Goal: Task Accomplishment & Management: Complete application form

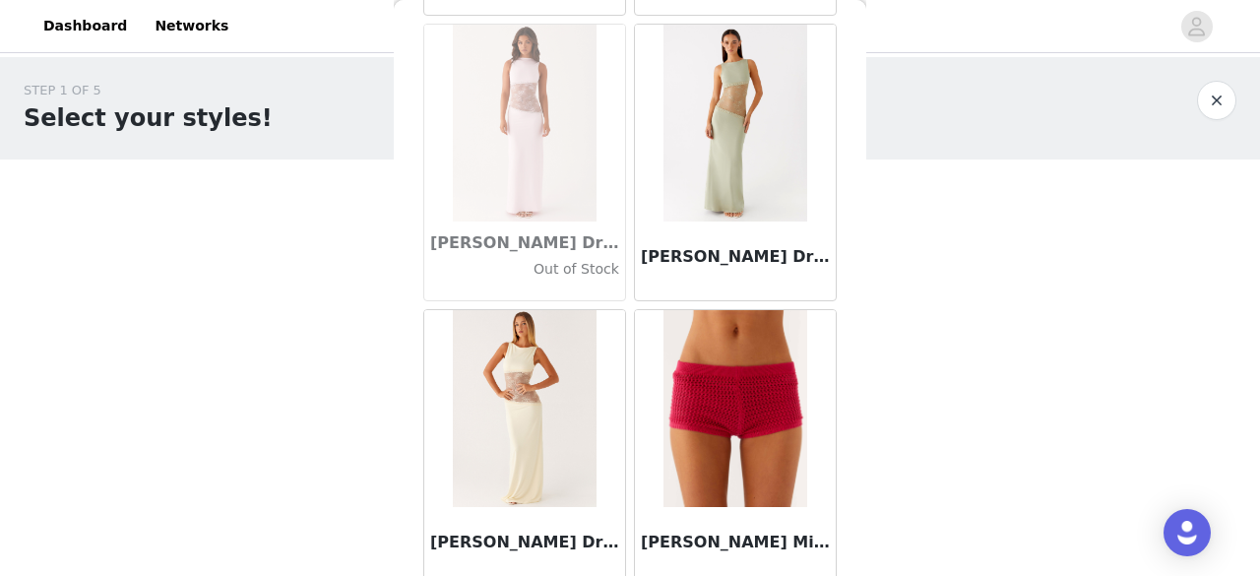
scroll to position [70778, 0]
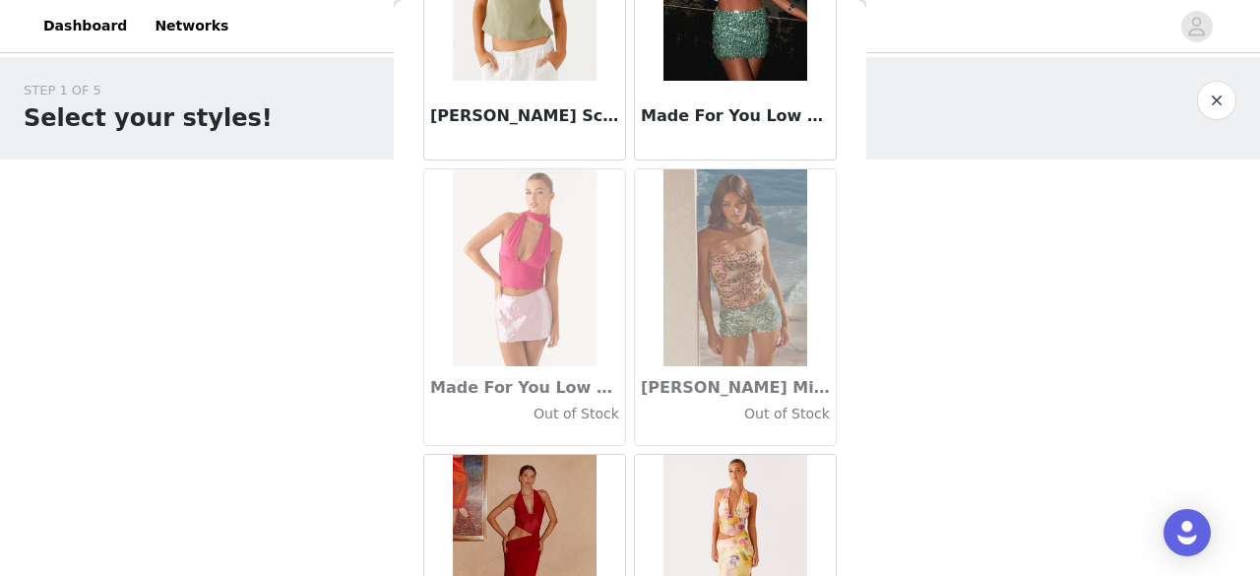
scroll to position [73234, 0]
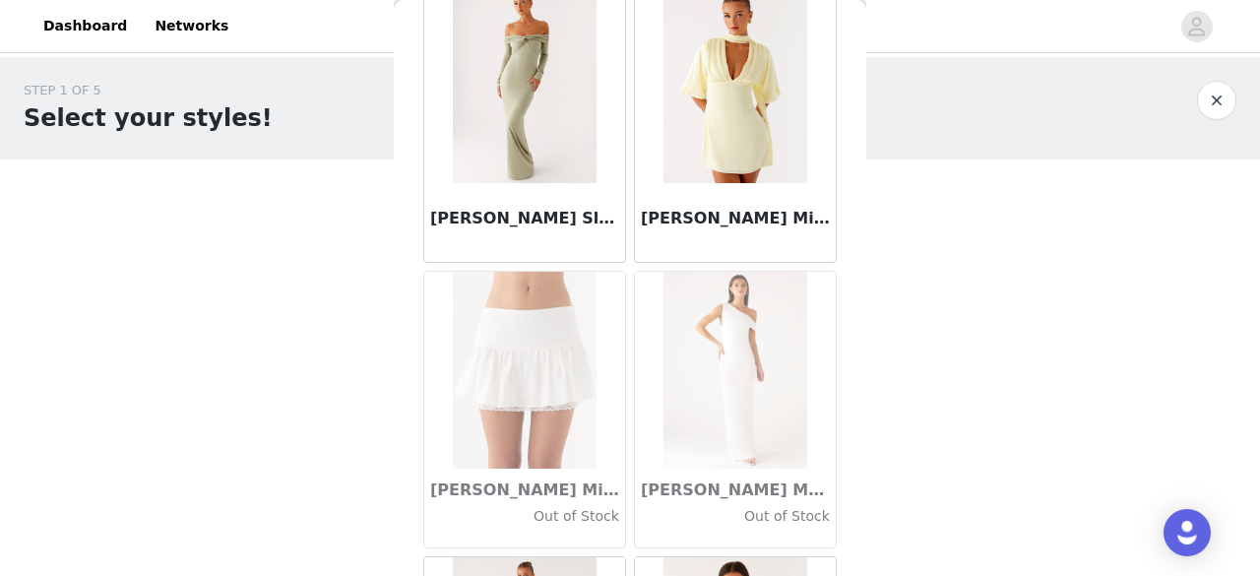
scroll to position [76475, 0]
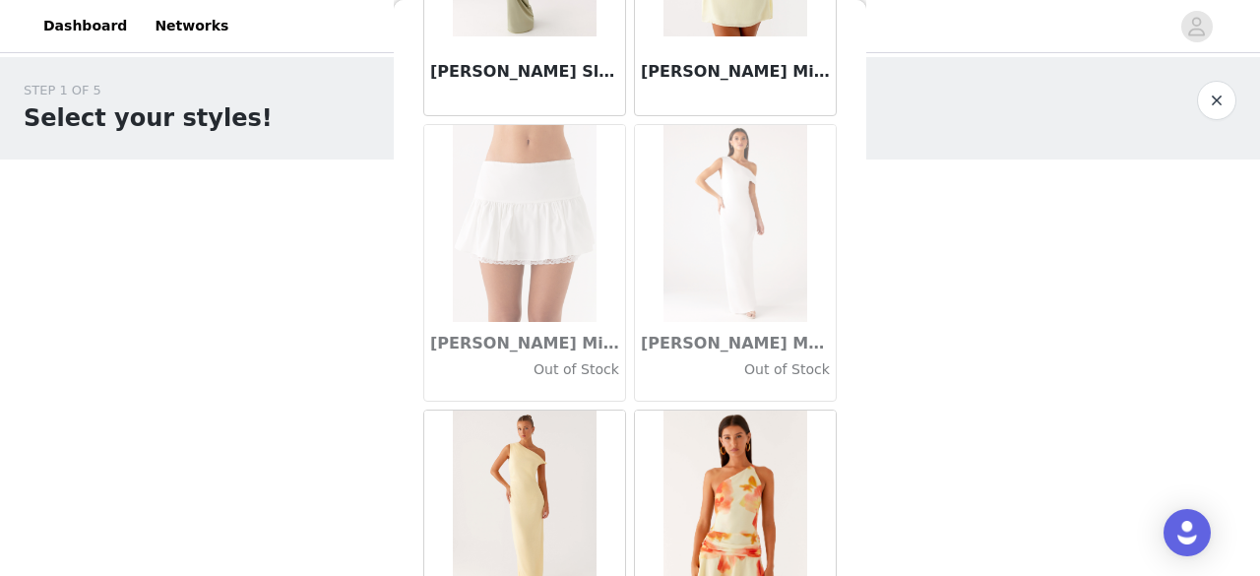
click at [630, 500] on div "[PERSON_NAME] Backless Mini Dress - Mimosa Blossom" at bounding box center [735, 548] width 211 height 285
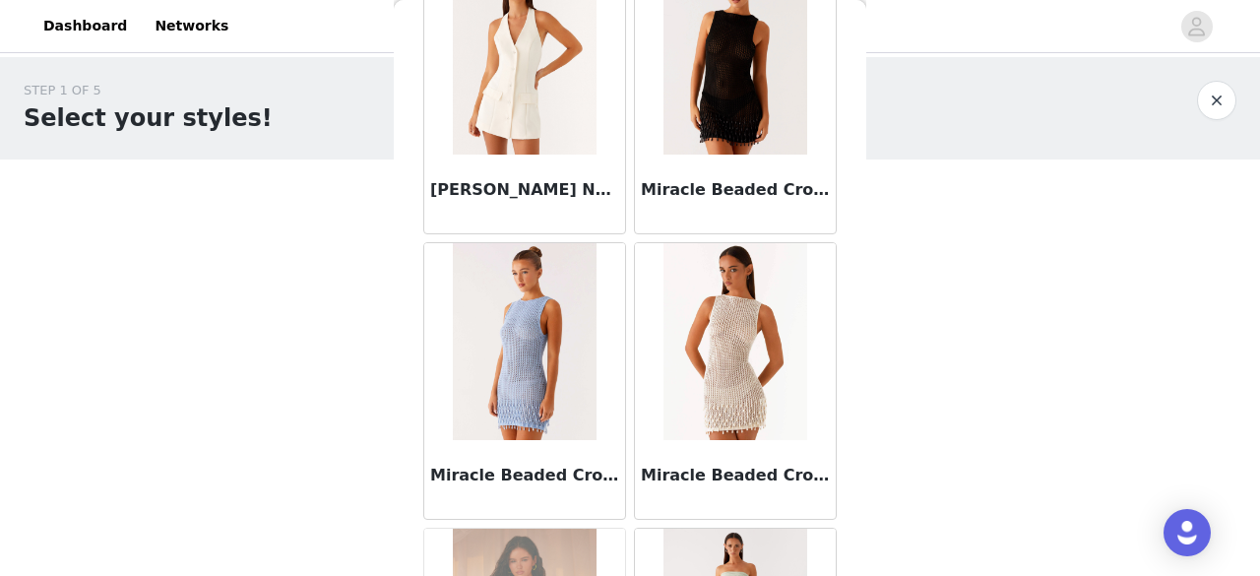
scroll to position [79324, 0]
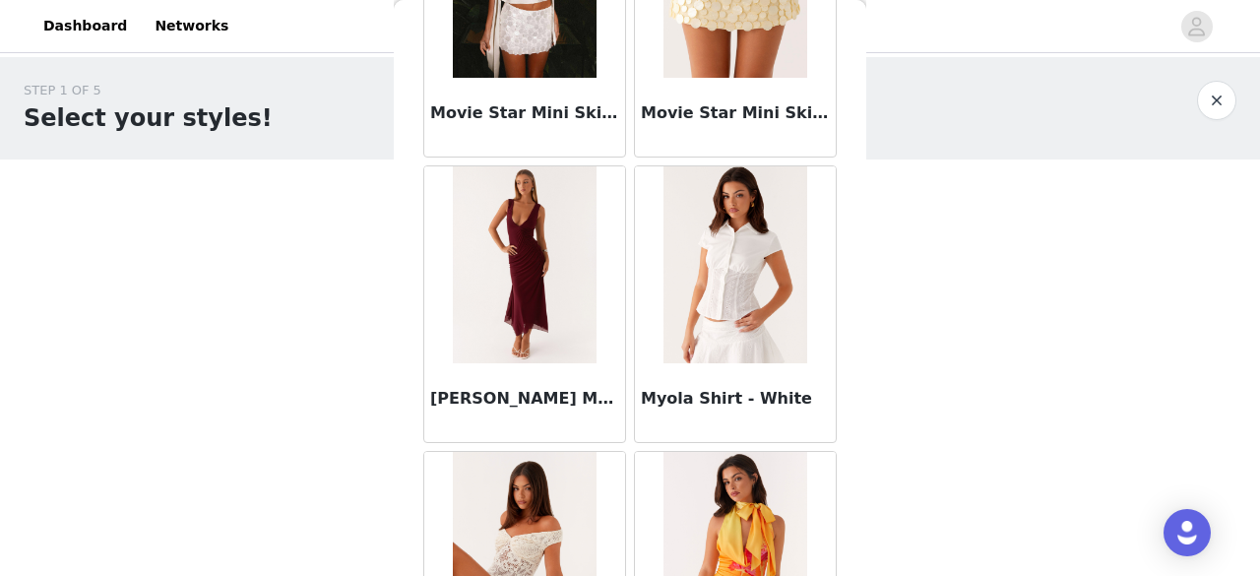
scroll to position [82172, 0]
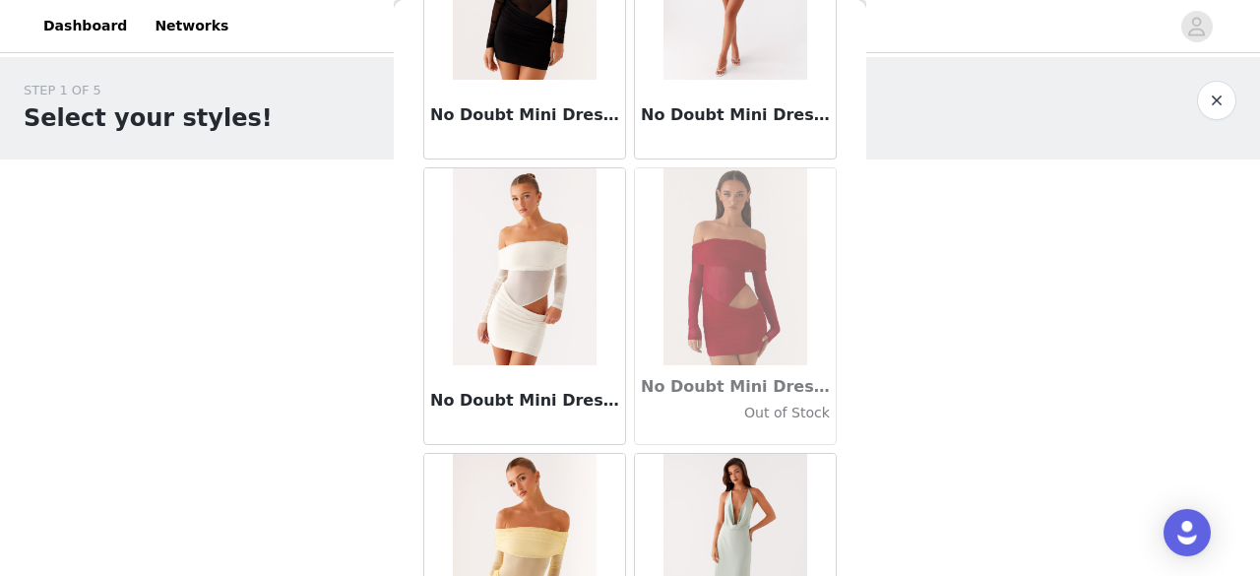
scroll to position [85019, 0]
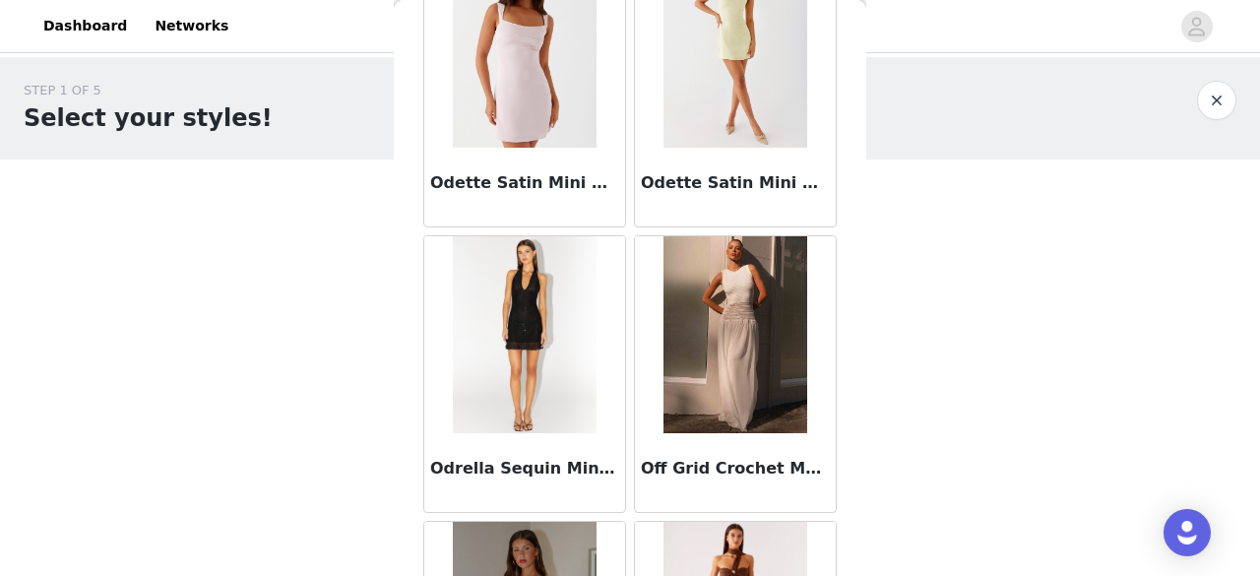
scroll to position [87868, 0]
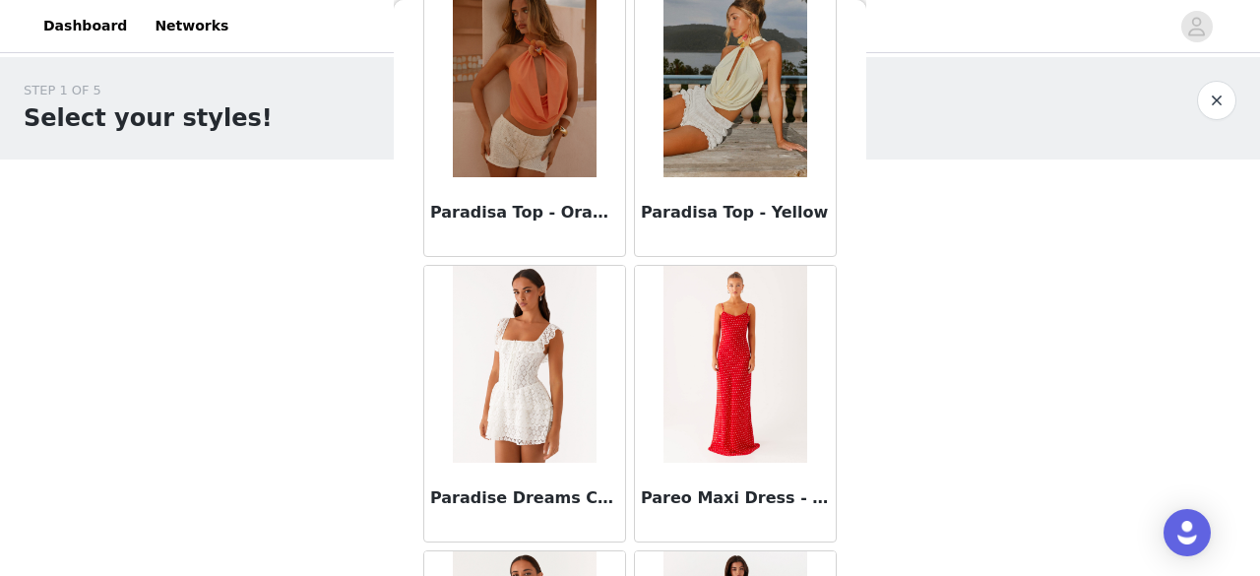
scroll to position [90715, 0]
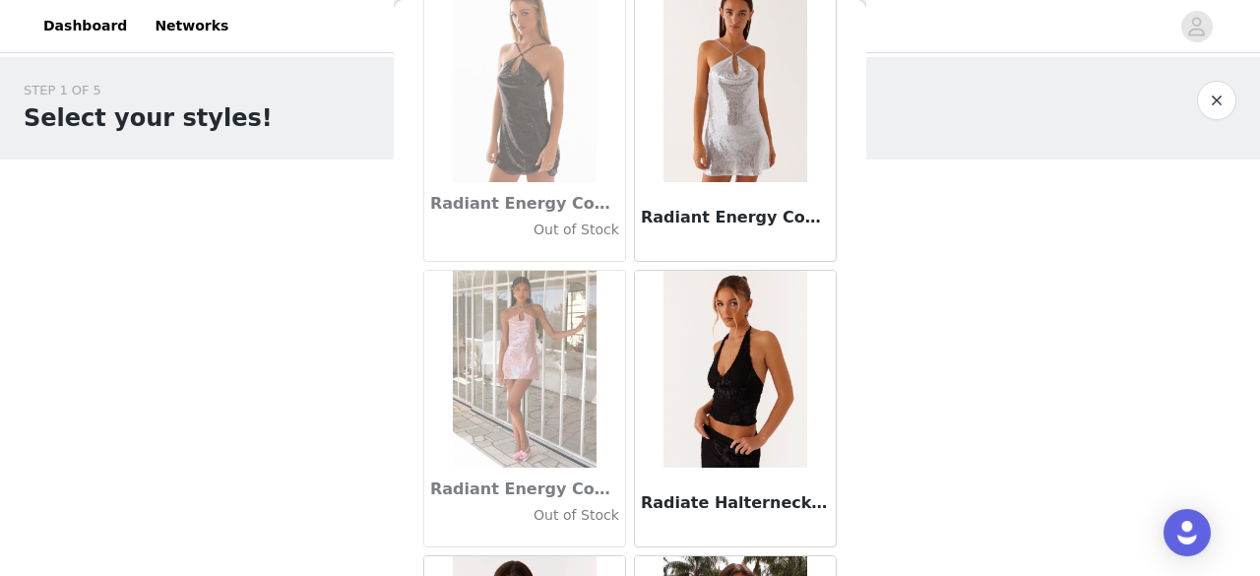
scroll to position [93563, 0]
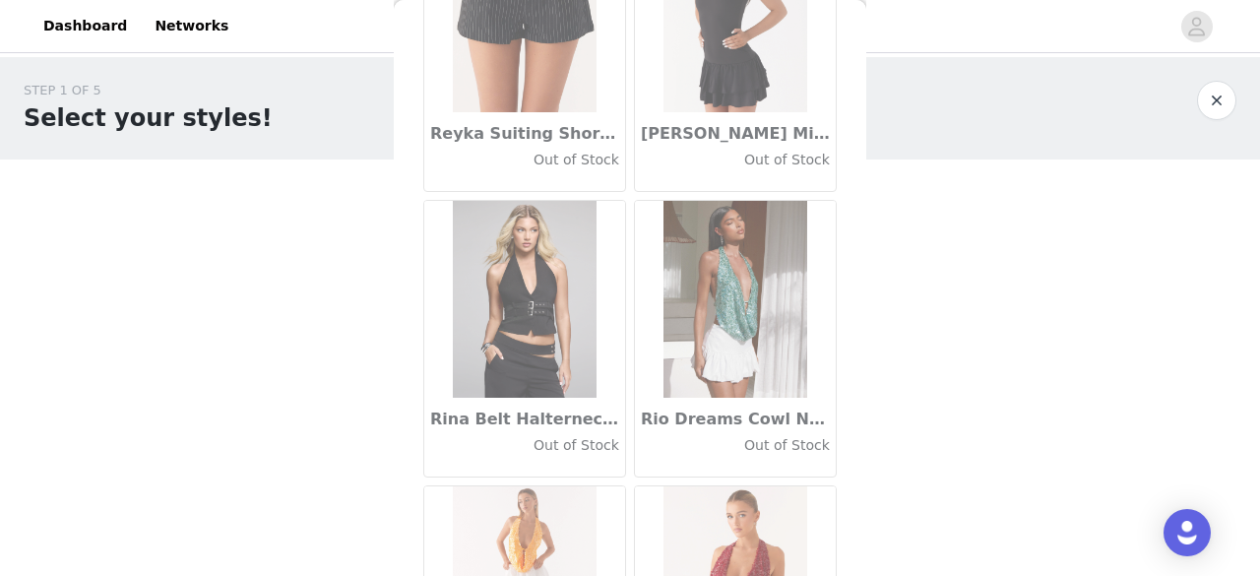
scroll to position [96412, 0]
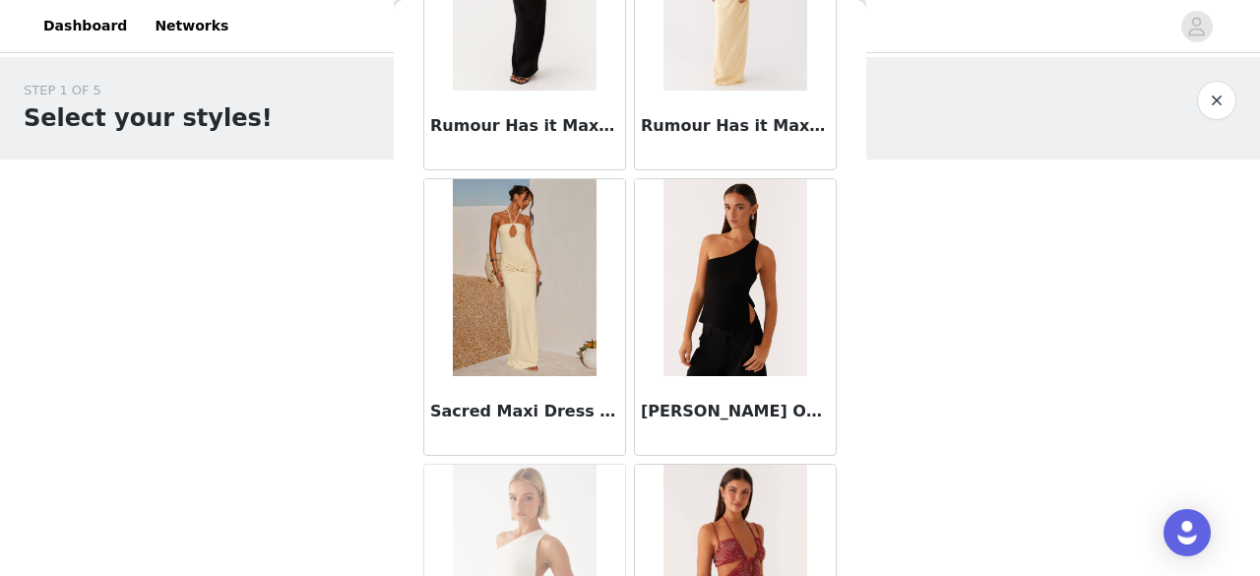
scroll to position [99259, 0]
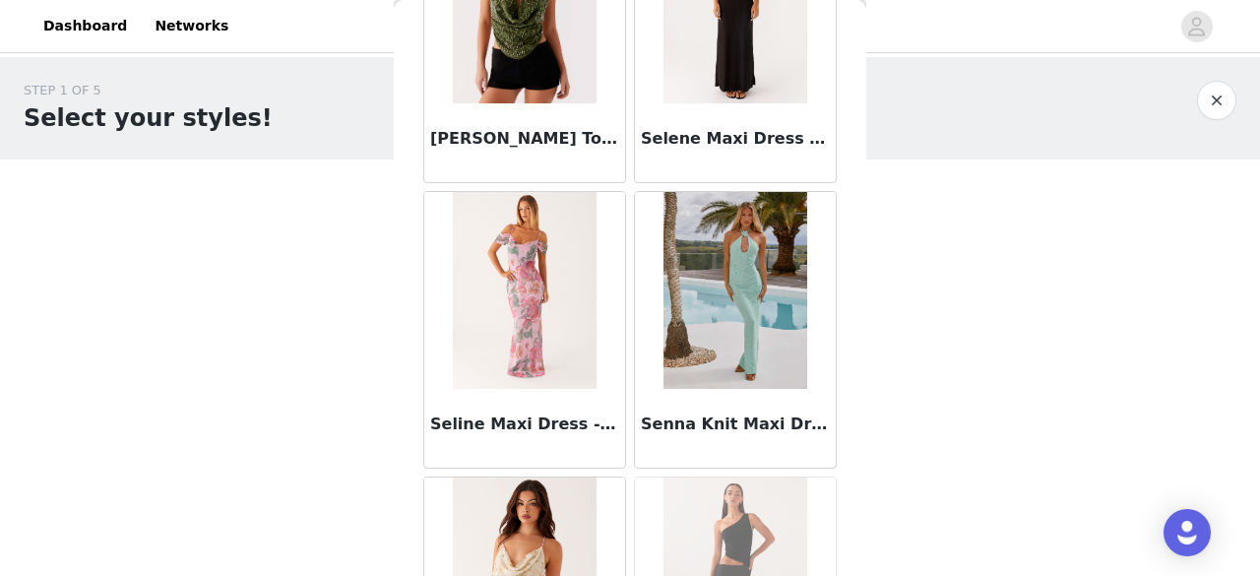
scroll to position [102107, 0]
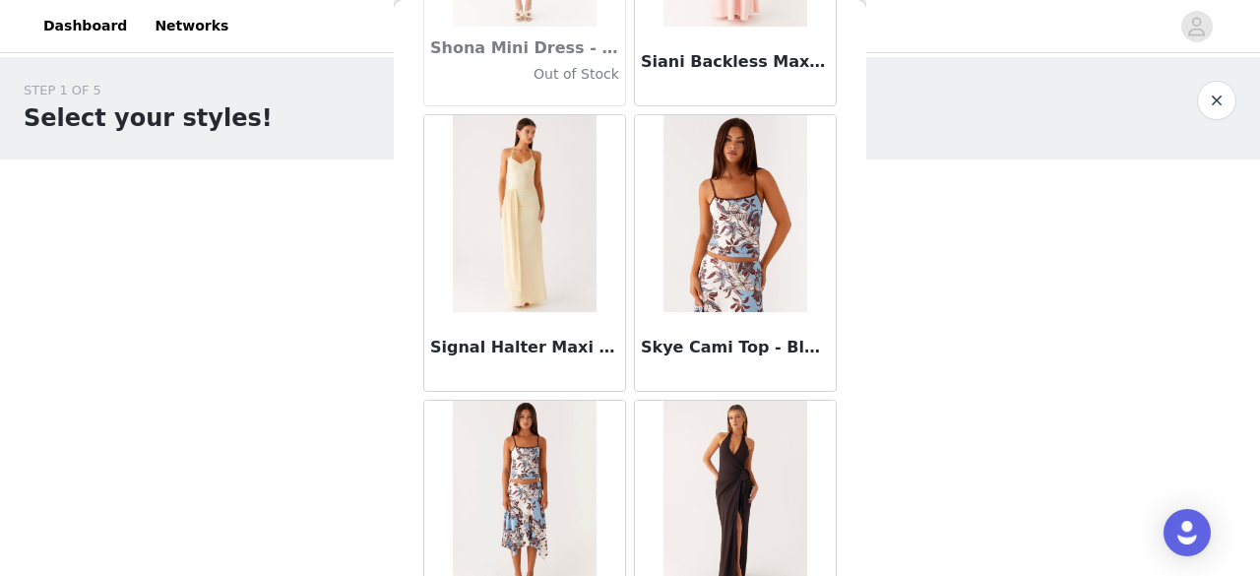
scroll to position [103583, 0]
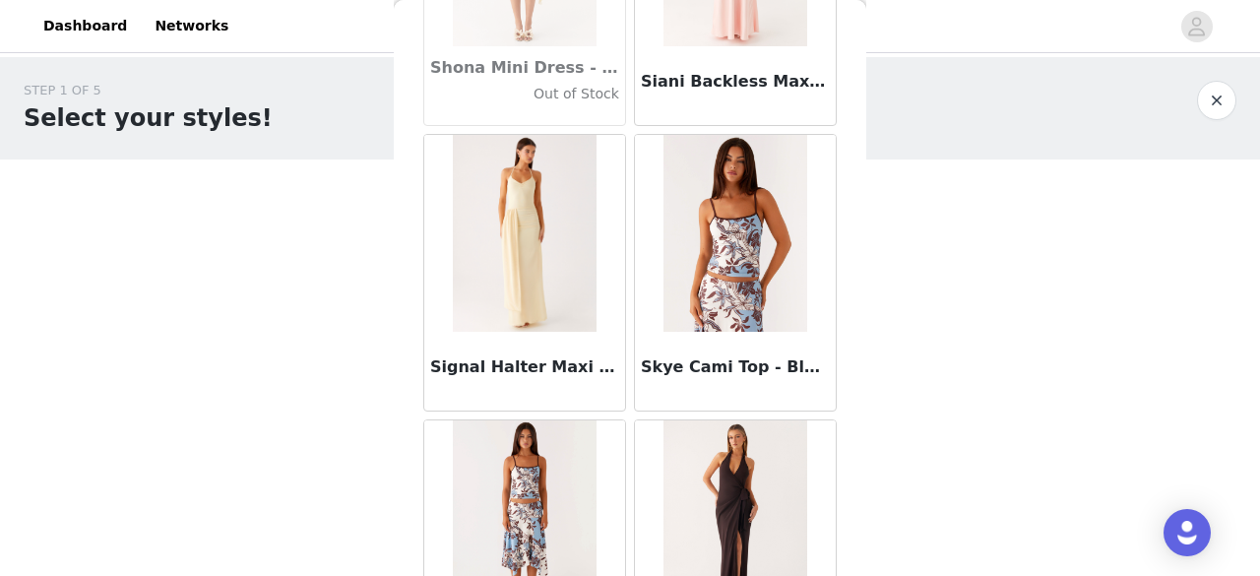
drag, startPoint x: 725, startPoint y: 31, endPoint x: 676, endPoint y: 112, distance: 94.5
click at [724, 135] on img at bounding box center [734, 233] width 143 height 197
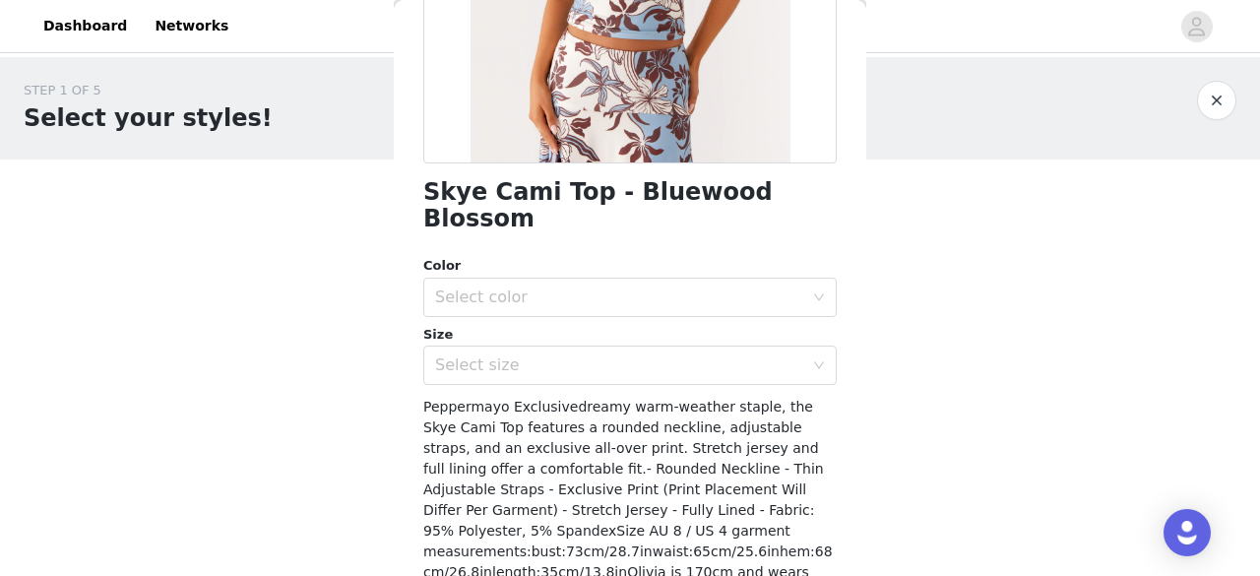
scroll to position [394, 0]
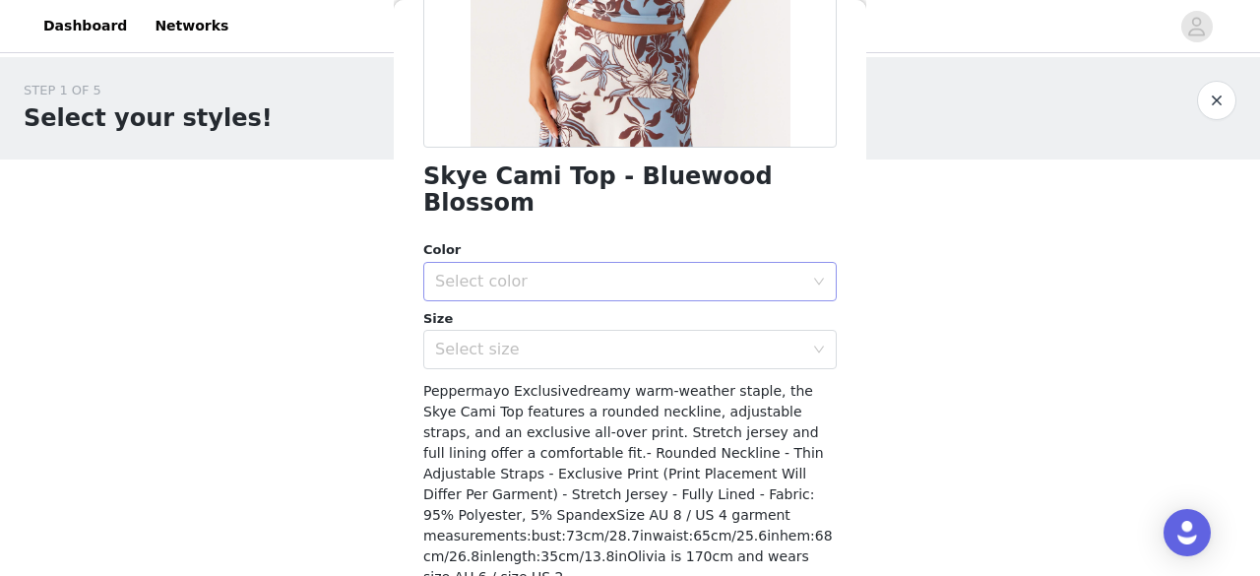
click at [548, 272] on div "Select color" at bounding box center [619, 282] width 368 height 20
click at [558, 300] on li "Bluewood Blossom" at bounding box center [622, 297] width 399 height 31
click at [543, 340] on div "Select size" at bounding box center [619, 350] width 368 height 20
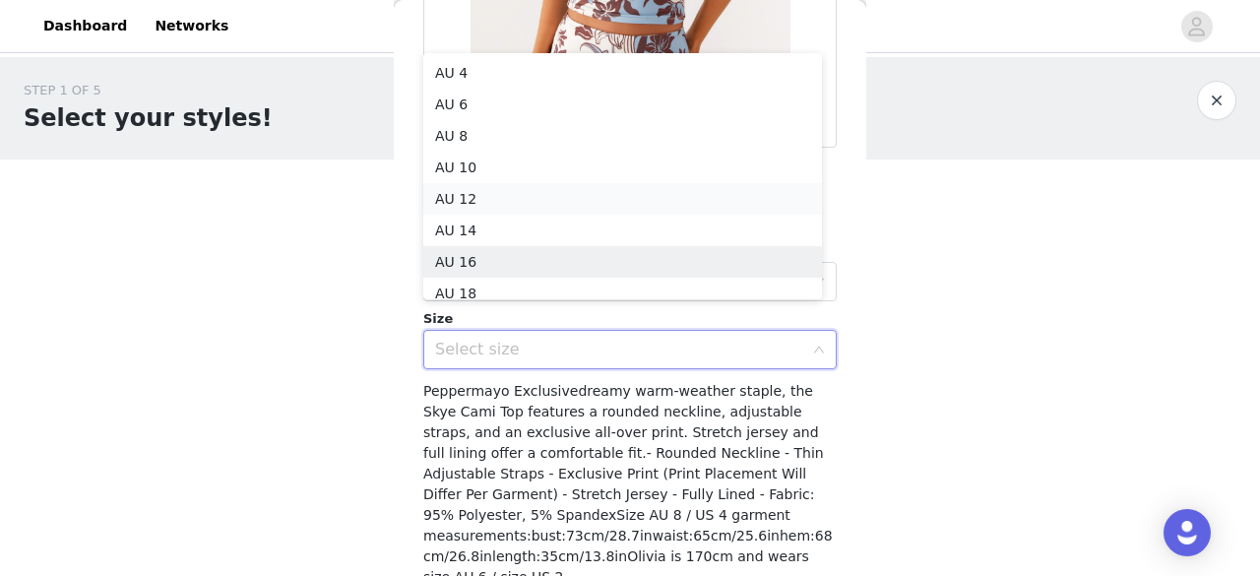
scroll to position [10, 0]
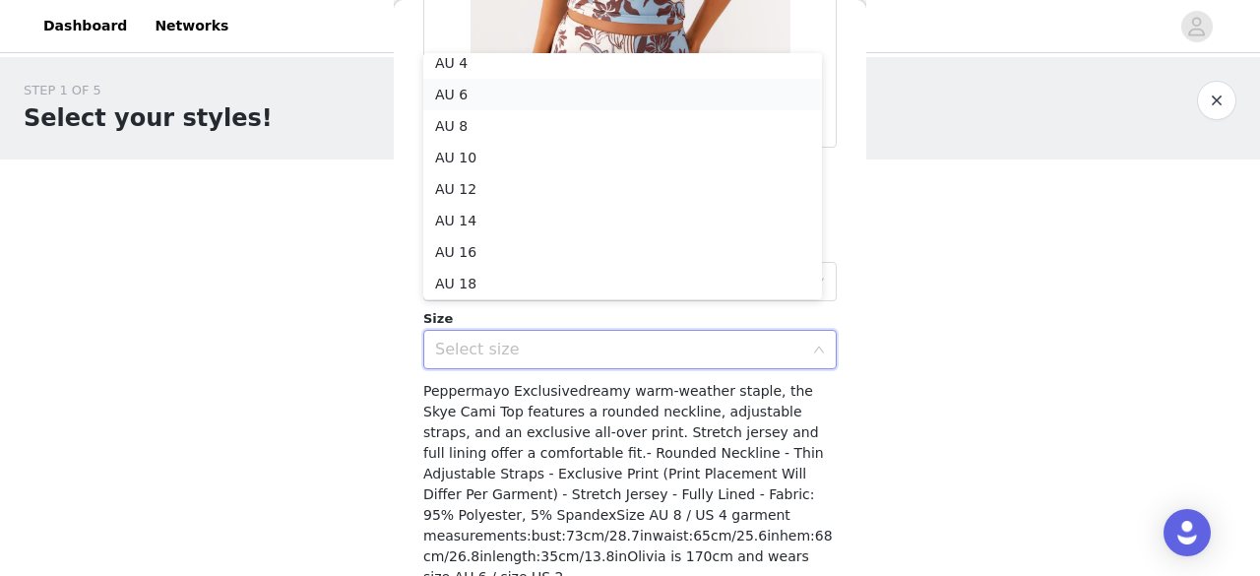
click at [542, 99] on li "AU 6" at bounding box center [622, 94] width 399 height 31
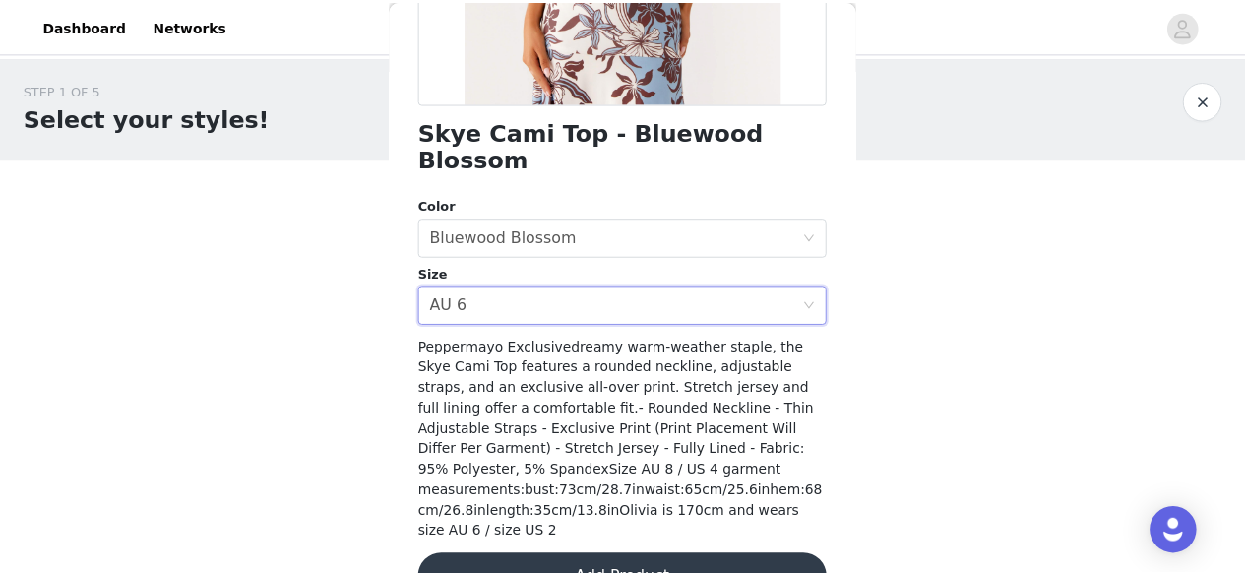
scroll to position [461, 0]
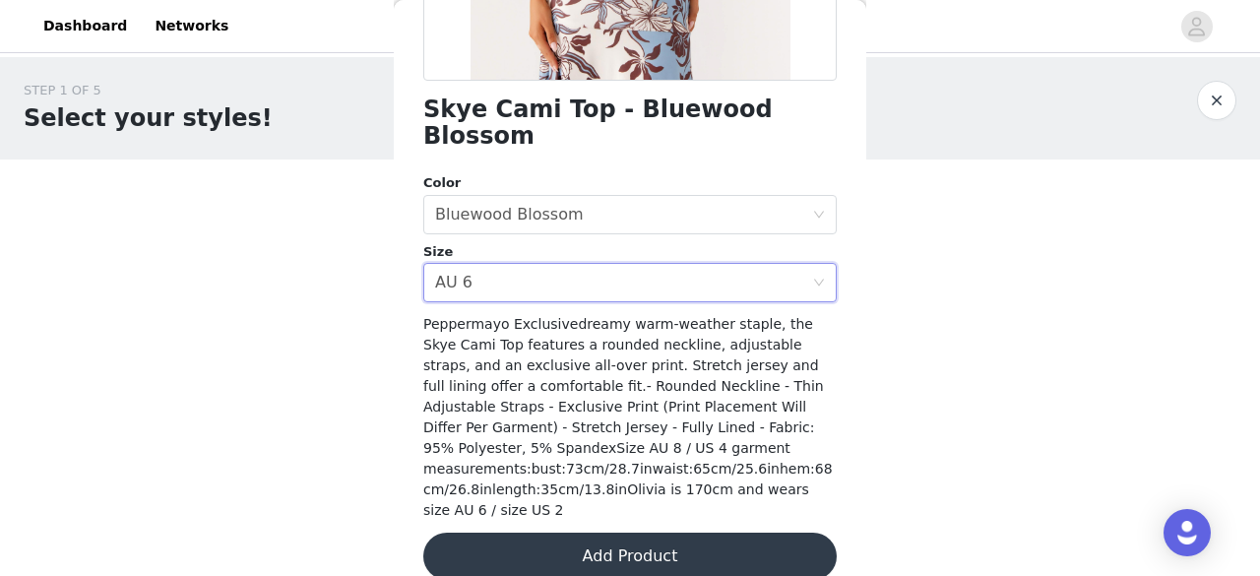
click at [637, 533] on button "Add Product" at bounding box center [629, 556] width 413 height 47
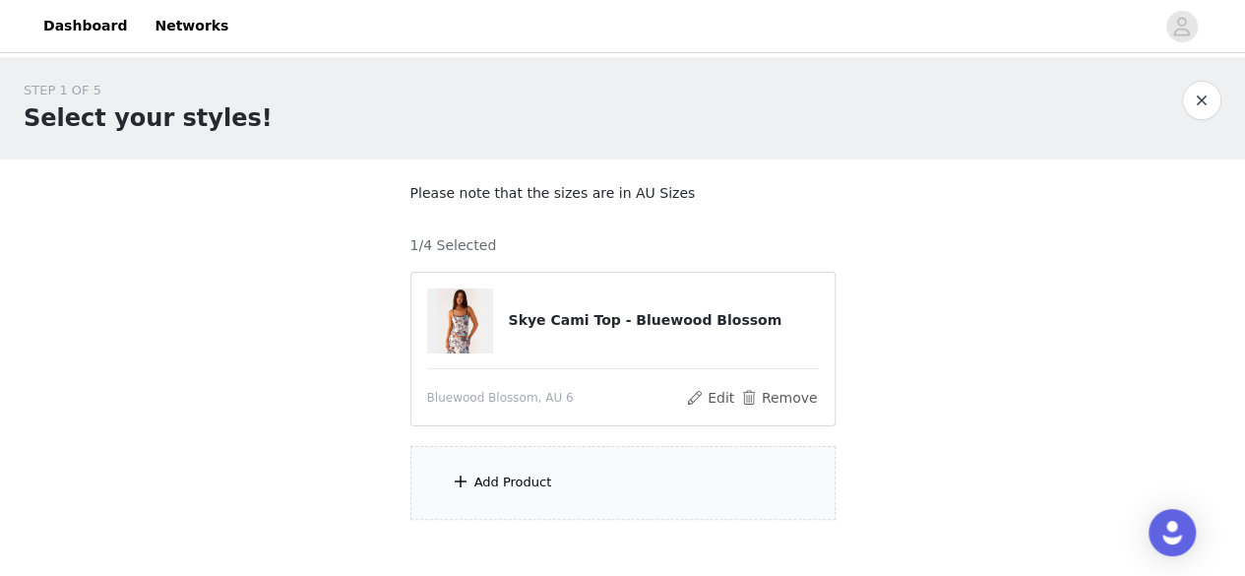
click at [496, 481] on div "Add Product" at bounding box center [513, 482] width 78 height 20
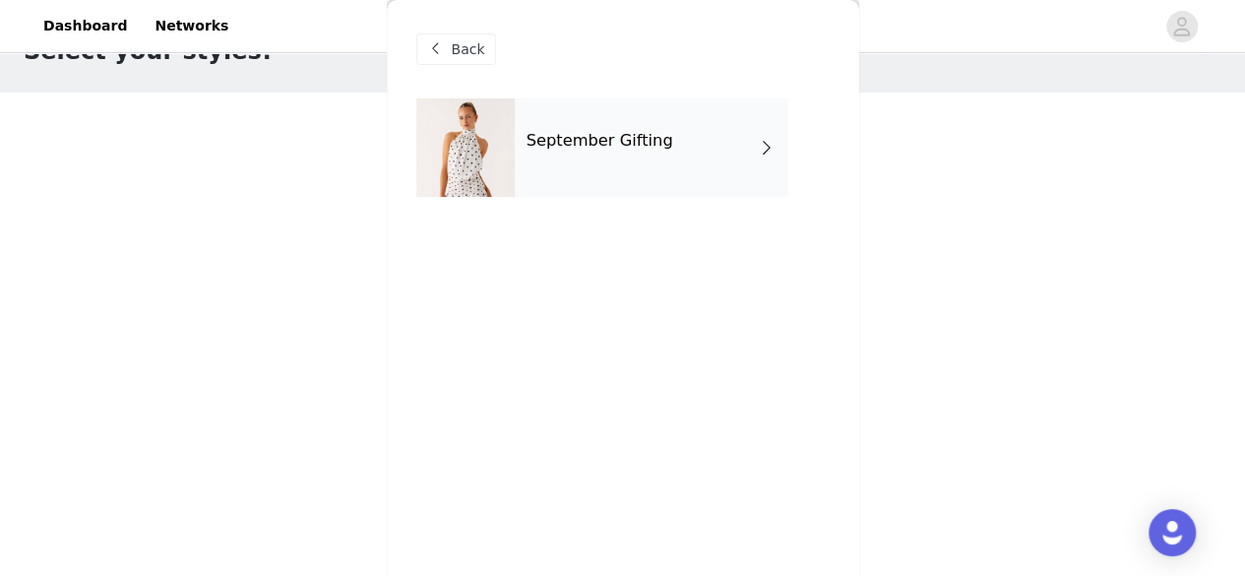
scroll to position [98, 0]
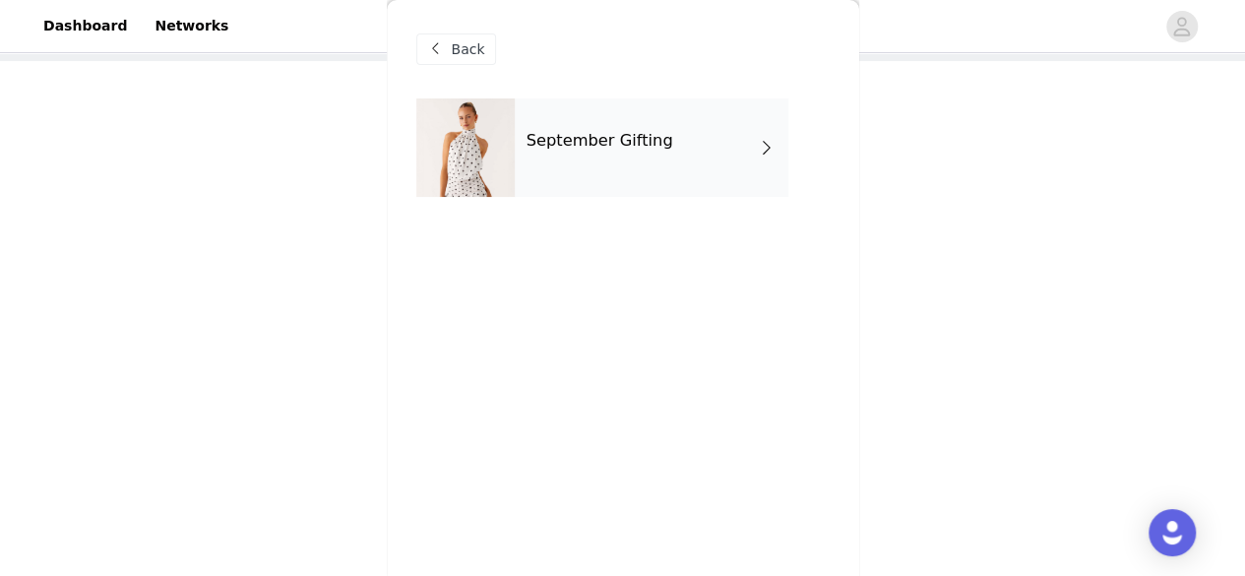
click at [461, 46] on span "Back" at bounding box center [468, 49] width 33 height 21
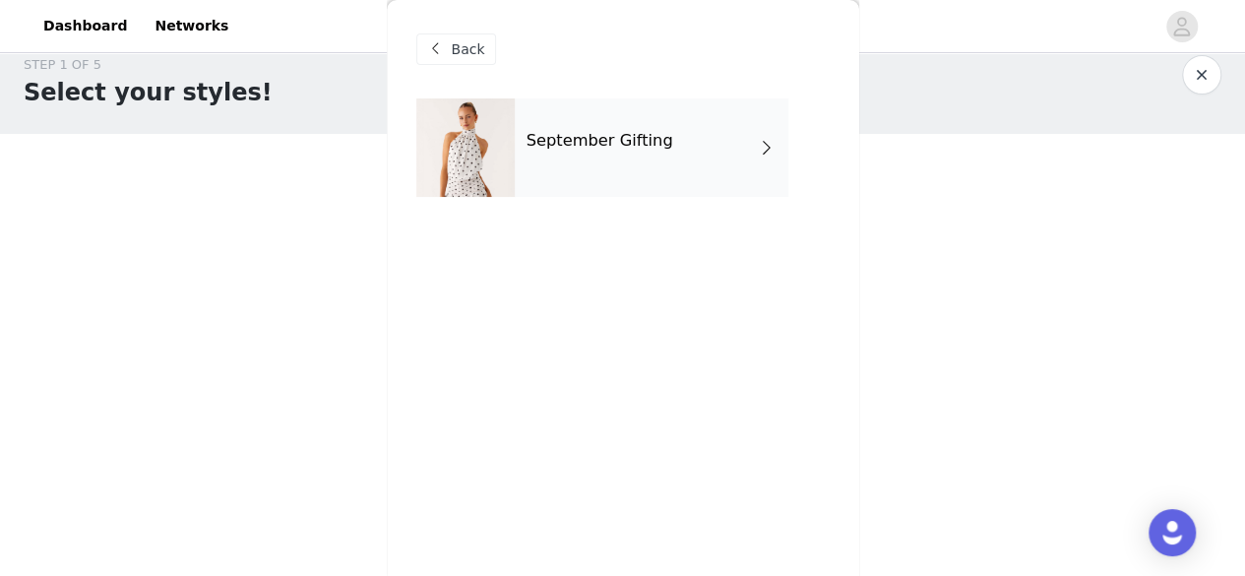
scroll to position [0, 0]
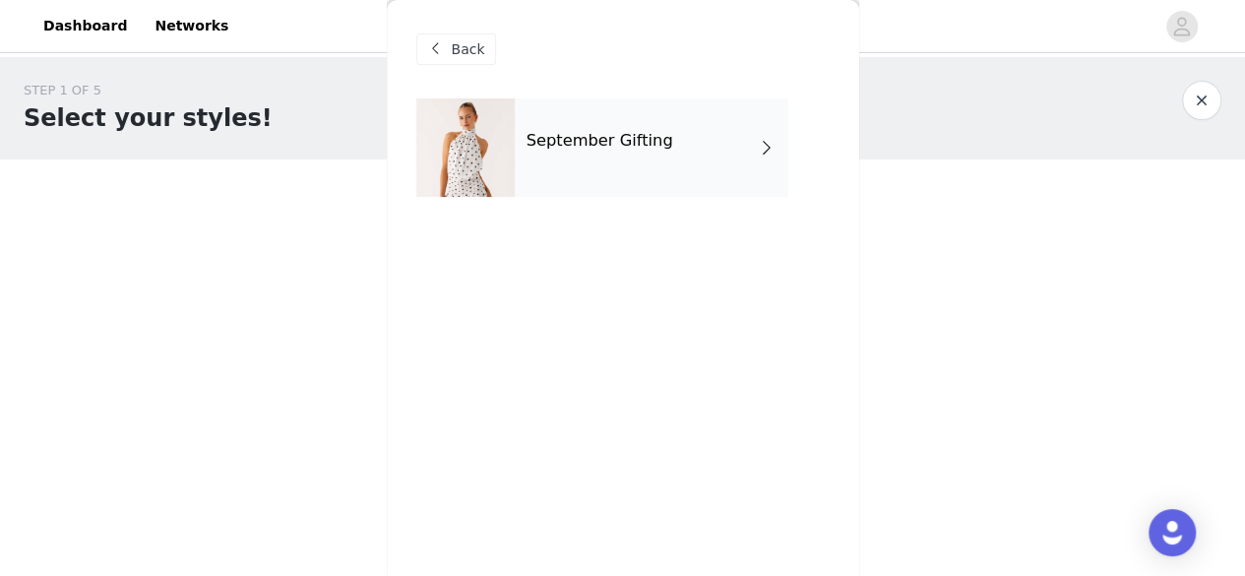
click at [738, 135] on div "September Gifting" at bounding box center [652, 147] width 274 height 98
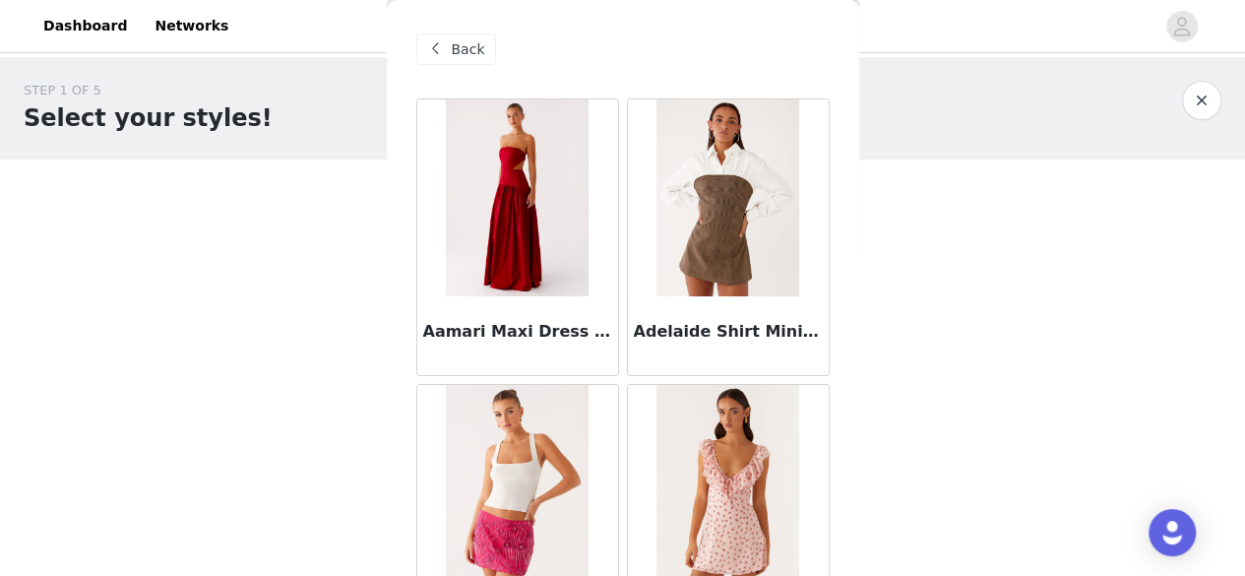
click at [443, 47] on span at bounding box center [436, 49] width 24 height 24
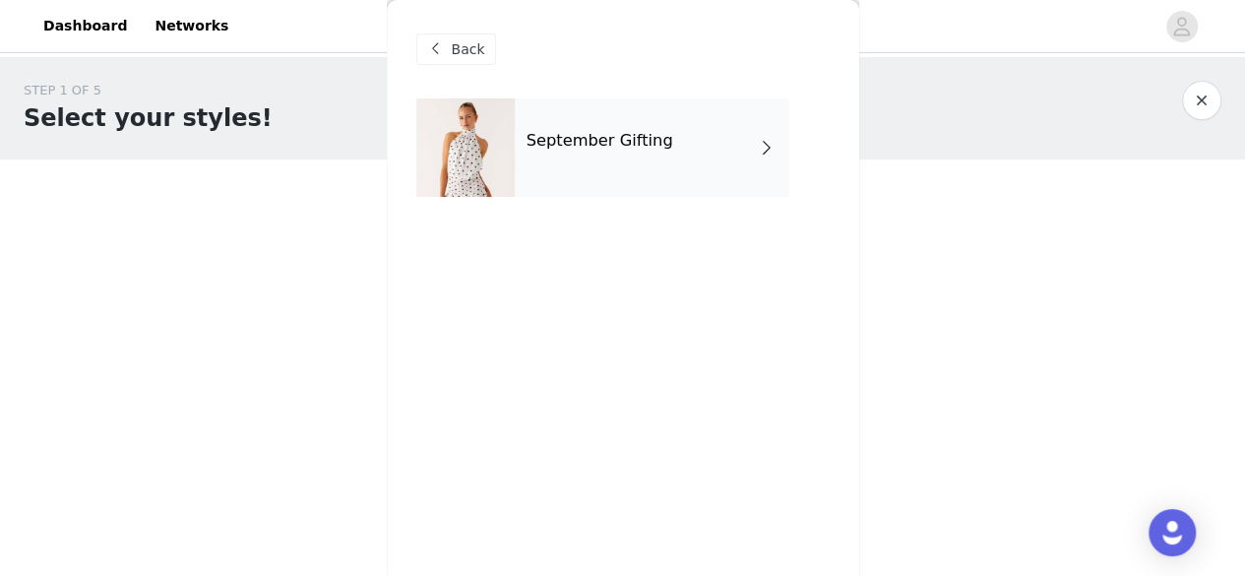
click at [201, 99] on div "STEP 1 OF 5 Select your styles!" at bounding box center [148, 108] width 249 height 55
click at [640, 162] on div "September Gifting" at bounding box center [652, 147] width 274 height 98
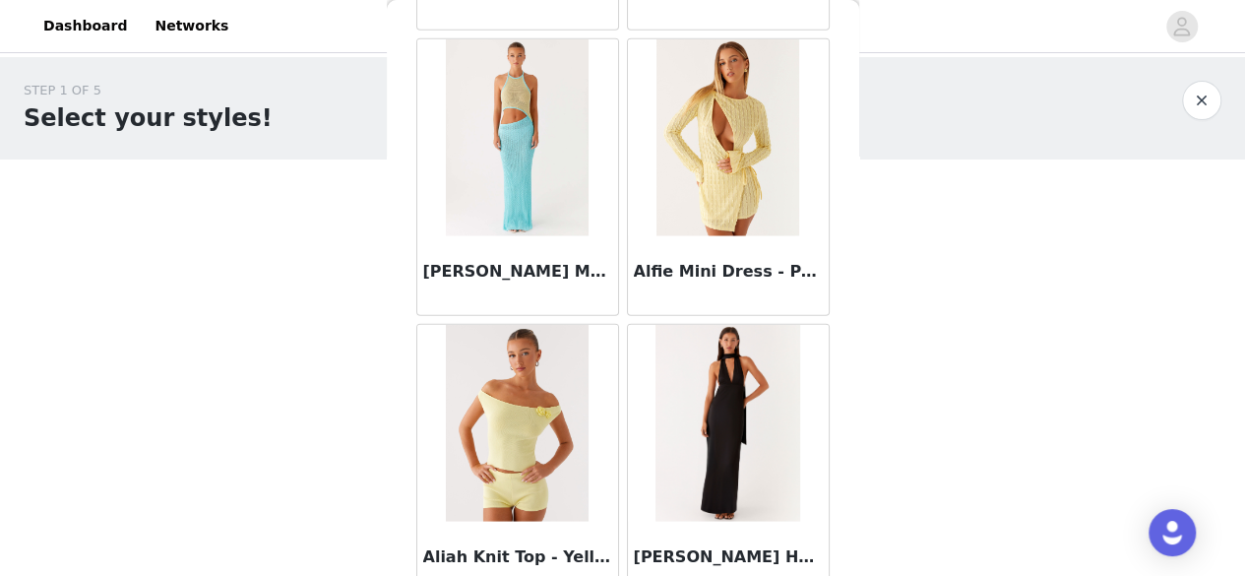
scroll to position [2429, 0]
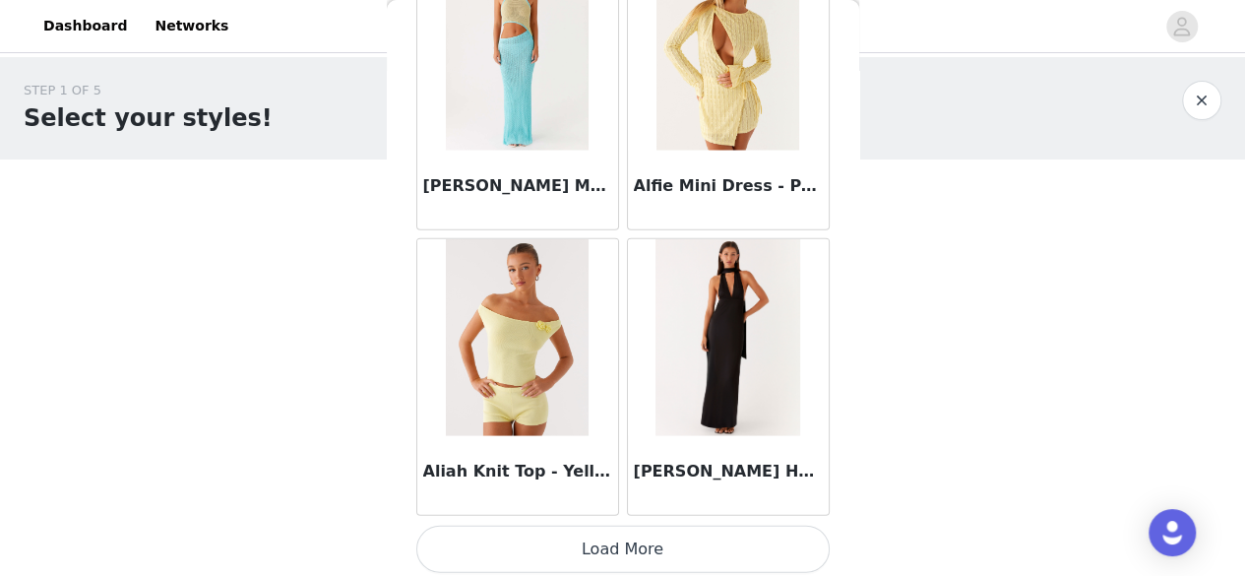
click at [778, 551] on button "Load More" at bounding box center [622, 549] width 413 height 47
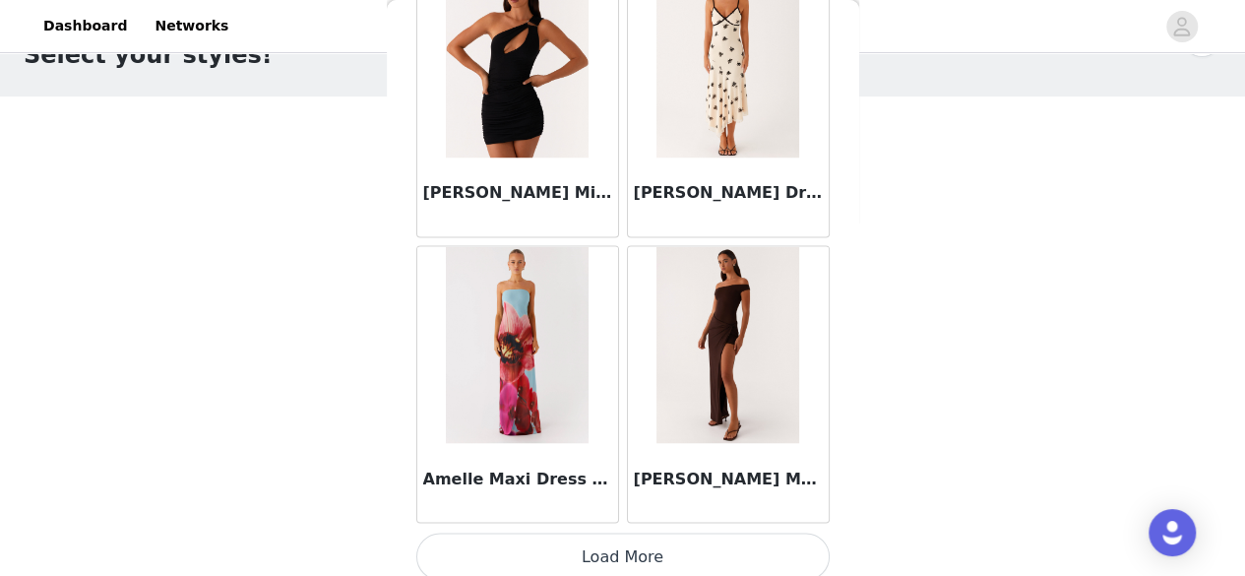
scroll to position [107, 0]
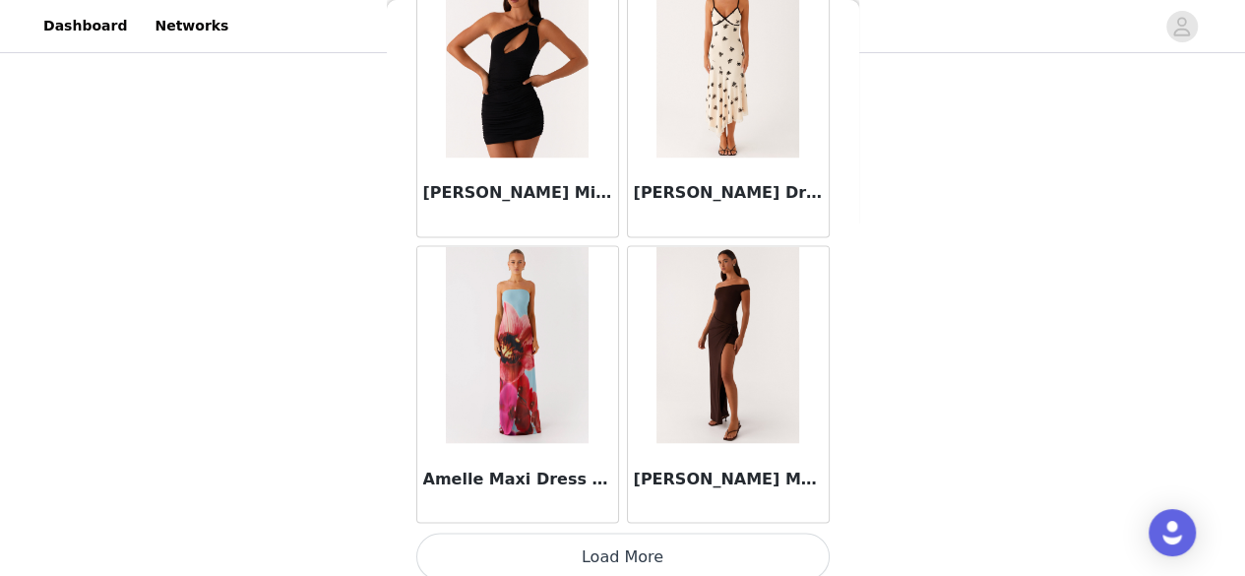
click at [665, 554] on button "Load More" at bounding box center [622, 556] width 413 height 47
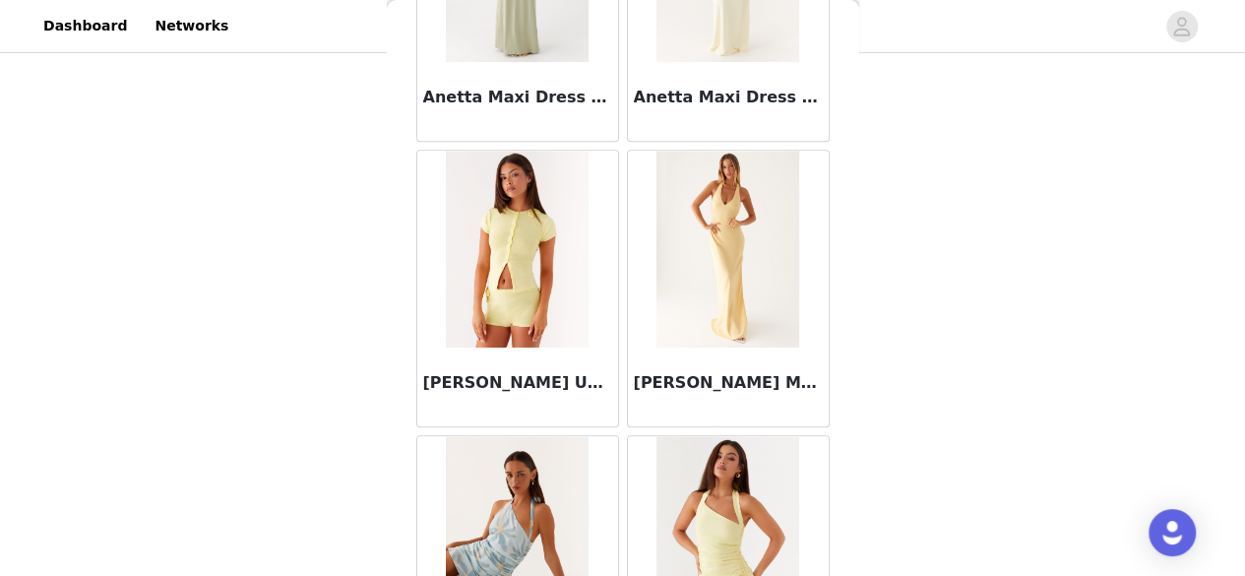
scroll to position [8125, 0]
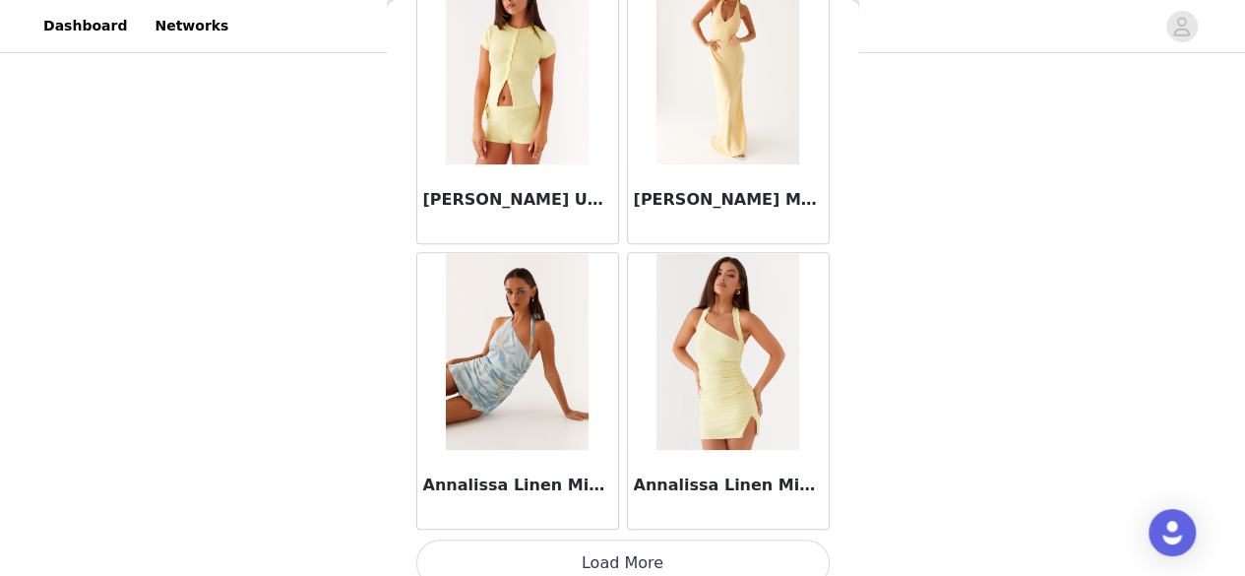
click at [740, 540] on button "Load More" at bounding box center [622, 562] width 413 height 47
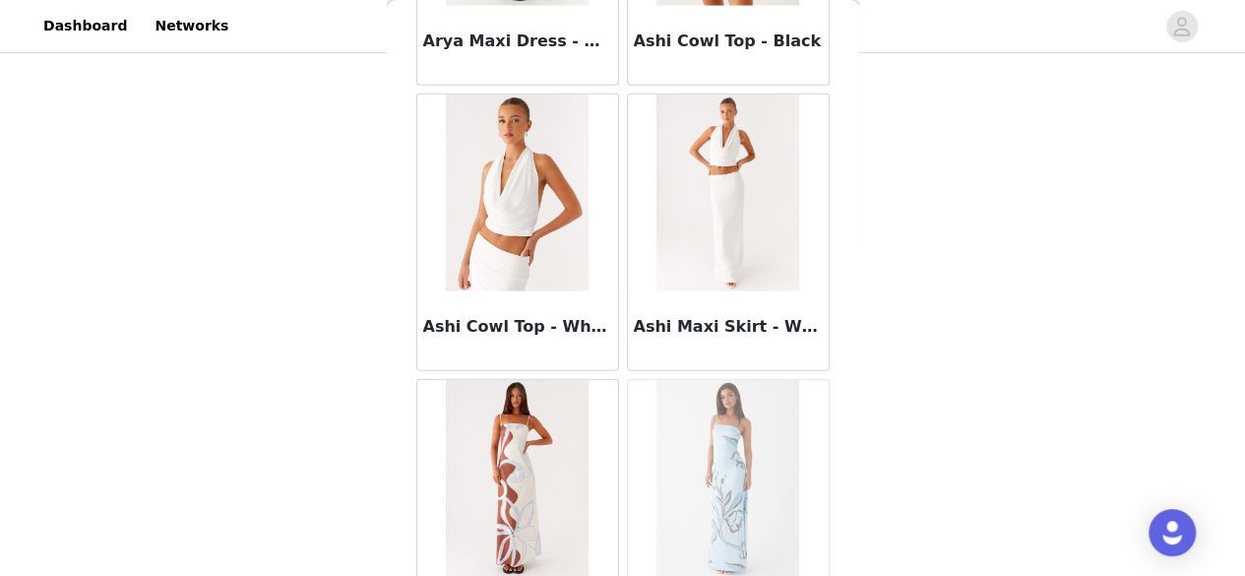
scroll to position [10973, 0]
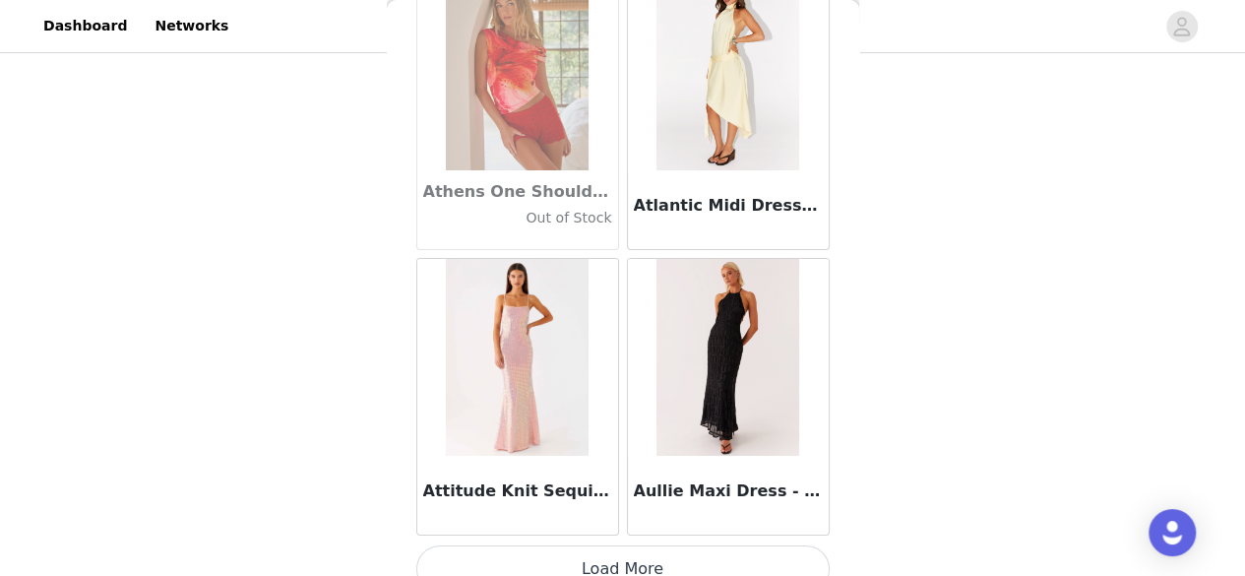
click at [716, 547] on button "Load More" at bounding box center [622, 568] width 413 height 47
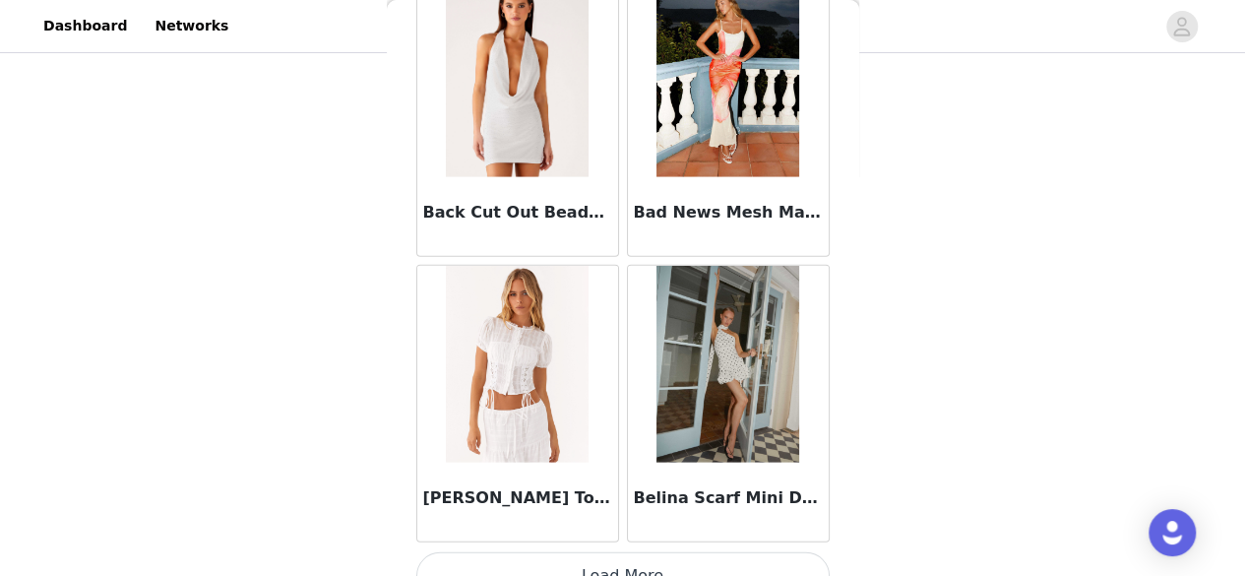
click at [725, 552] on button "Load More" at bounding box center [622, 575] width 413 height 47
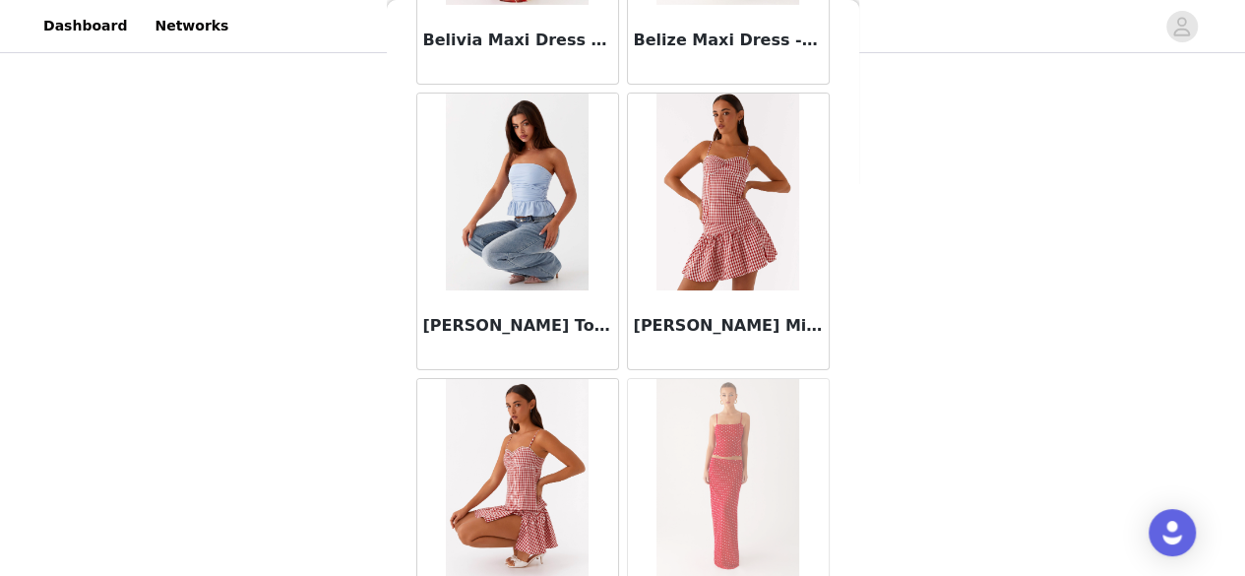
scroll to position [16668, 0]
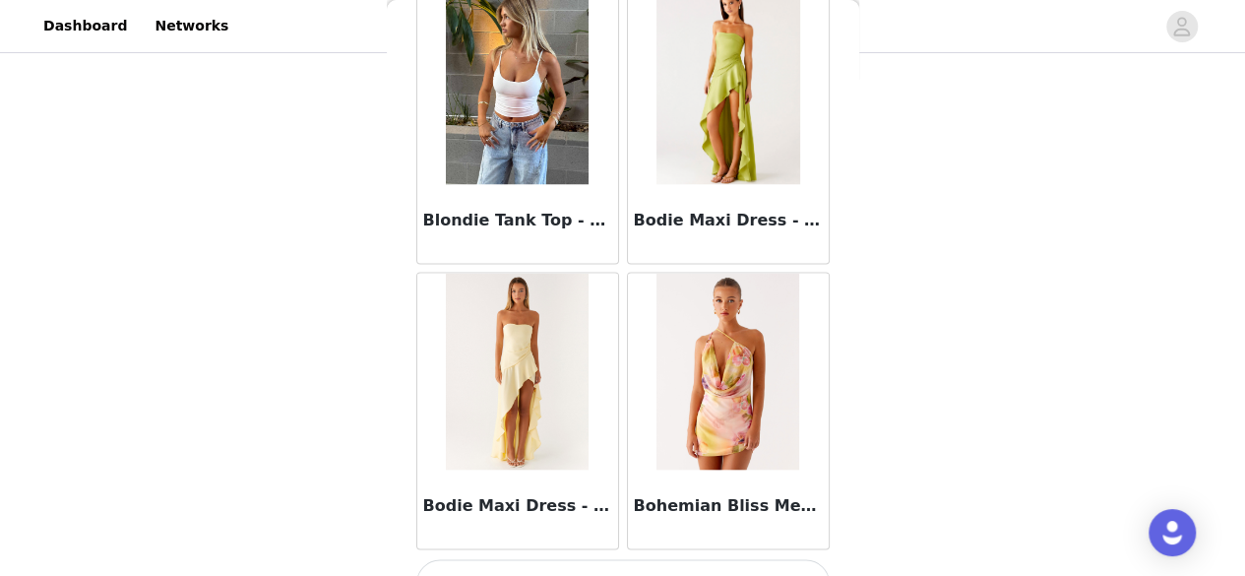
click at [740, 559] on button "Load More" at bounding box center [622, 582] width 413 height 47
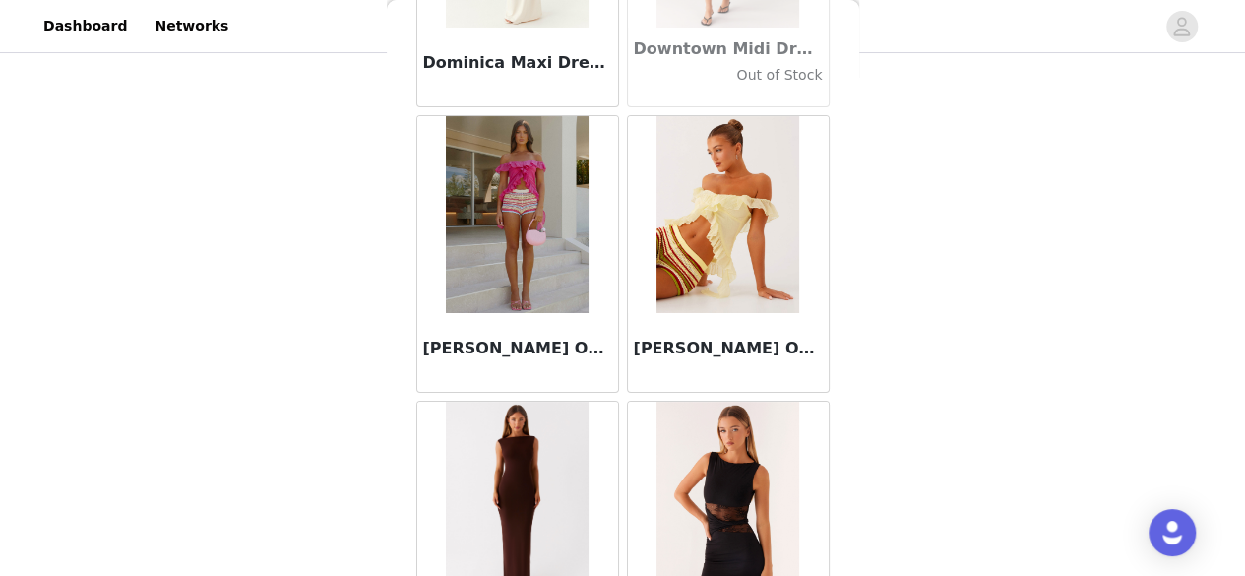
scroll to position [33756, 0]
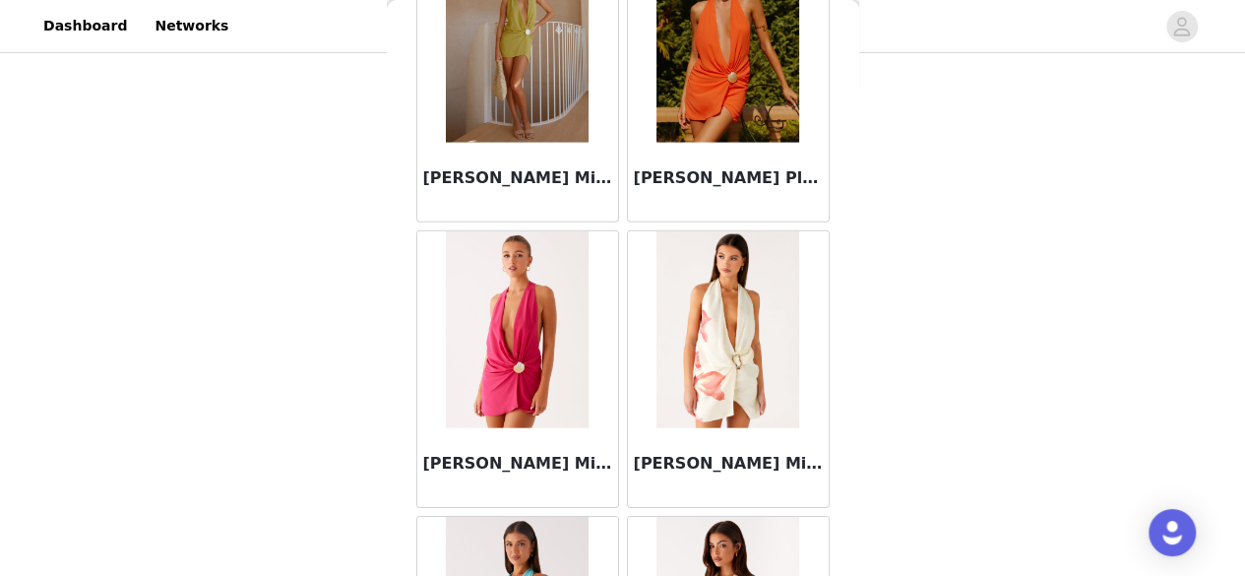
scroll to position [36605, 0]
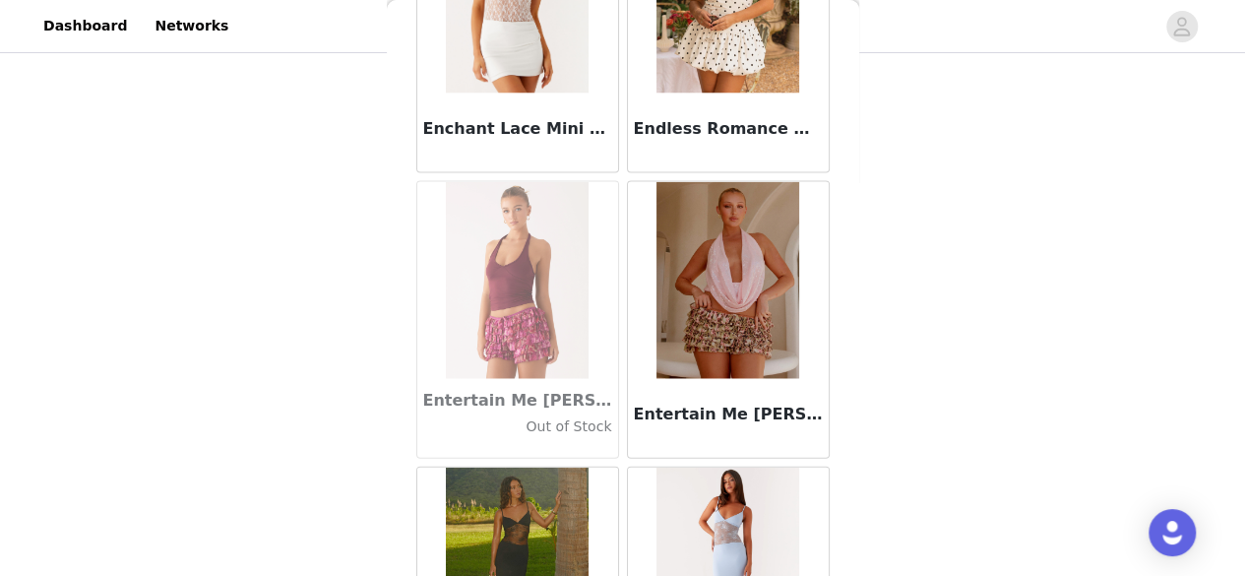
scroll to position [39452, 0]
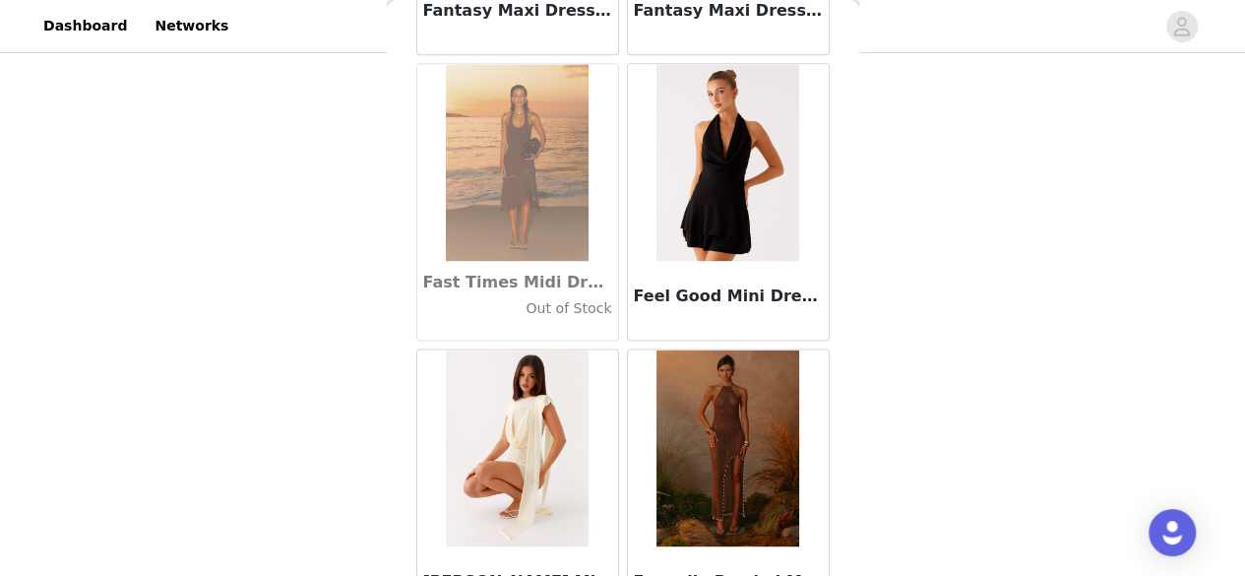
scroll to position [42300, 0]
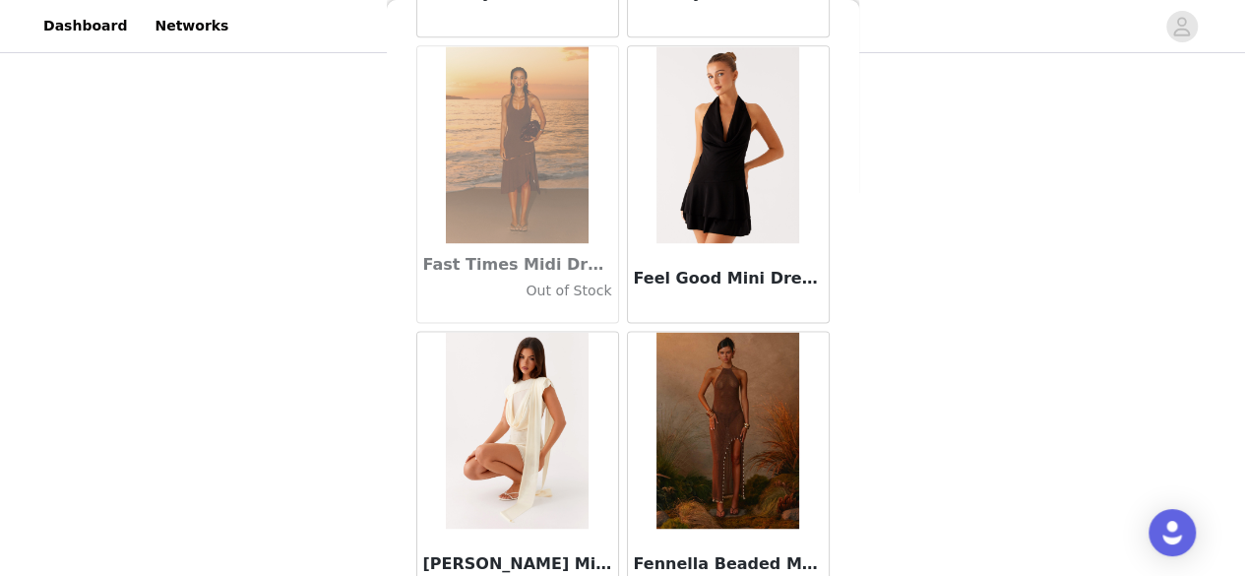
drag, startPoint x: 699, startPoint y: 542, endPoint x: 695, endPoint y: 512, distance: 30.8
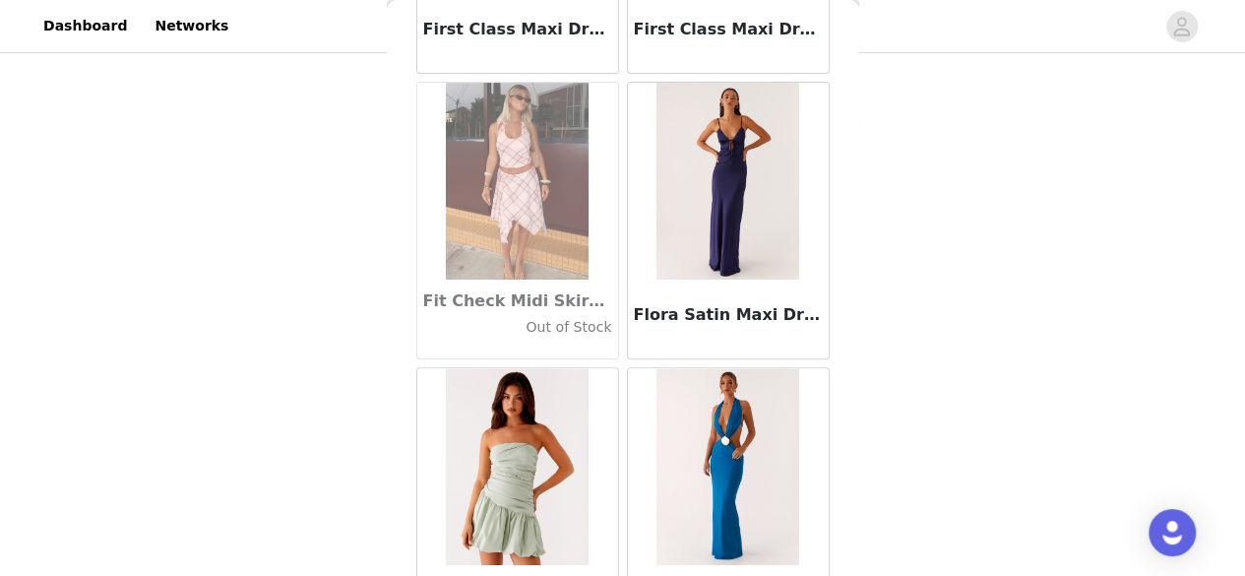
scroll to position [45149, 0]
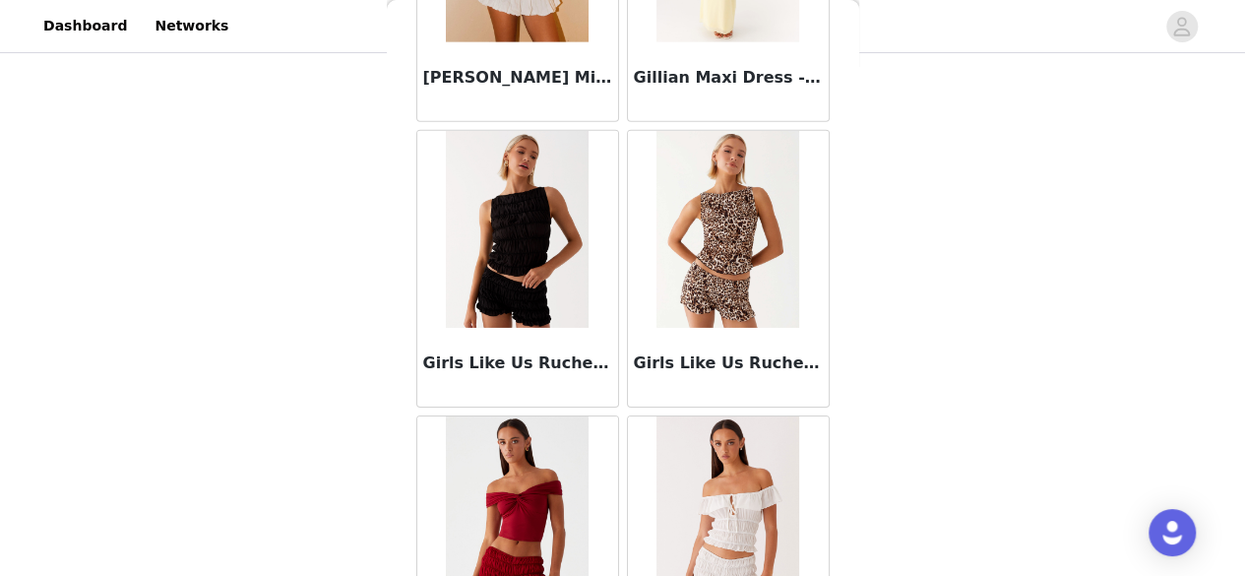
scroll to position [47996, 0]
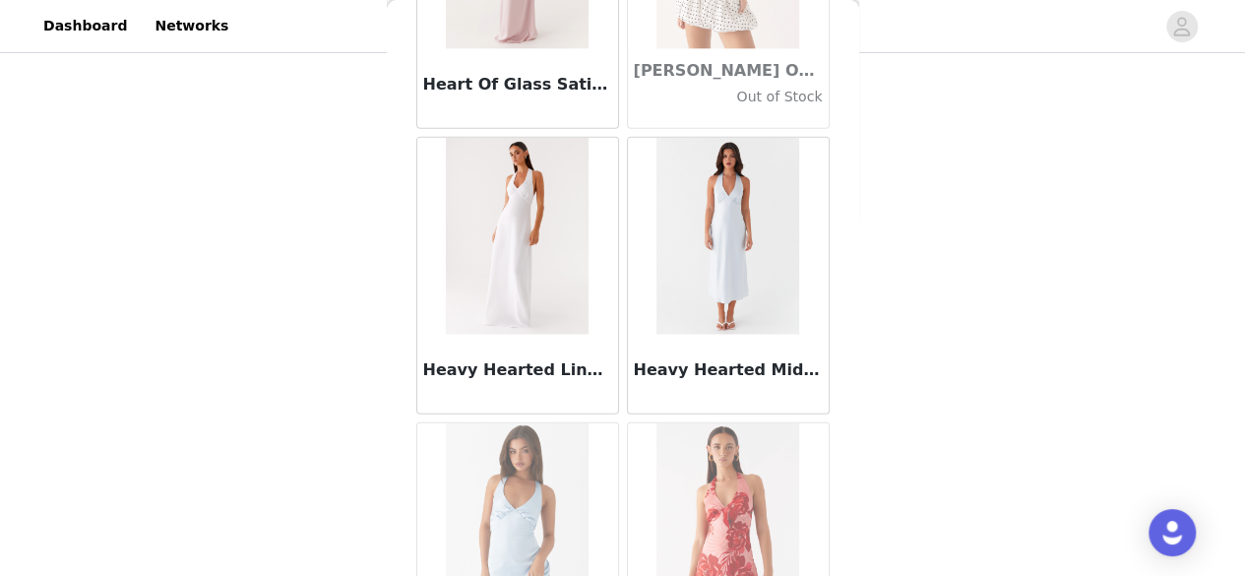
scroll to position [50844, 0]
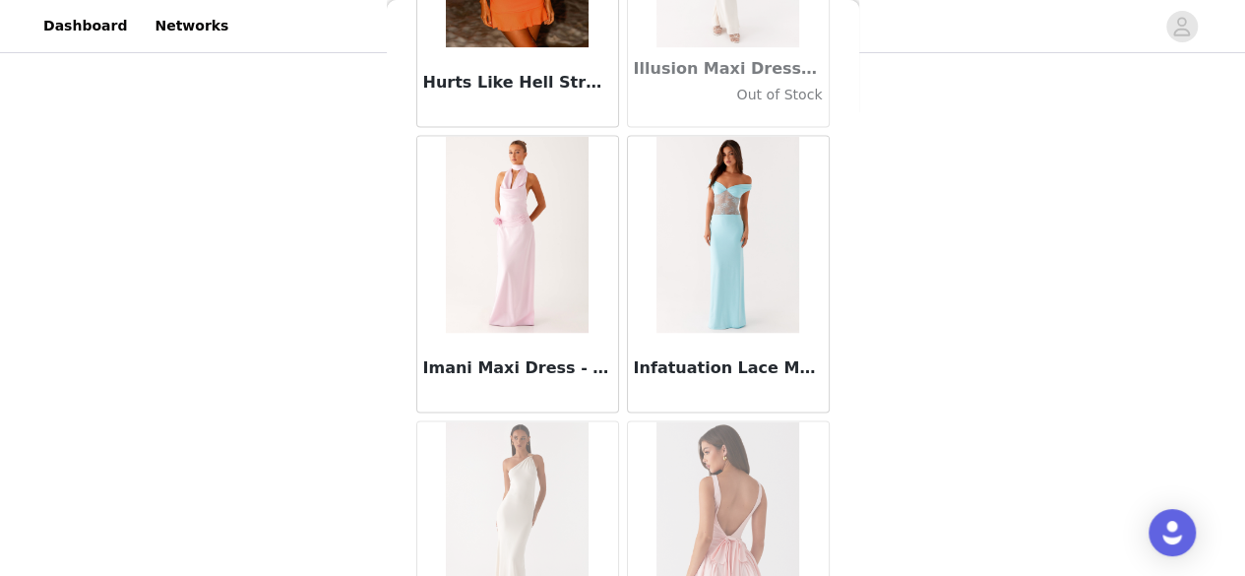
scroll to position [53692, 0]
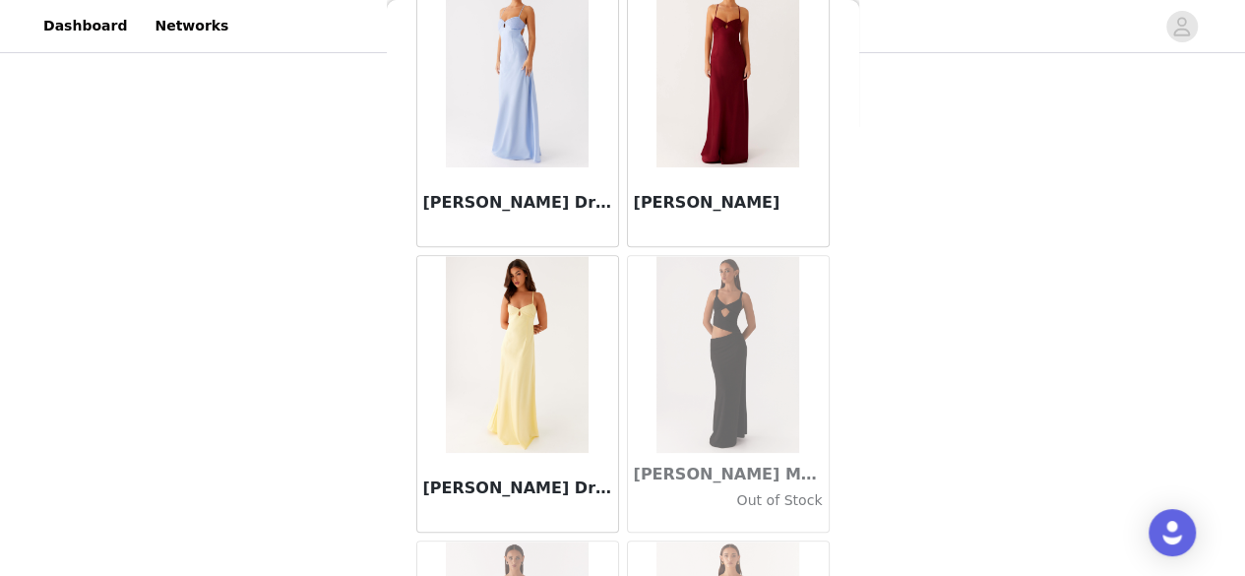
scroll to position [56540, 0]
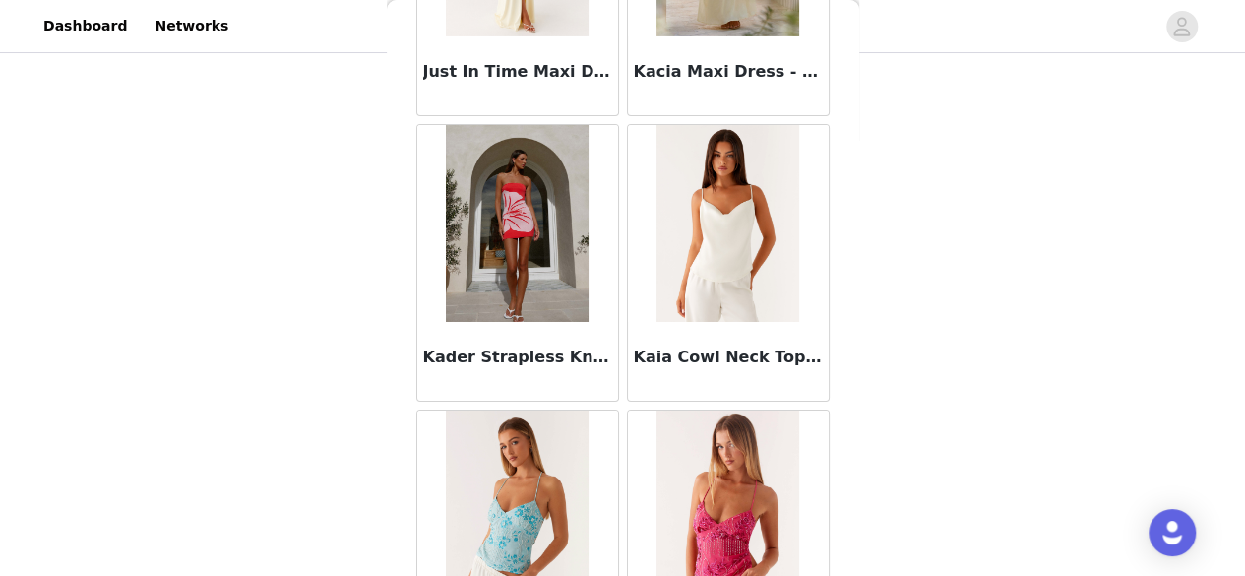
scroll to position [59388, 0]
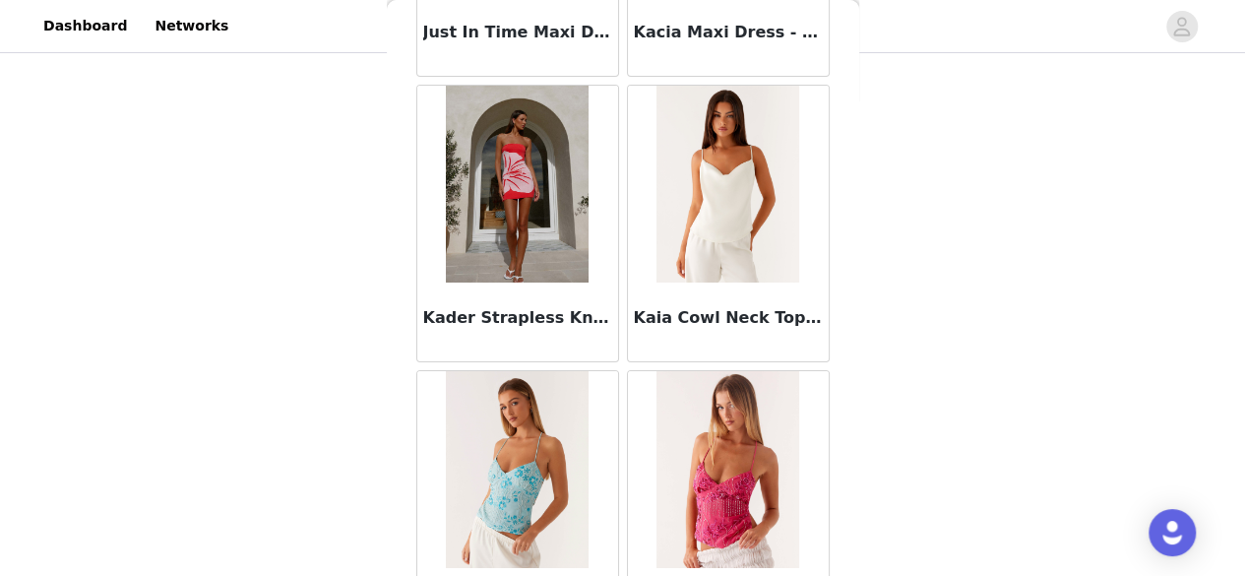
drag, startPoint x: 599, startPoint y: 534, endPoint x: 597, endPoint y: 505, distance: 29.6
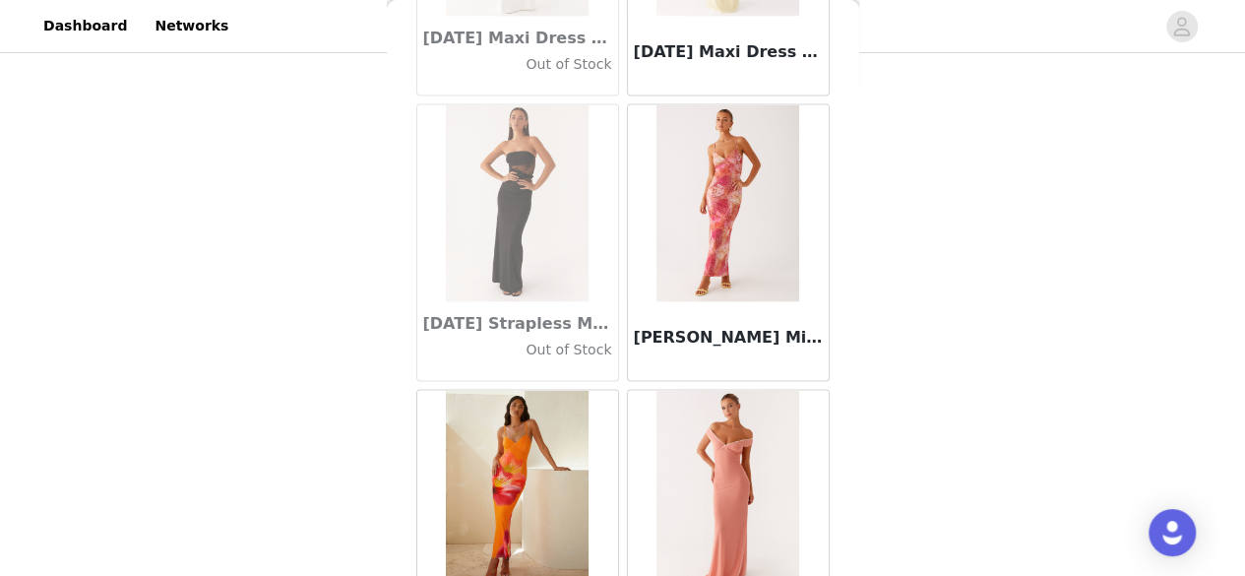
scroll to position [62236, 0]
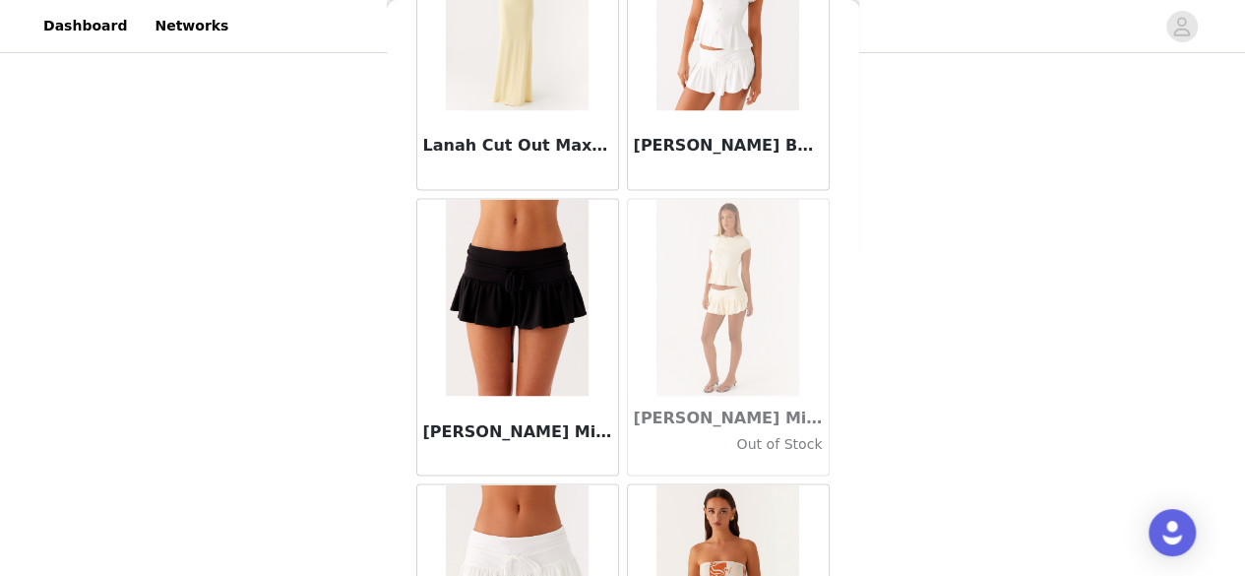
scroll to position [65084, 0]
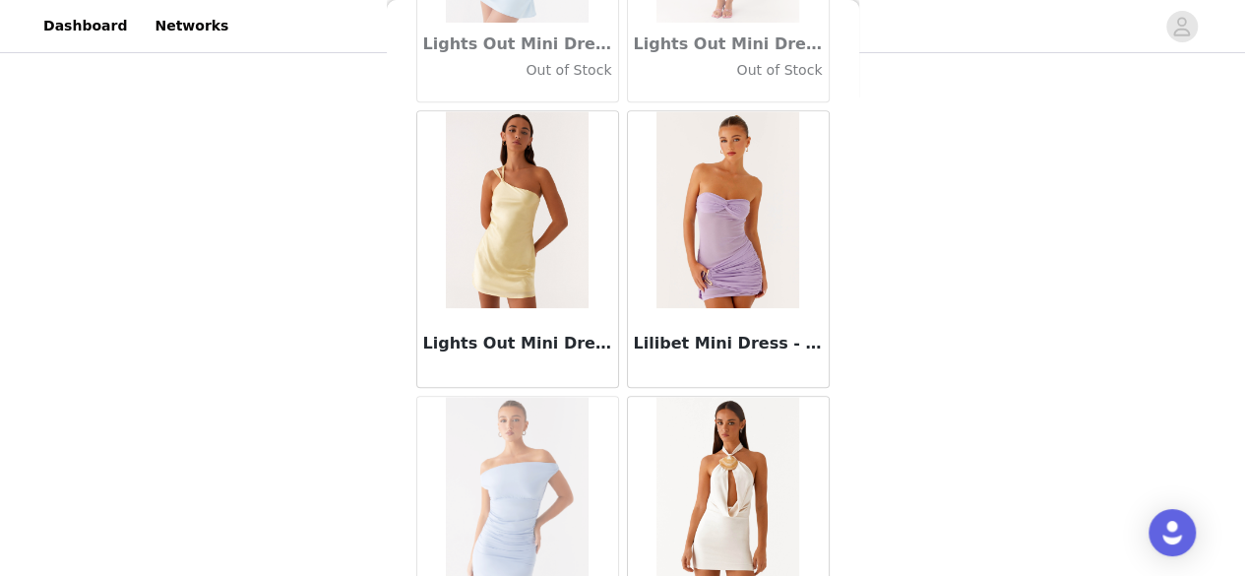
scroll to position [67931, 0]
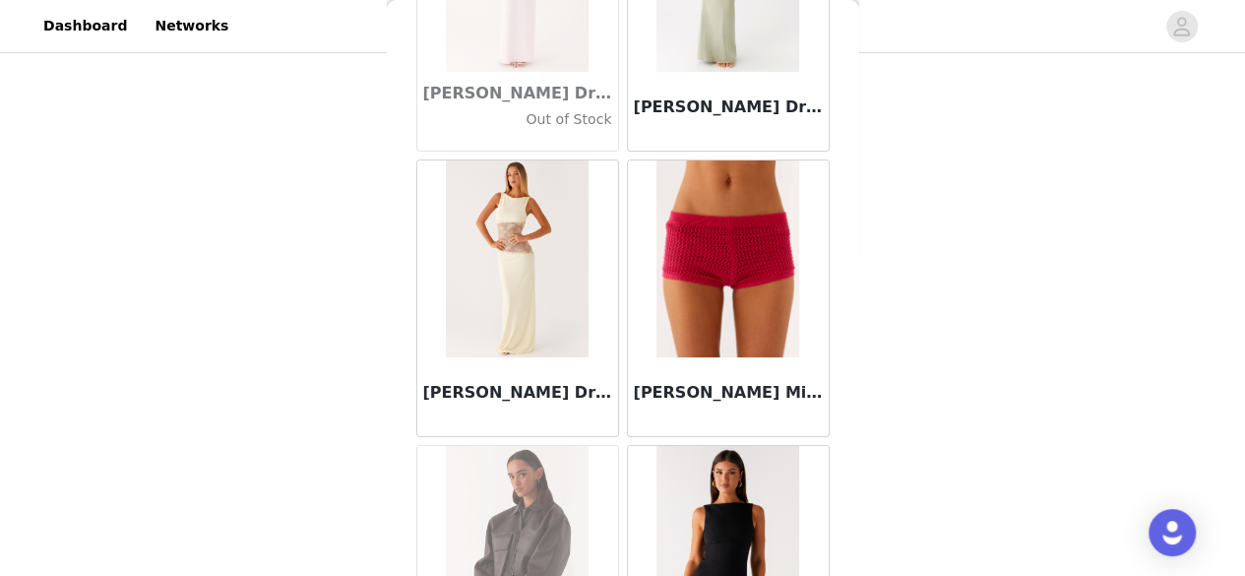
scroll to position [70780, 0]
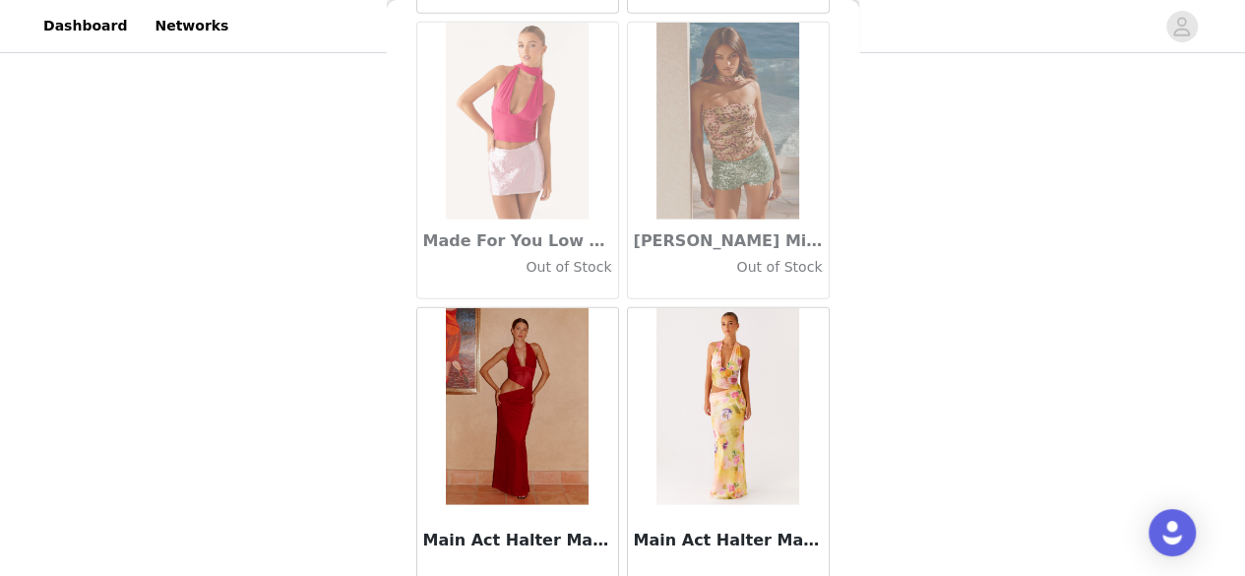
scroll to position [73628, 0]
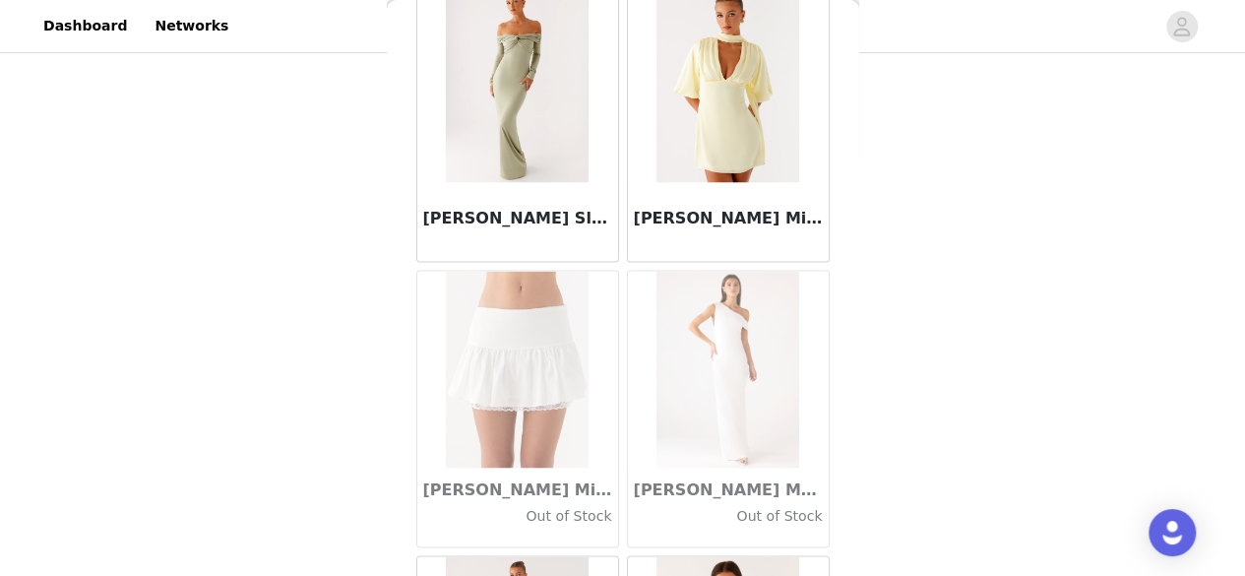
scroll to position [76475, 0]
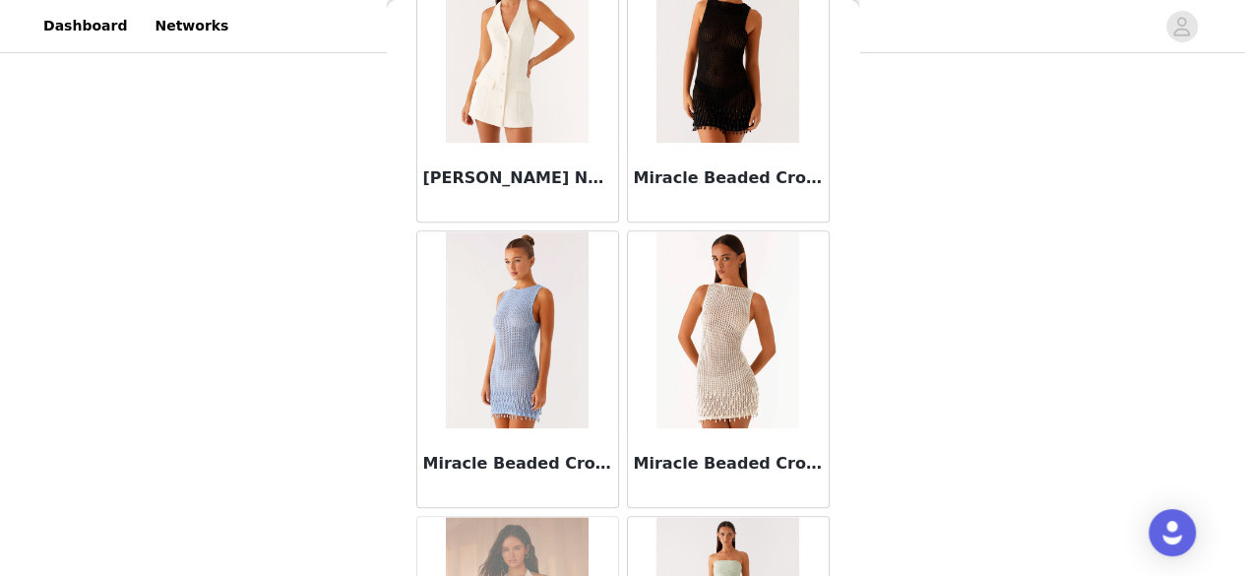
scroll to position [79324, 0]
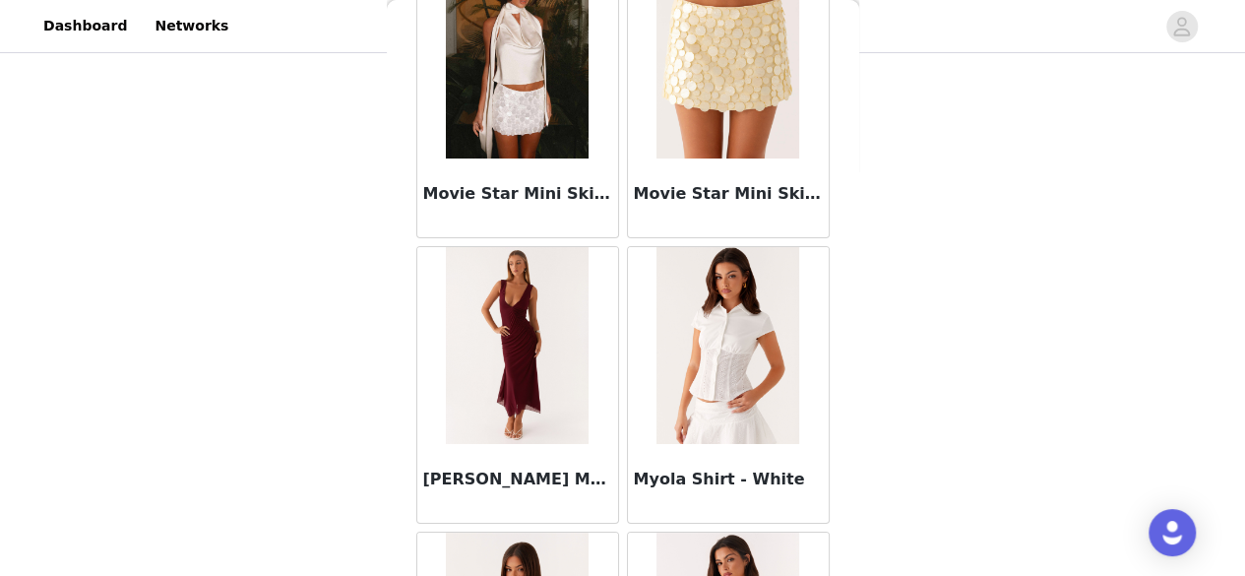
scroll to position [82172, 0]
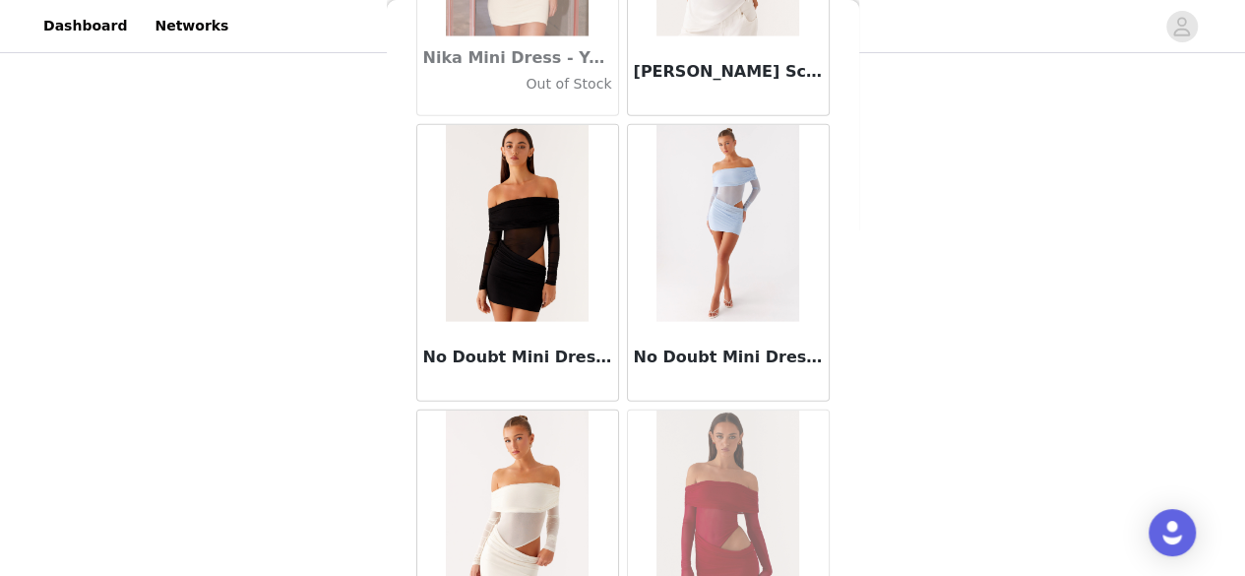
scroll to position [85017, 0]
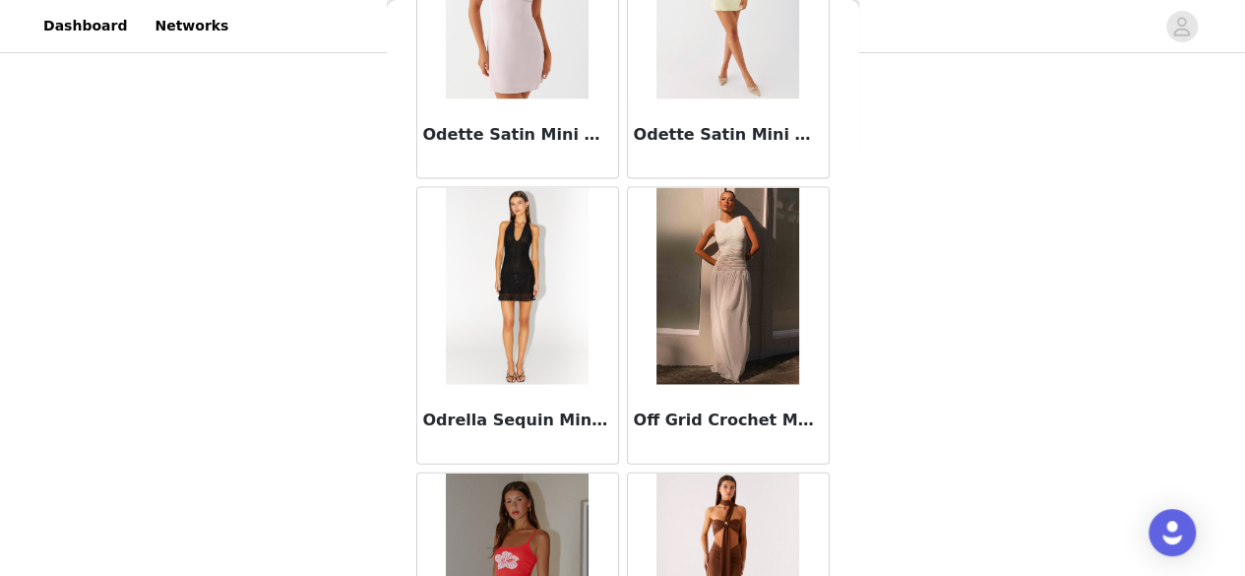
scroll to position [87868, 0]
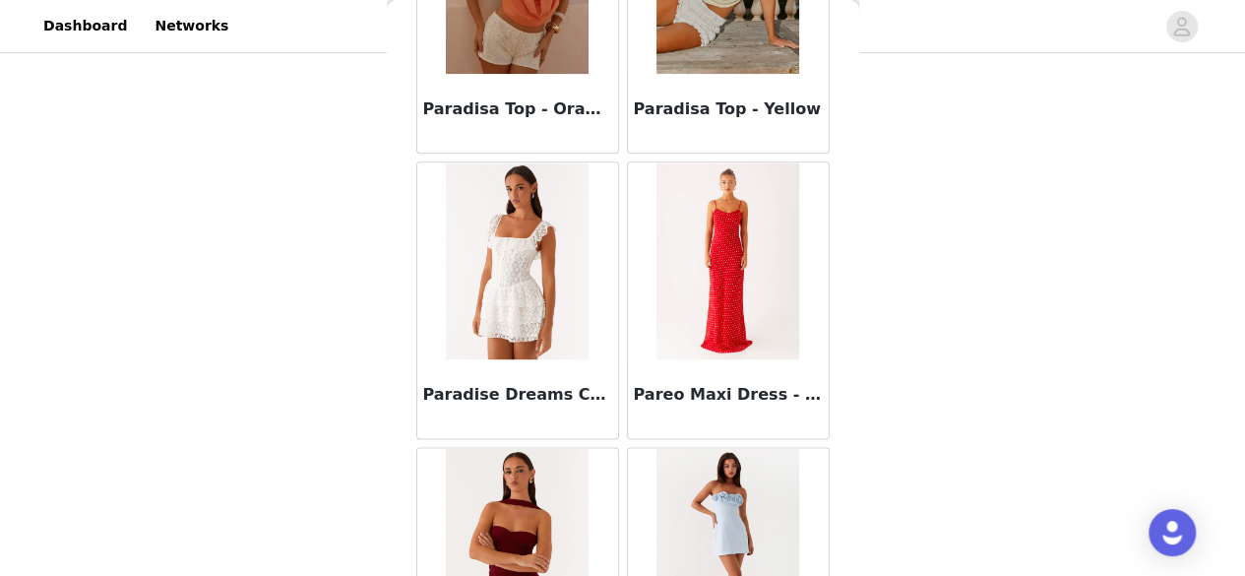
scroll to position [90715, 0]
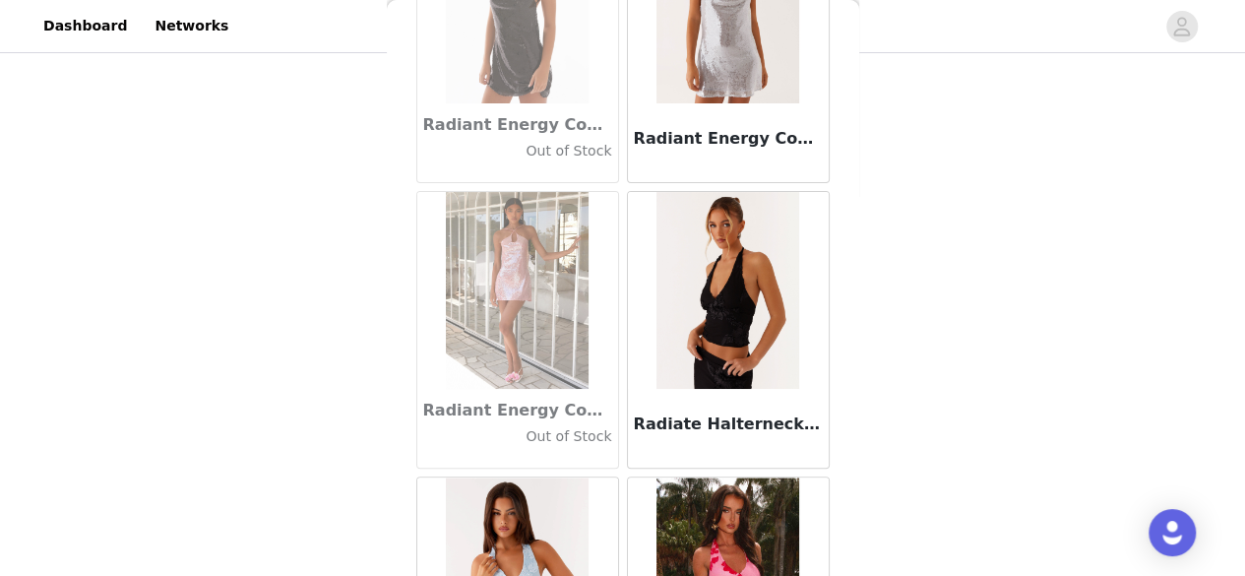
scroll to position [93563, 0]
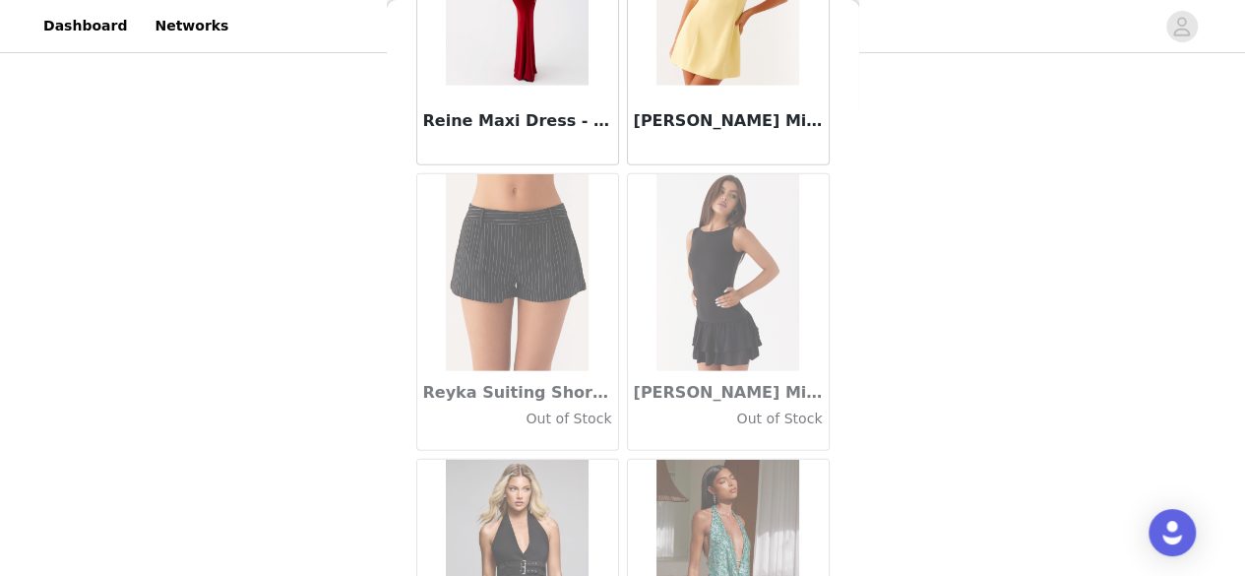
scroll to position [96412, 0]
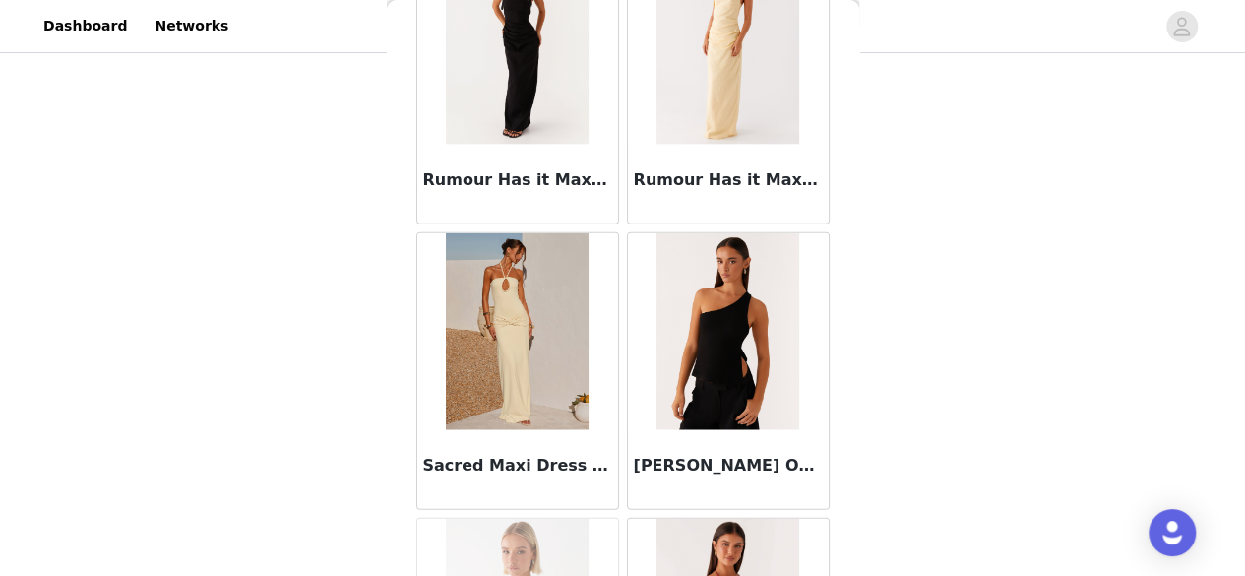
scroll to position [99259, 0]
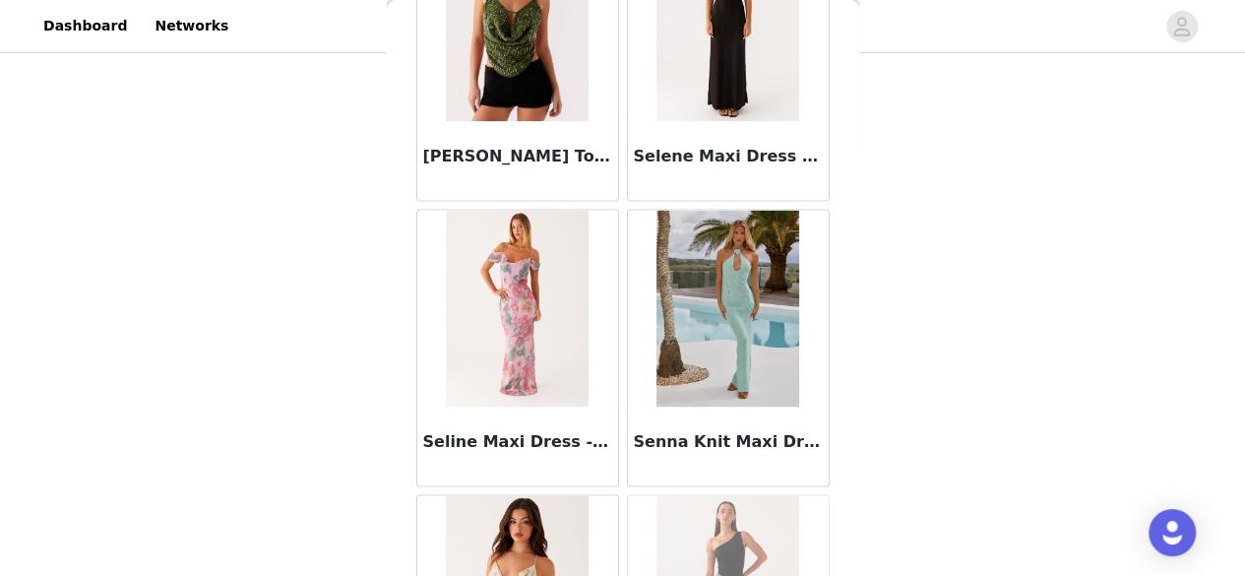
scroll to position [102107, 0]
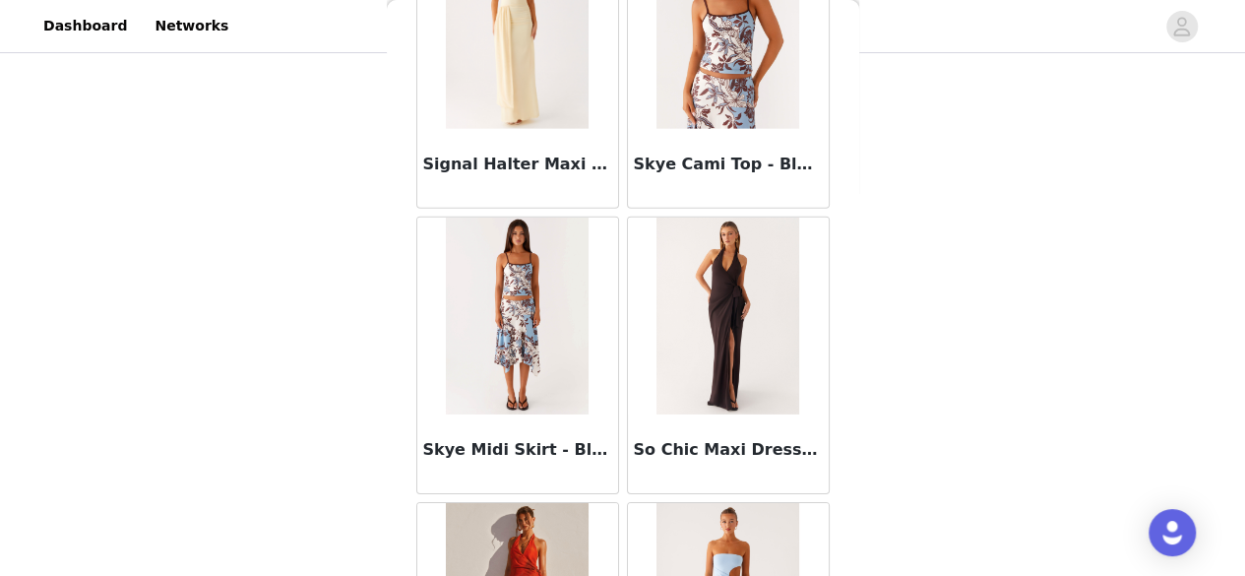
scroll to position [103780, 0]
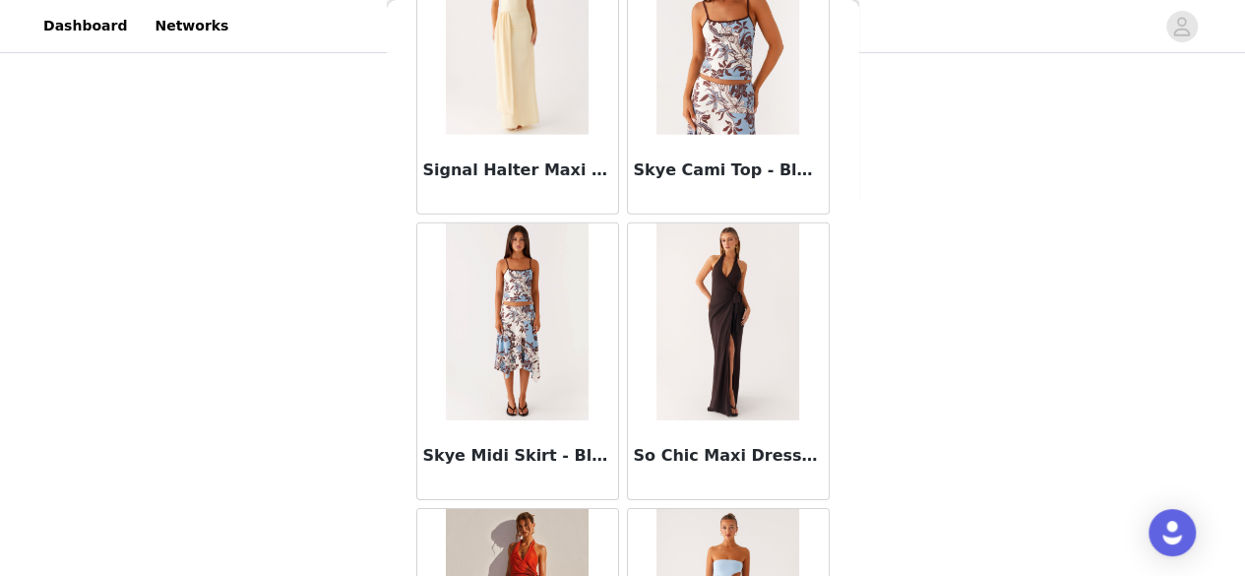
click at [516, 223] on img at bounding box center [517, 321] width 143 height 197
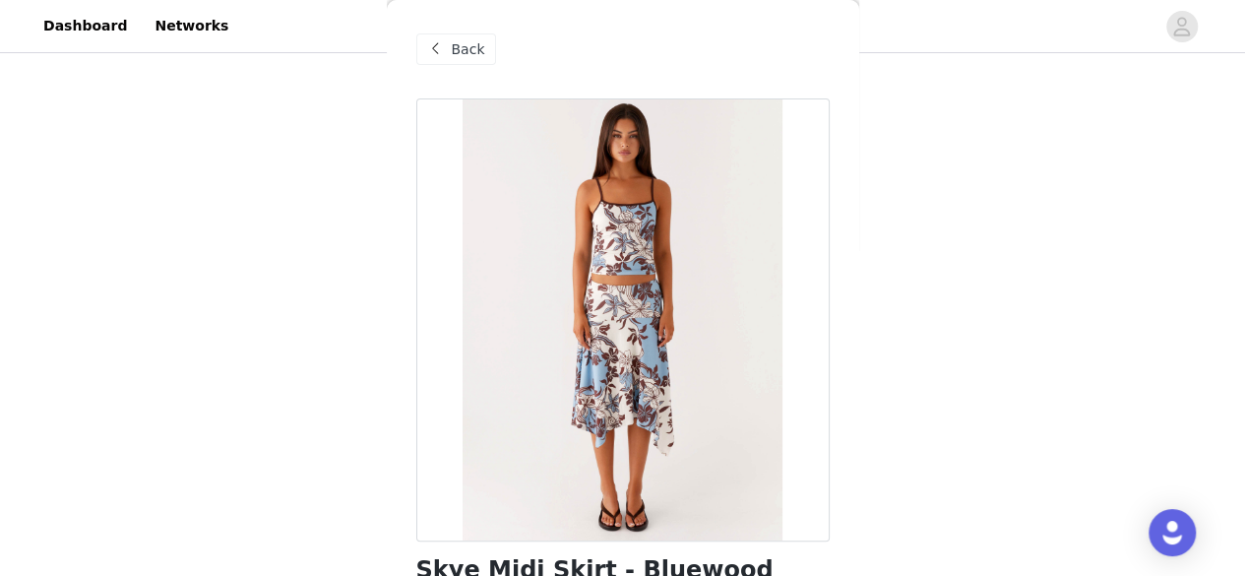
scroll to position [295, 0]
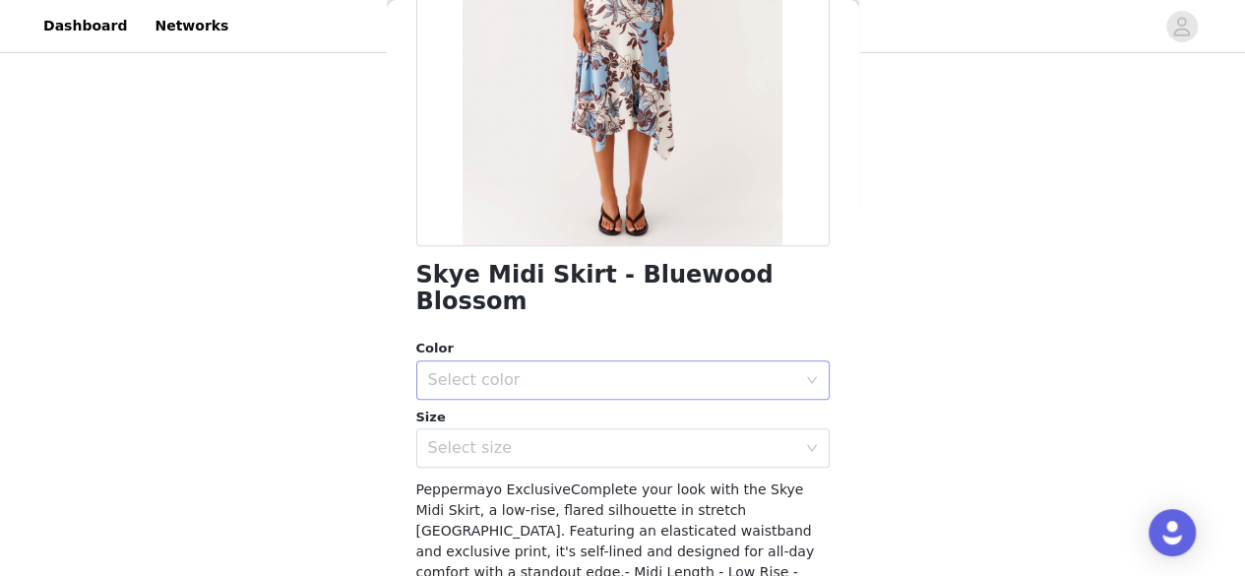
click at [629, 370] on div "Select color" at bounding box center [612, 380] width 368 height 20
click at [555, 397] on li "Bluewood Blossom" at bounding box center [614, 396] width 399 height 31
click at [539, 438] on div "Select size" at bounding box center [612, 448] width 368 height 20
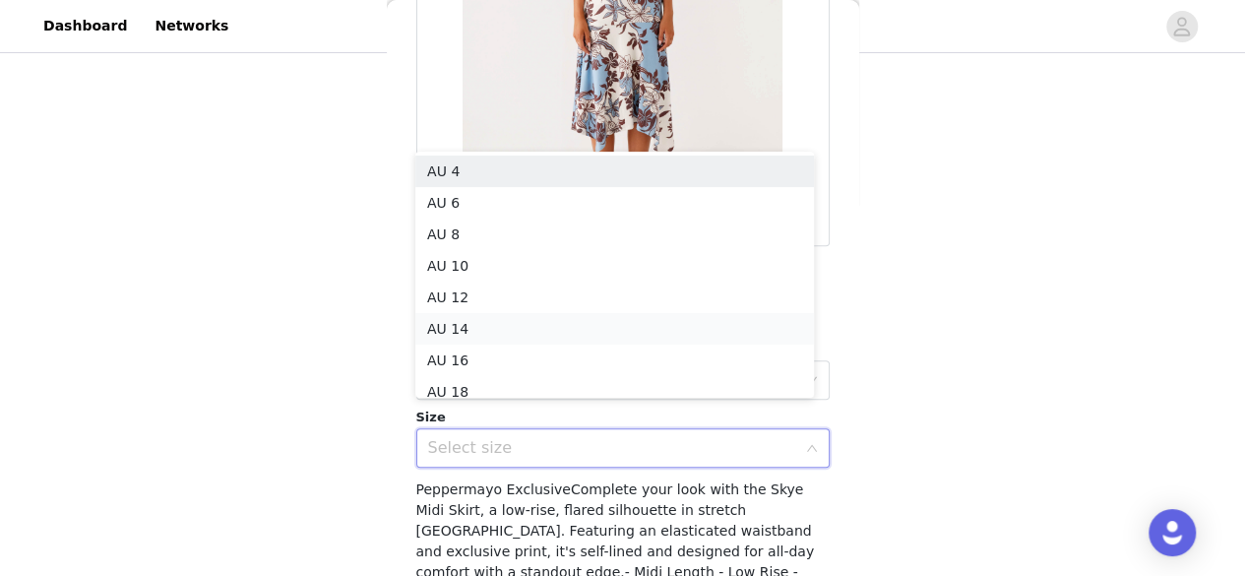
scroll to position [10, 0]
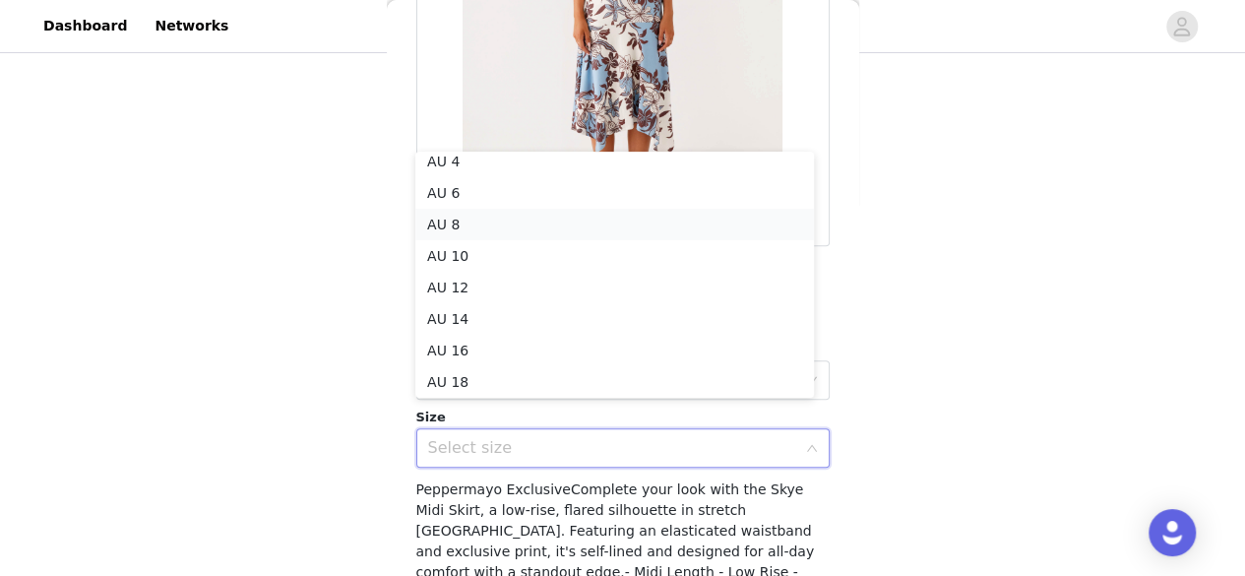
click at [547, 226] on li "AU 8" at bounding box center [614, 224] width 399 height 31
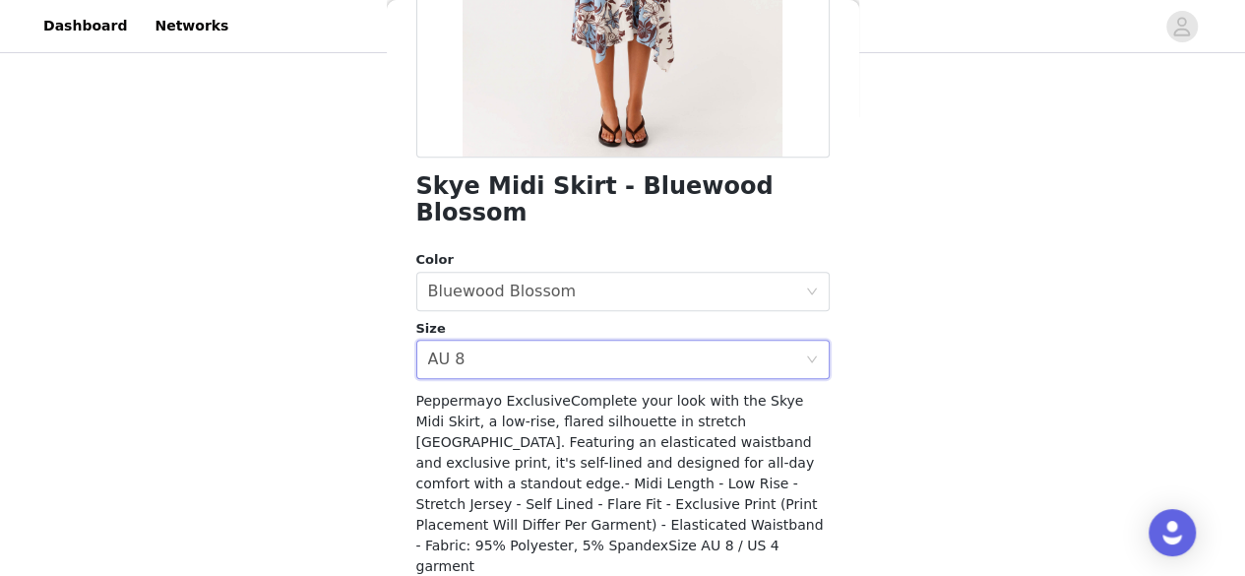
scroll to position [461, 0]
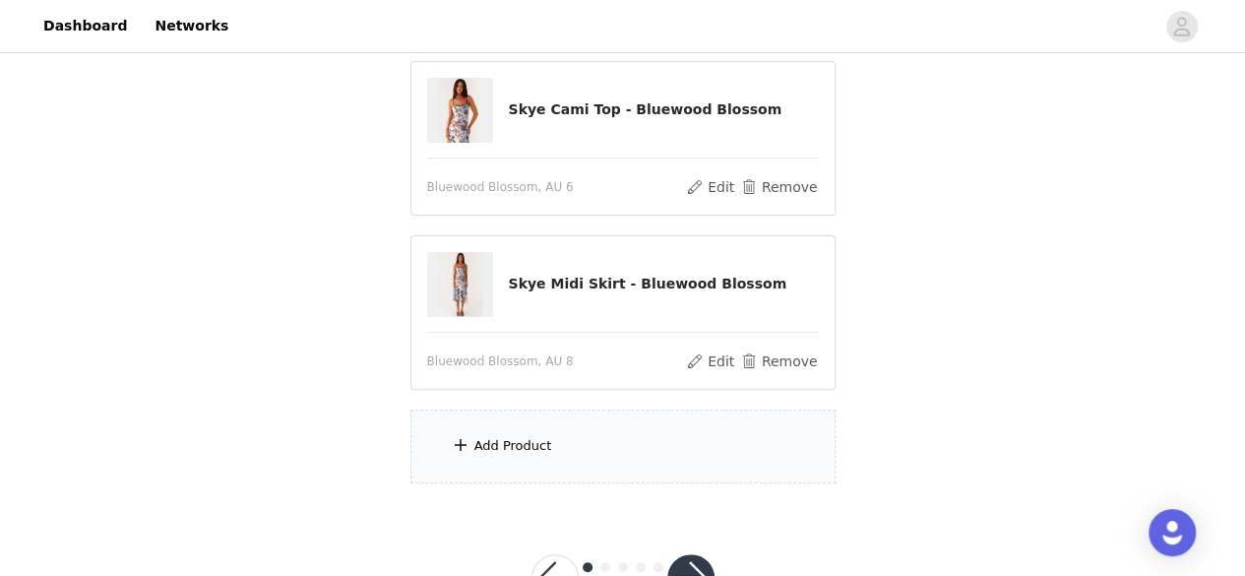
scroll to position [281, 0]
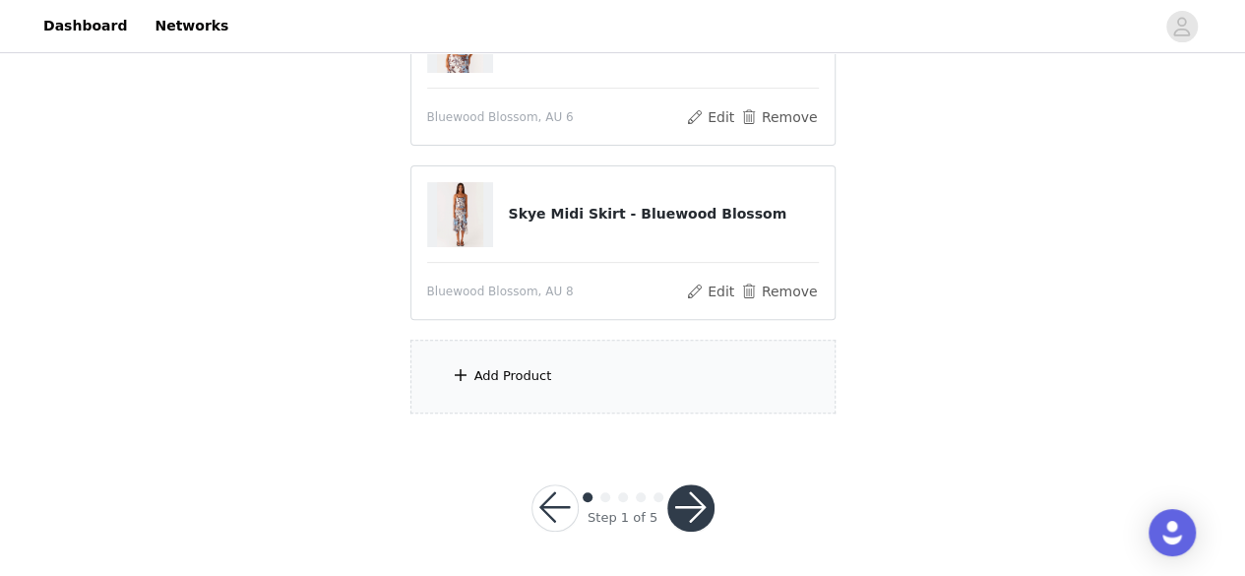
click at [589, 383] on div "Add Product" at bounding box center [622, 377] width 425 height 74
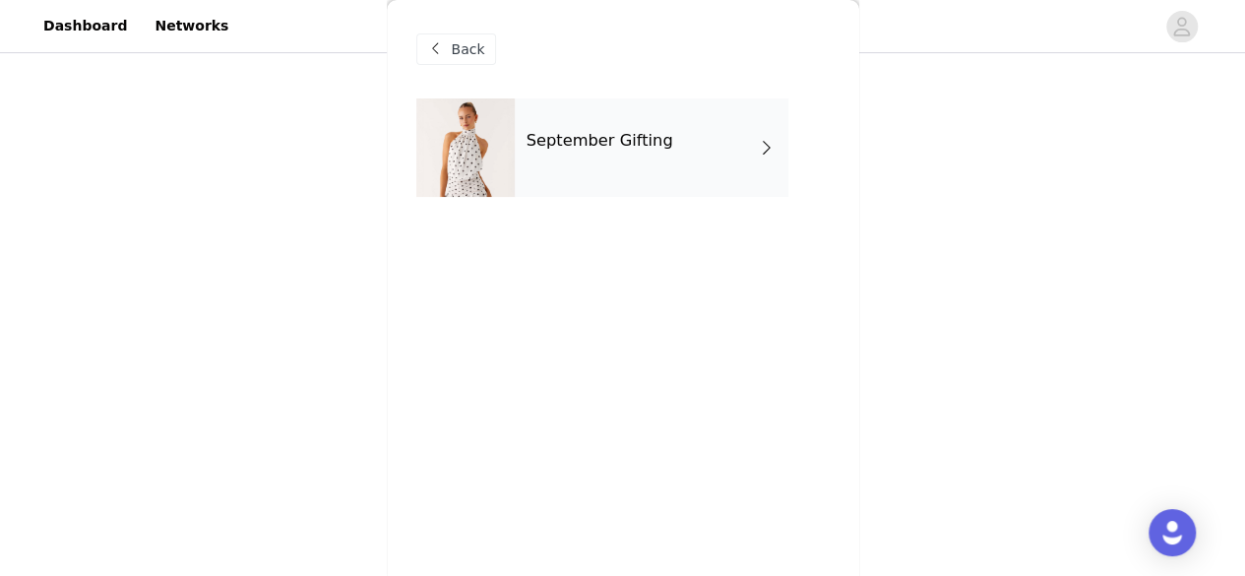
click at [652, 119] on div "September Gifting" at bounding box center [652, 147] width 274 height 98
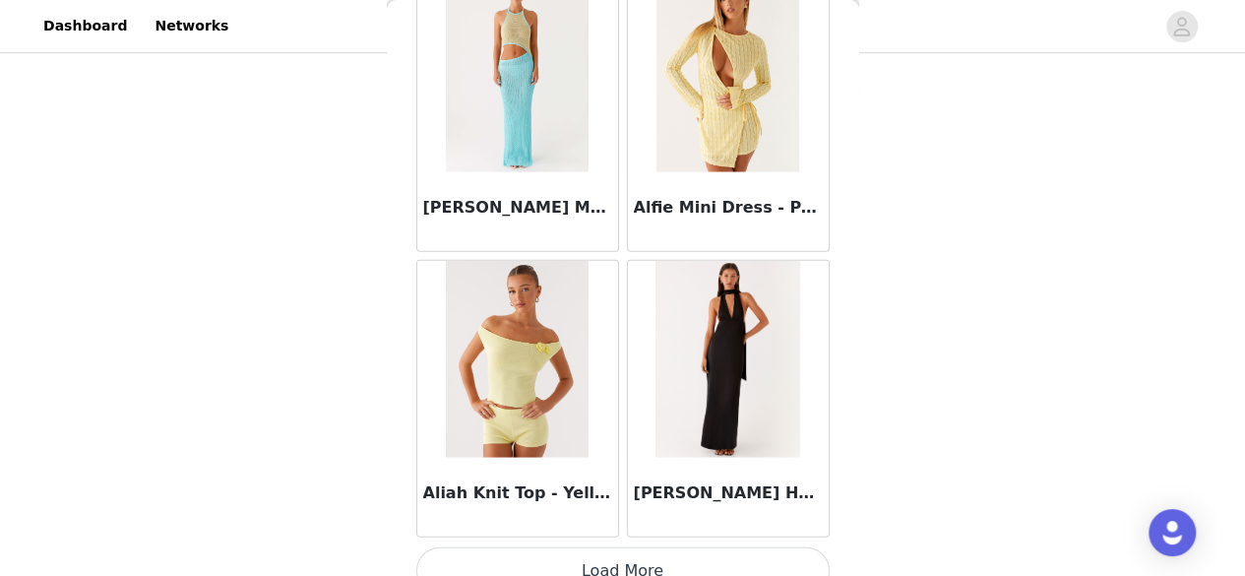
scroll to position [2429, 0]
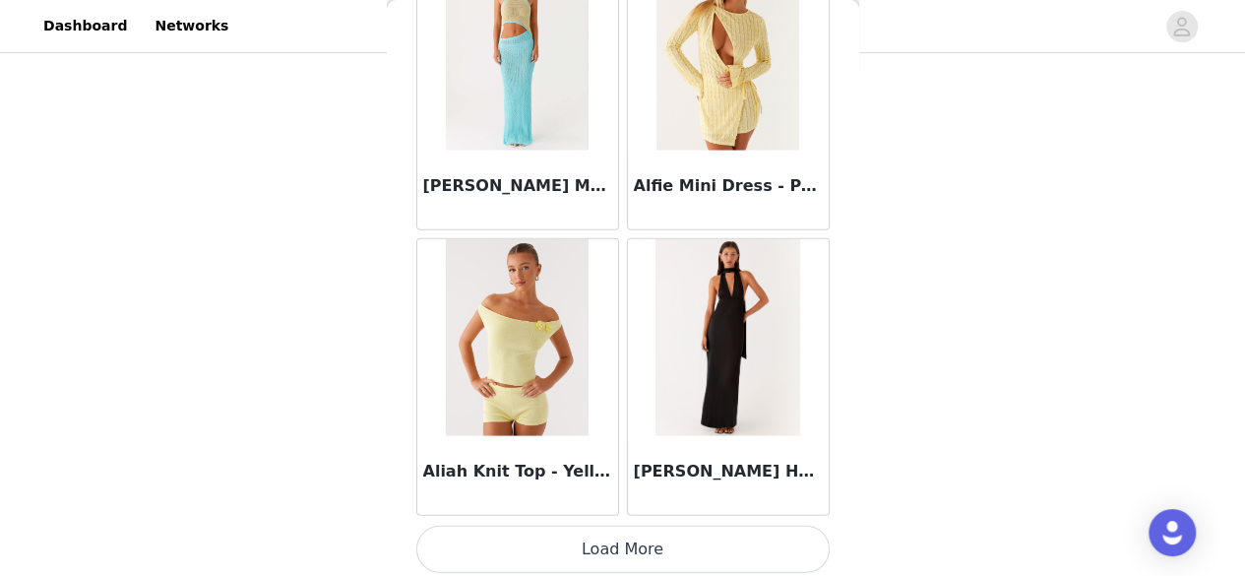
click at [709, 534] on button "Load More" at bounding box center [622, 549] width 413 height 47
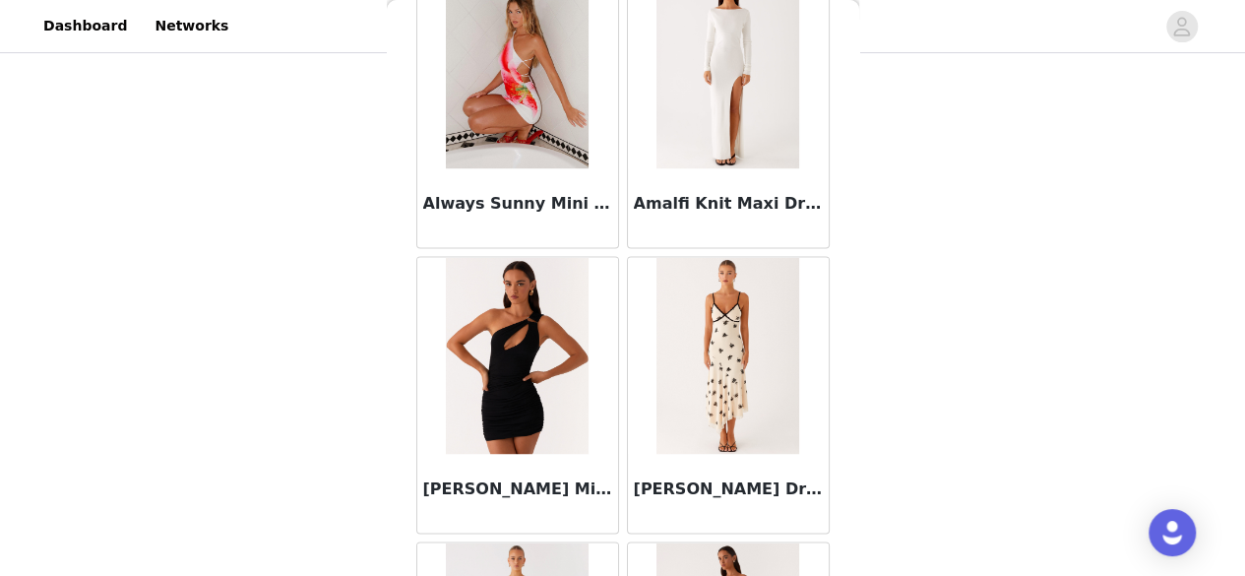
scroll to position [4982, 0]
click at [705, 296] on img at bounding box center [728, 354] width 143 height 197
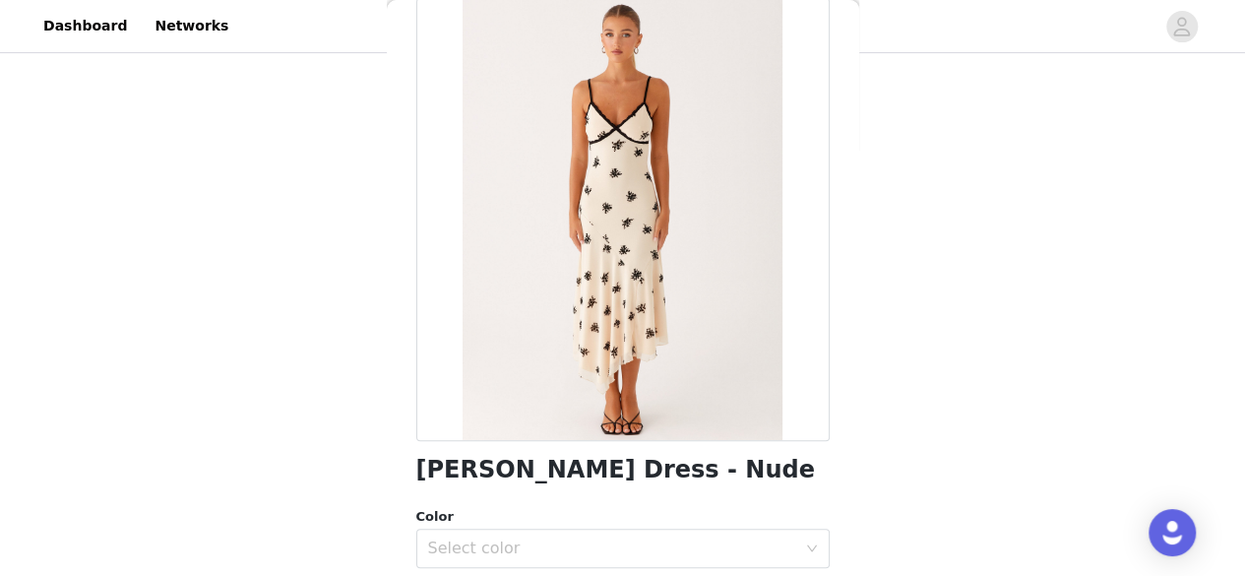
scroll to position [98, 0]
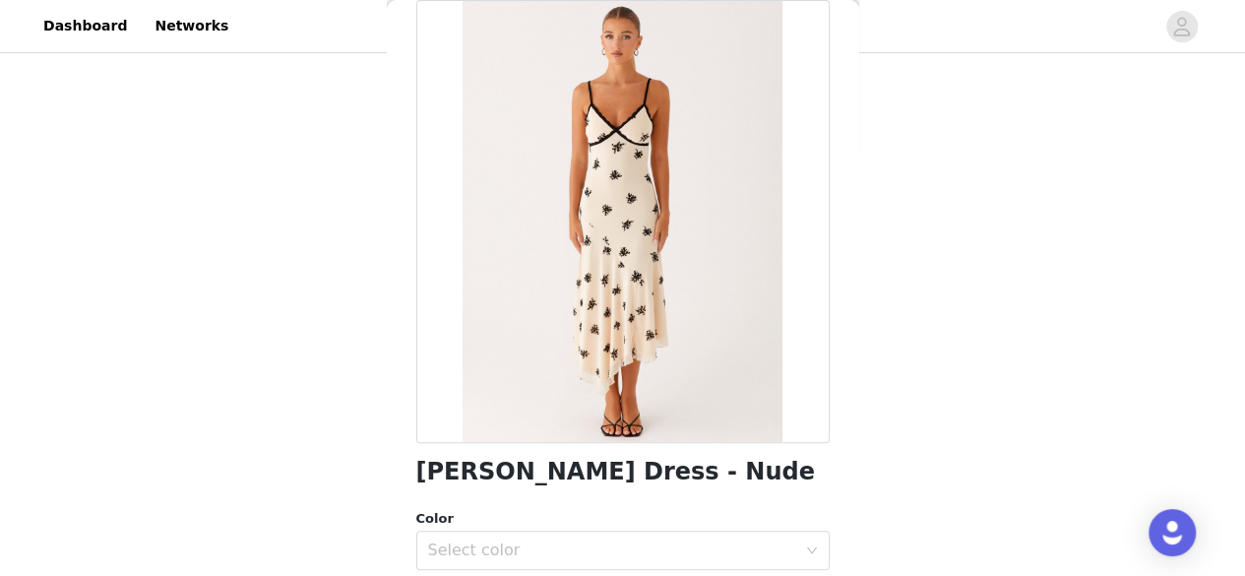
click at [698, 281] on div at bounding box center [622, 221] width 413 height 443
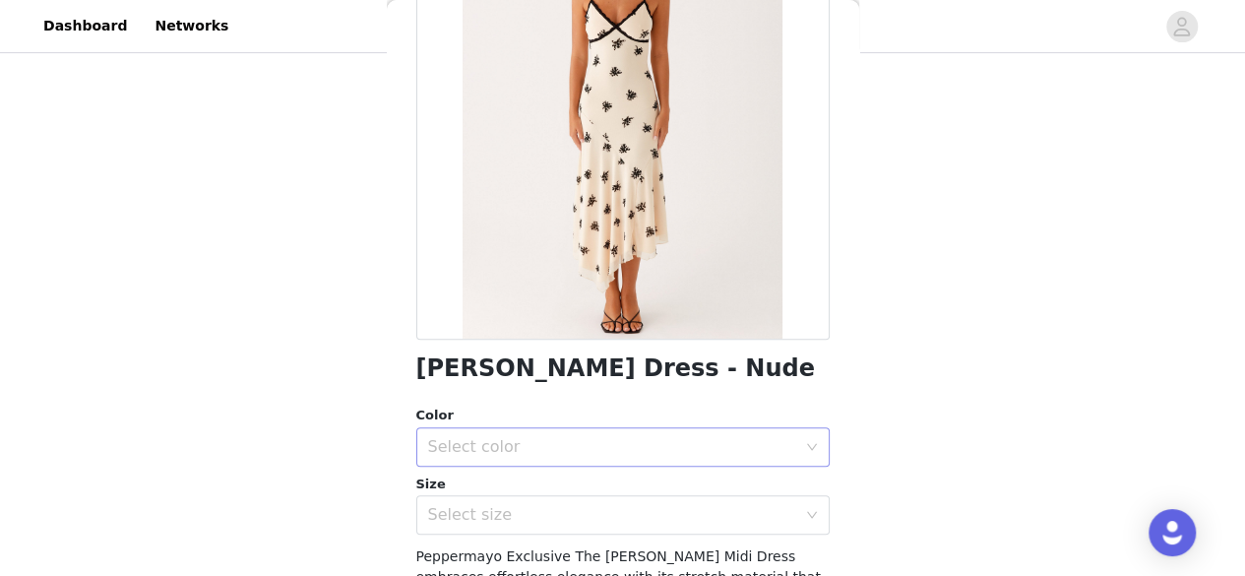
scroll to position [394, 0]
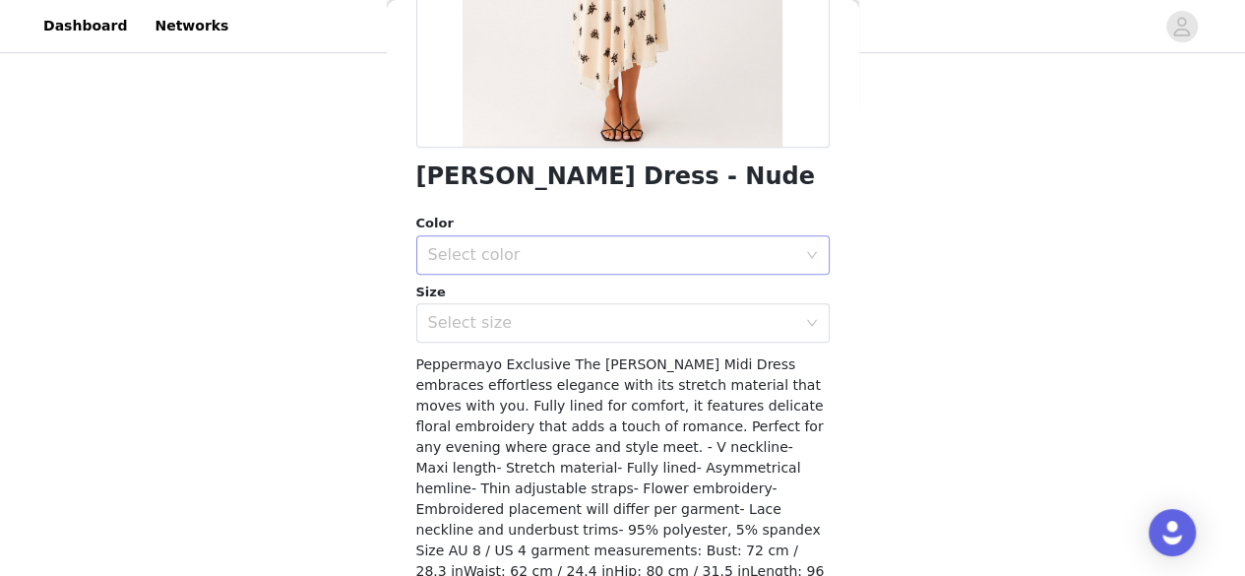
click at [563, 262] on div "Select color" at bounding box center [612, 255] width 368 height 20
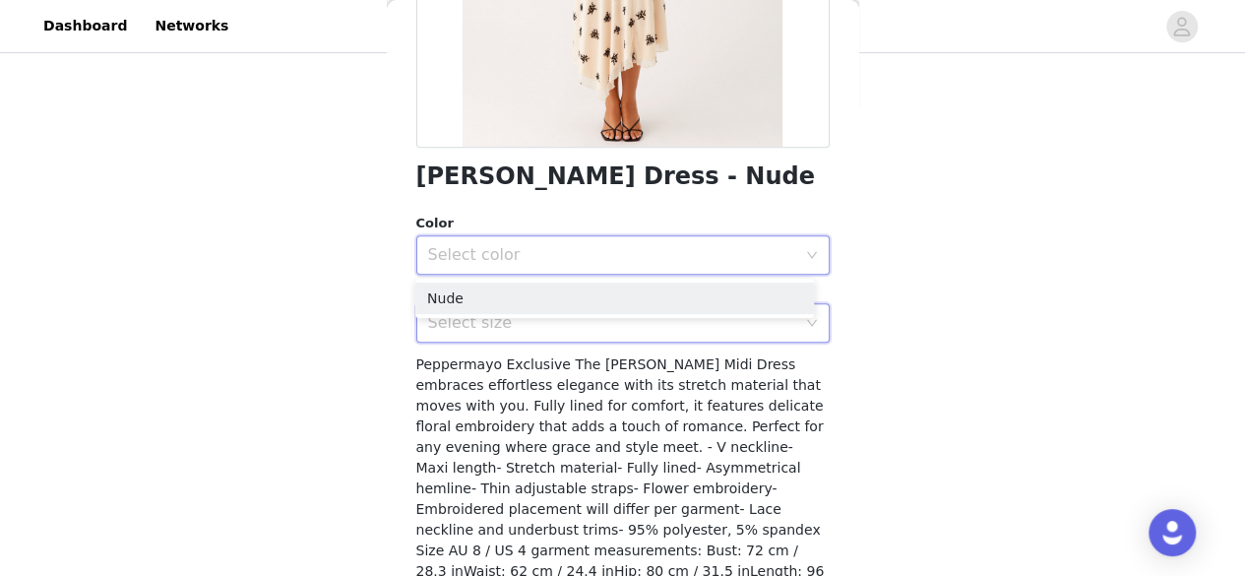
click at [510, 334] on div "Select size" at bounding box center [616, 322] width 377 height 37
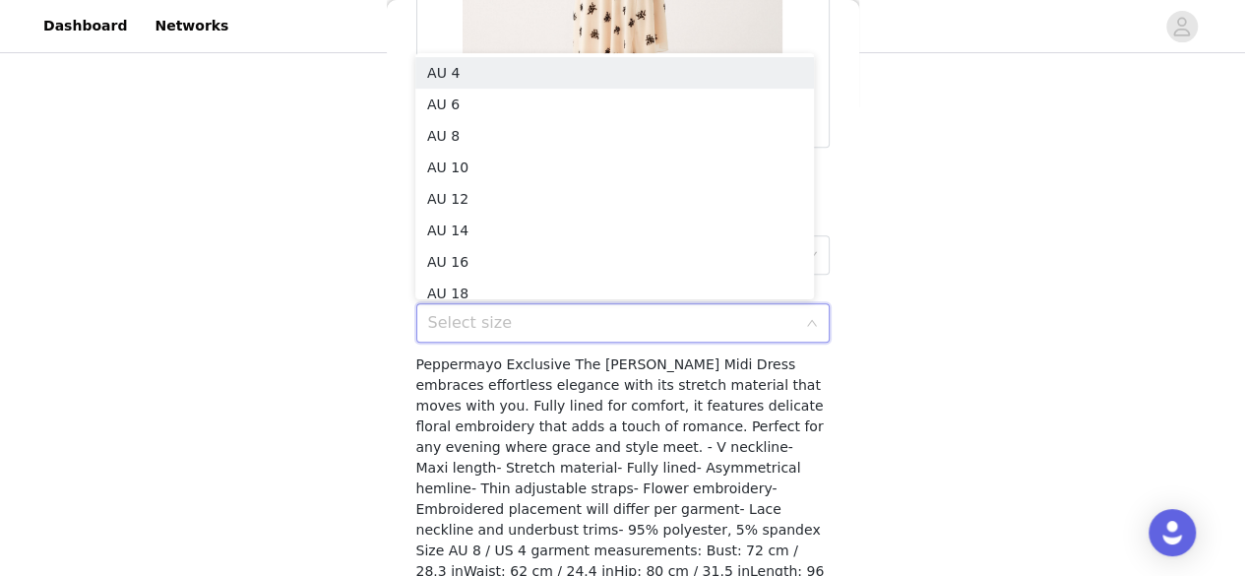
click at [531, 373] on div "Peppermayo Exclusive The [PERSON_NAME] Midi Dress embraces effortless elegance …" at bounding box center [622, 488] width 413 height 269
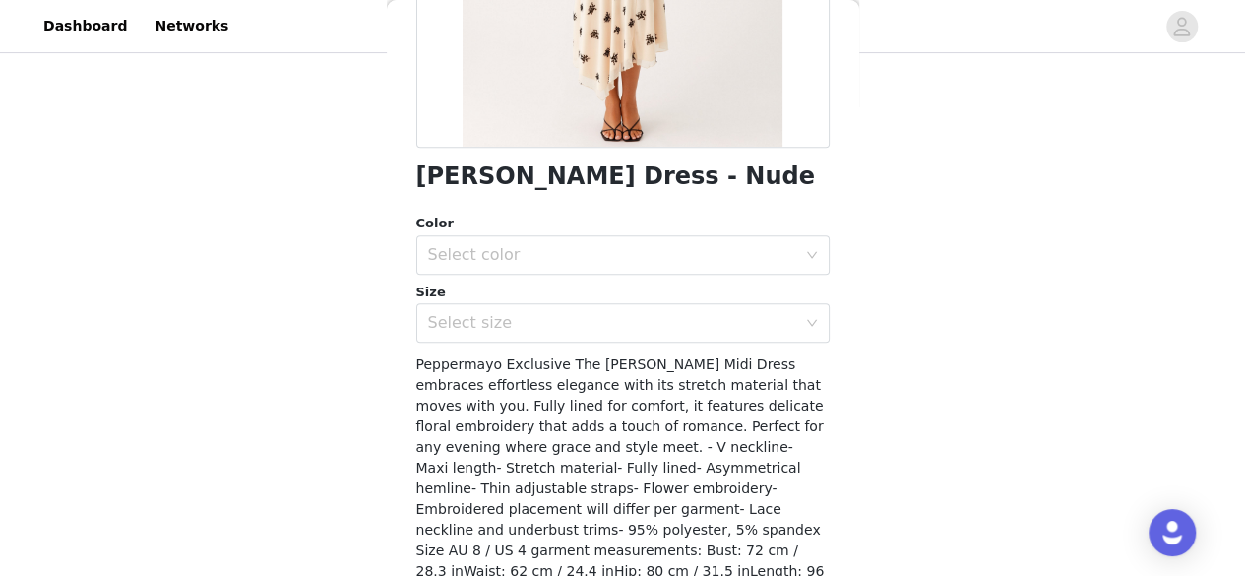
scroll to position [482, 0]
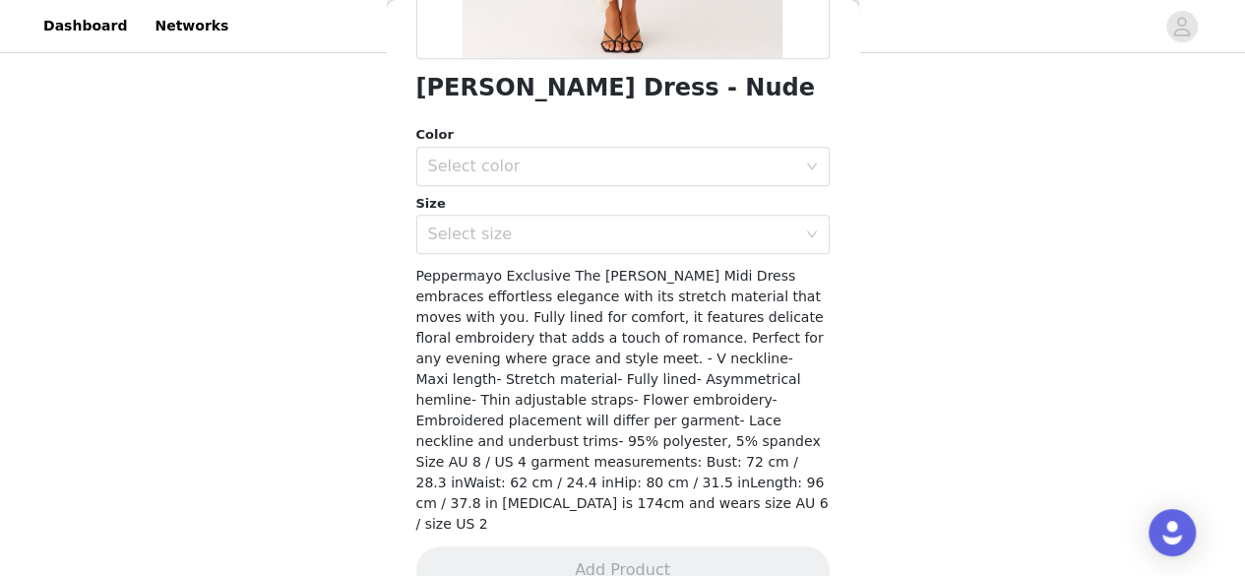
click at [532, 366] on span "Peppermayo Exclusive The [PERSON_NAME] Midi Dress embraces effortless elegance …" at bounding box center [622, 400] width 412 height 264
click at [531, 326] on div "Peppermayo Exclusive The [PERSON_NAME] Midi Dress embraces effortless elegance …" at bounding box center [622, 400] width 413 height 269
click at [524, 294] on span "Peppermayo Exclusive The [PERSON_NAME] Midi Dress embraces effortless elegance …" at bounding box center [622, 400] width 412 height 264
drag, startPoint x: 748, startPoint y: 361, endPoint x: 758, endPoint y: 366, distance: 11.0
click at [751, 364] on span "Peppermayo Exclusive The [PERSON_NAME] Midi Dress embraces effortless elegance …" at bounding box center [622, 400] width 412 height 264
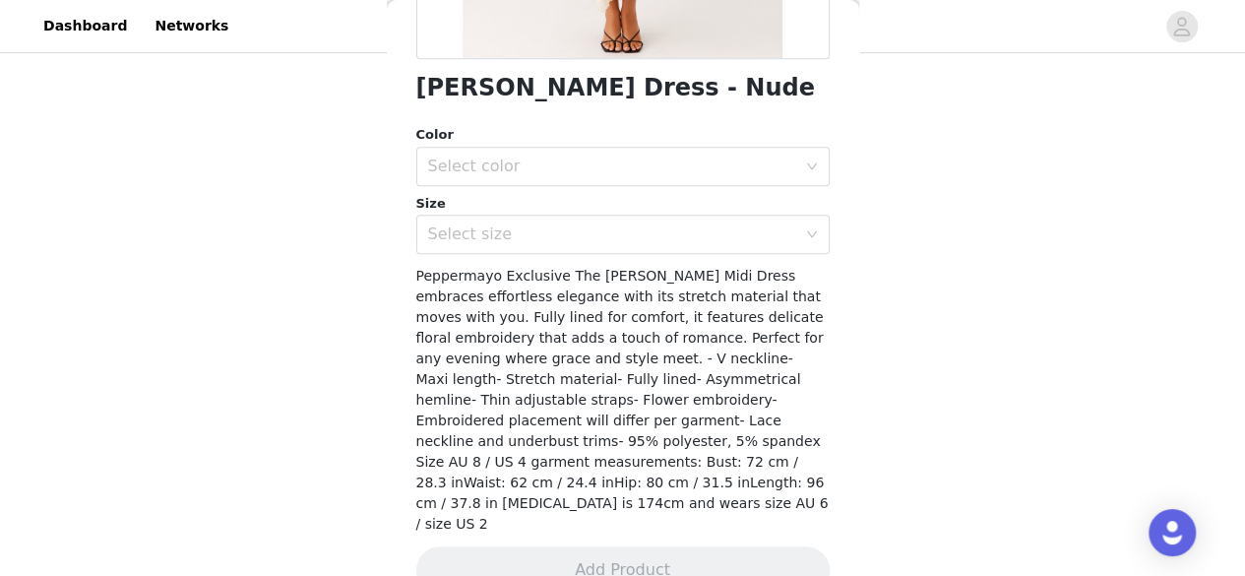
click at [761, 325] on span "Peppermayo Exclusive The [PERSON_NAME] Midi Dress embraces effortless elegance …" at bounding box center [622, 400] width 412 height 264
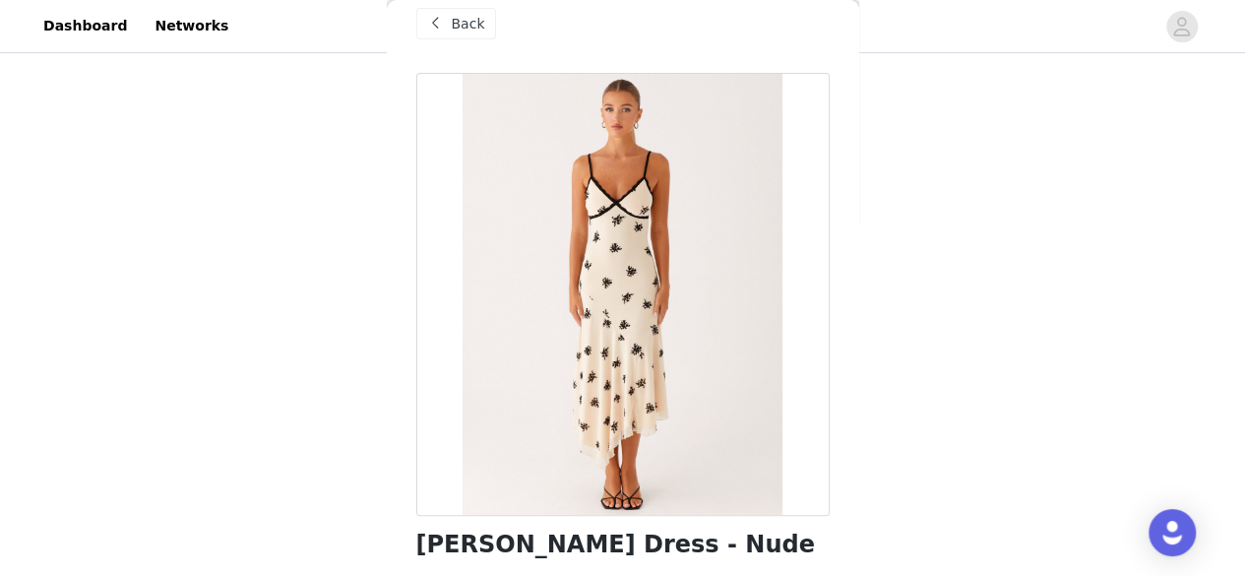
scroll to position [0, 0]
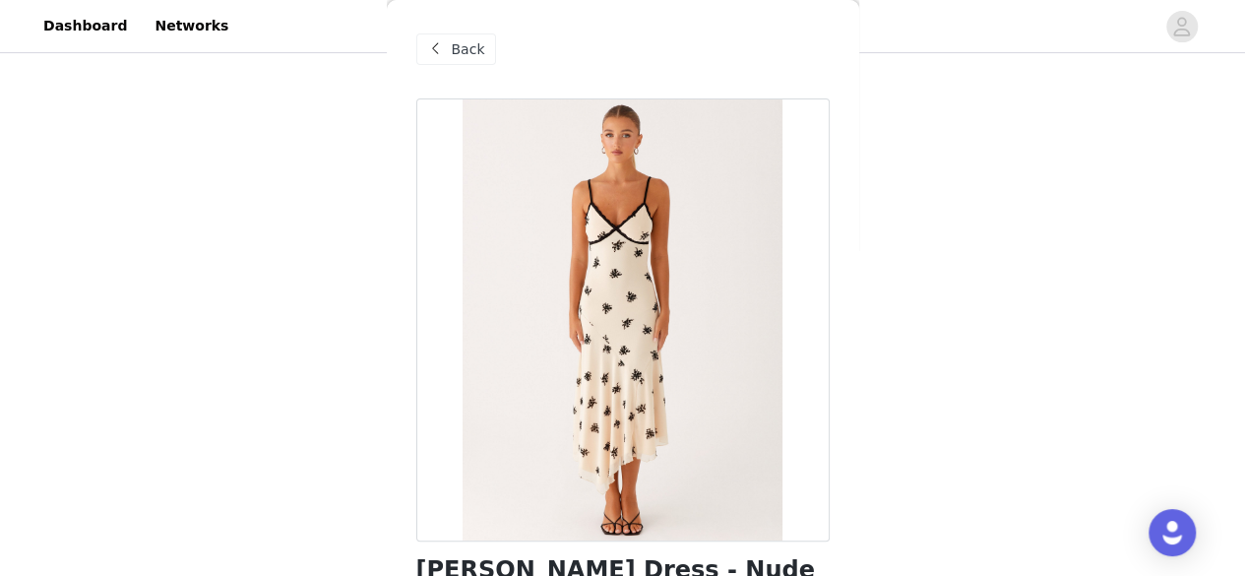
click at [462, 55] on span "Back" at bounding box center [468, 49] width 33 height 21
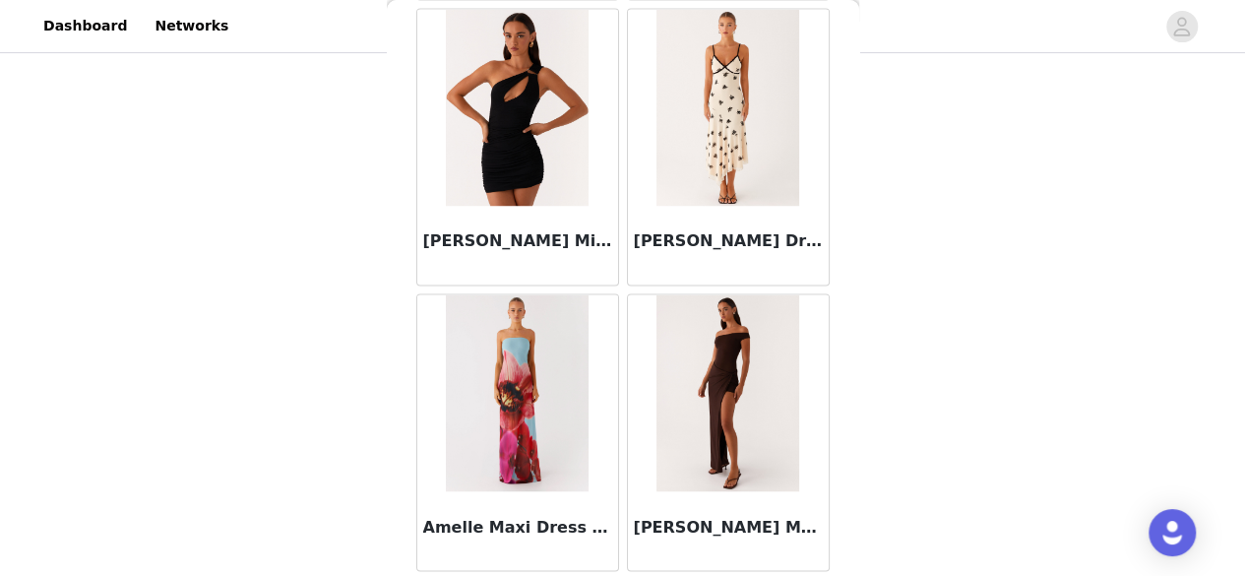
scroll to position [5277, 0]
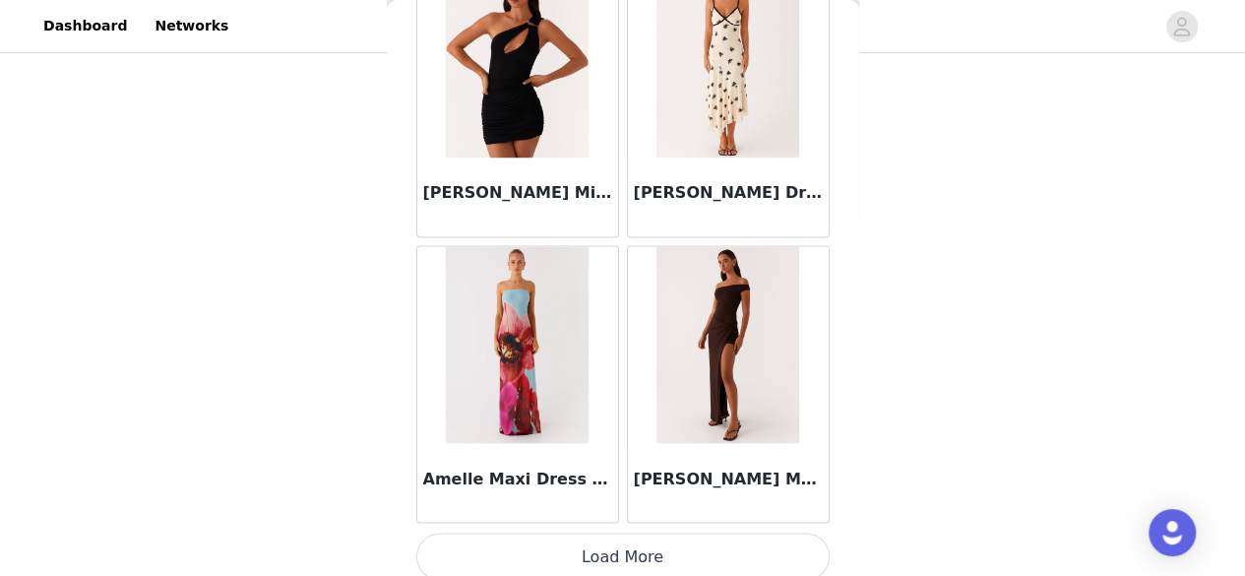
click at [628, 543] on button "Load More" at bounding box center [622, 556] width 413 height 47
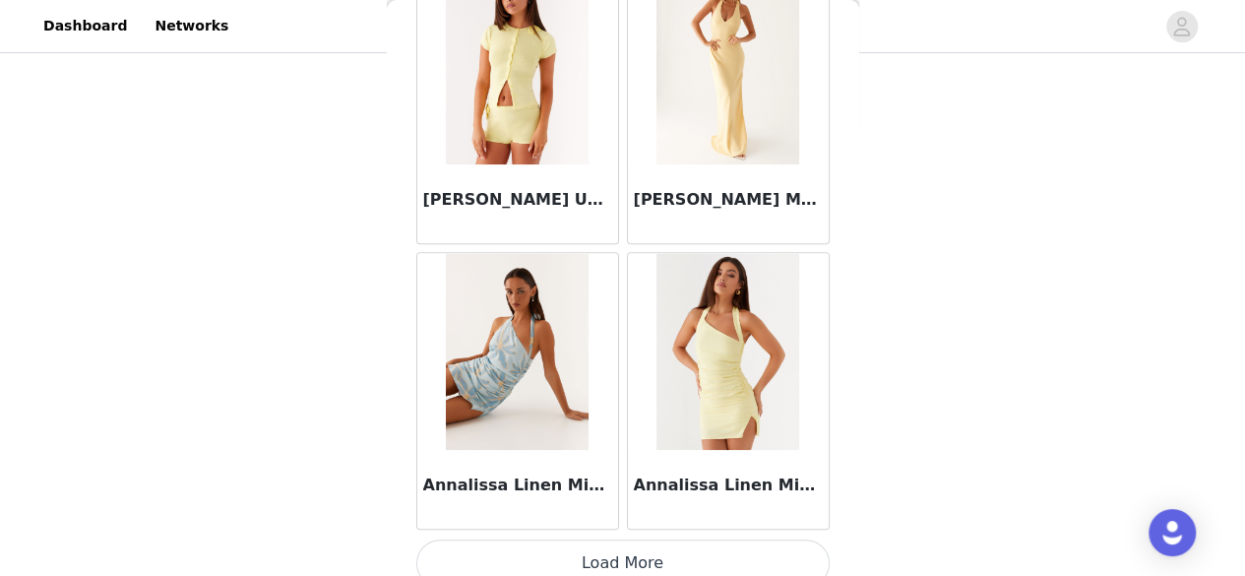
click at [664, 545] on button "Load More" at bounding box center [622, 562] width 413 height 47
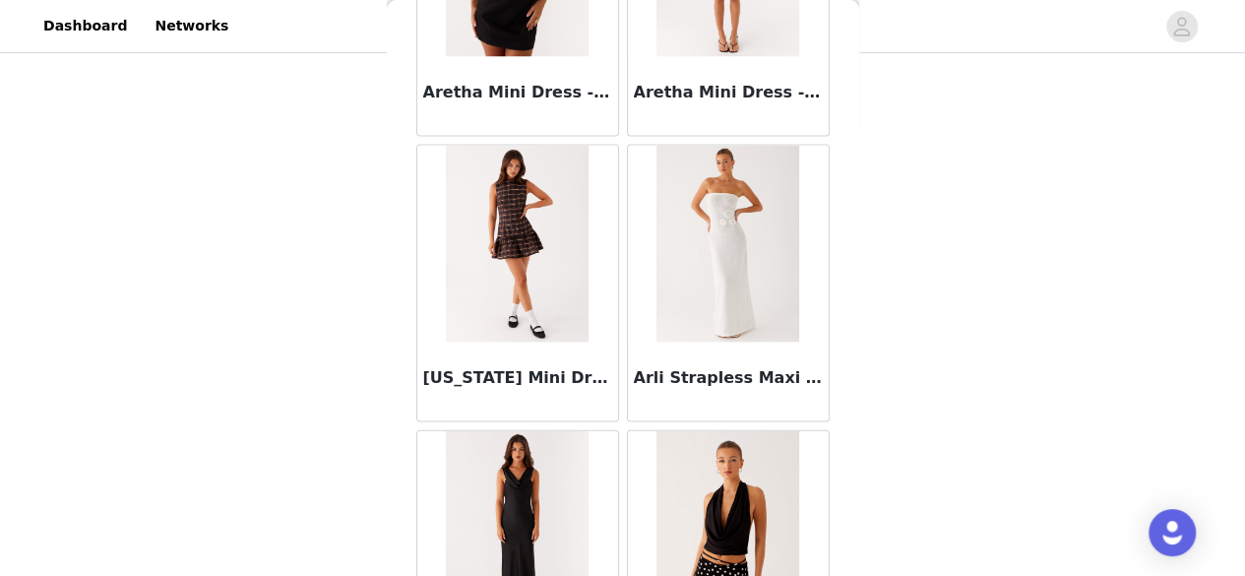
scroll to position [9201, 0]
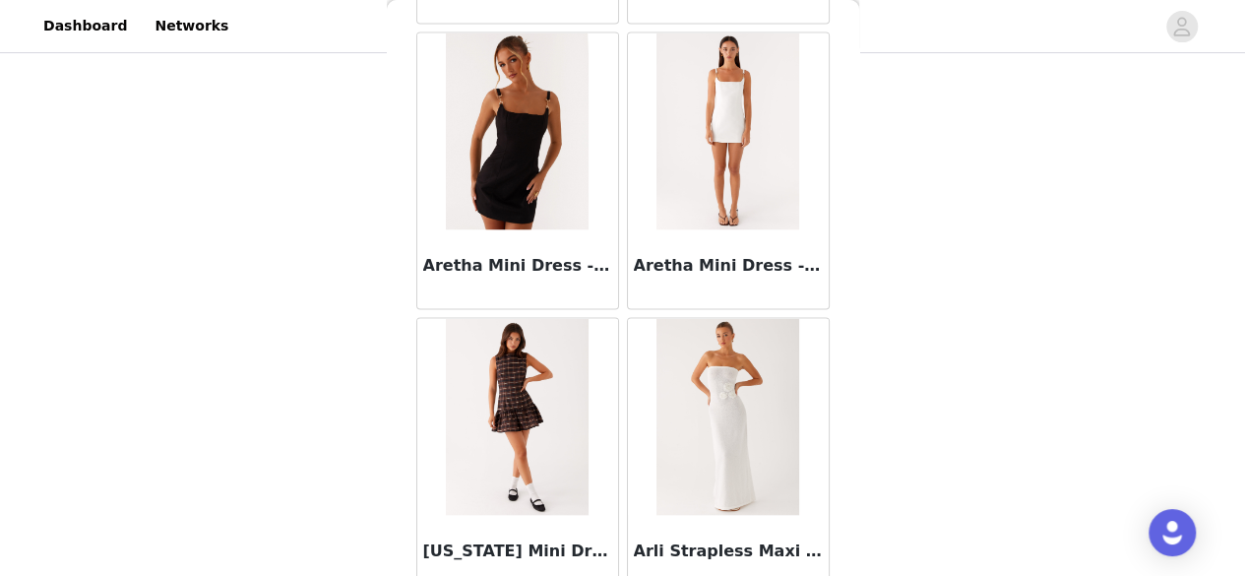
click at [515, 368] on img at bounding box center [517, 416] width 143 height 197
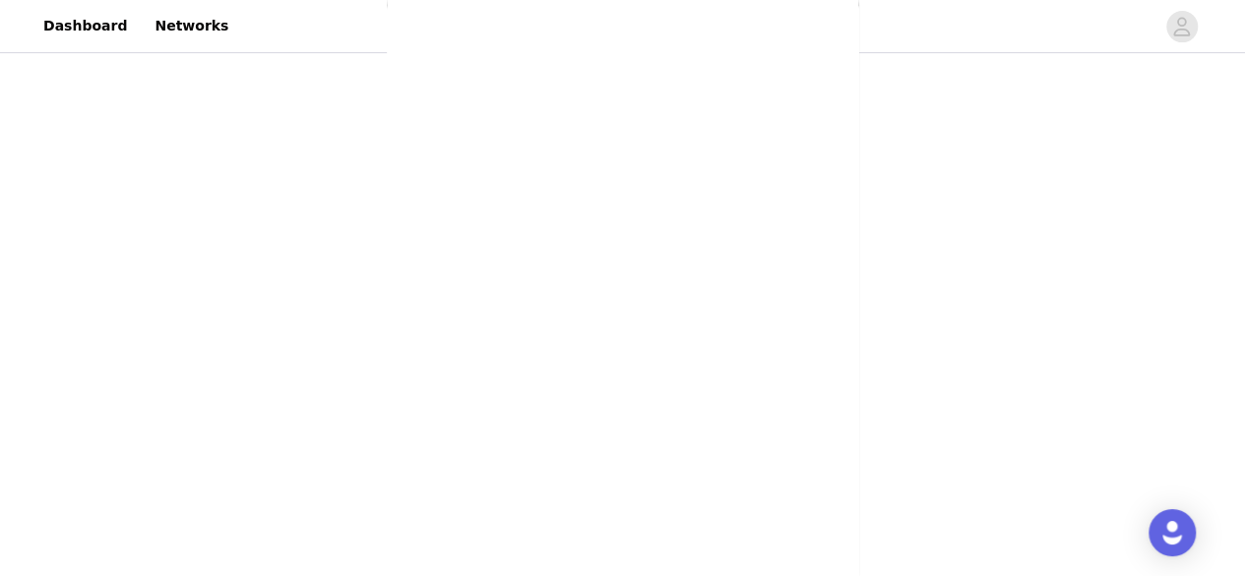
scroll to position [0, 0]
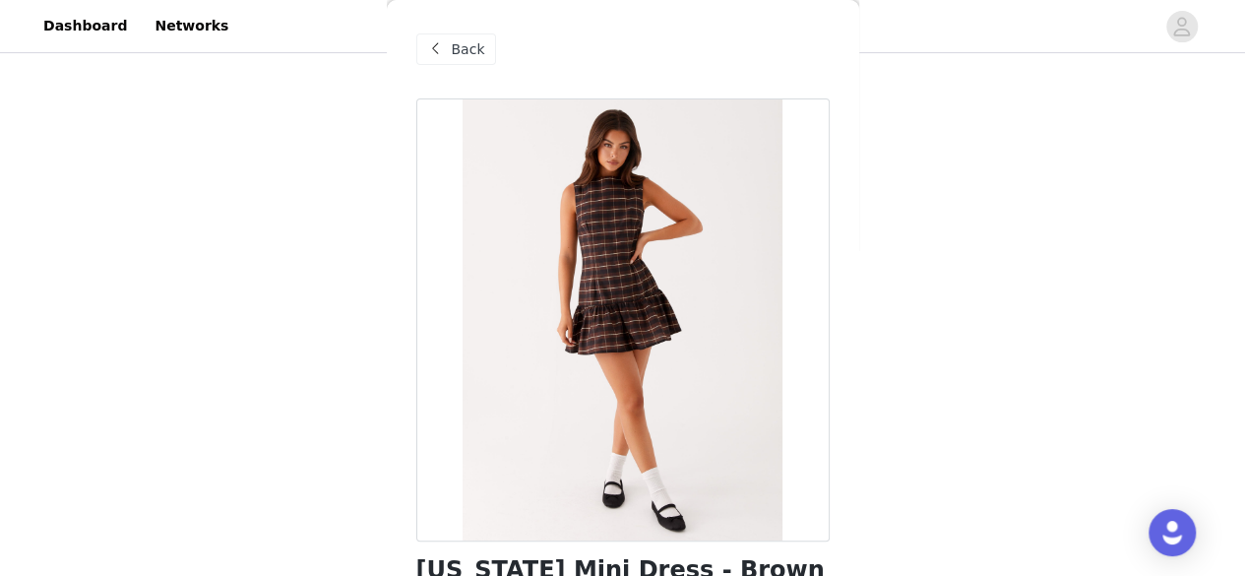
click at [452, 48] on span "Back" at bounding box center [468, 49] width 33 height 21
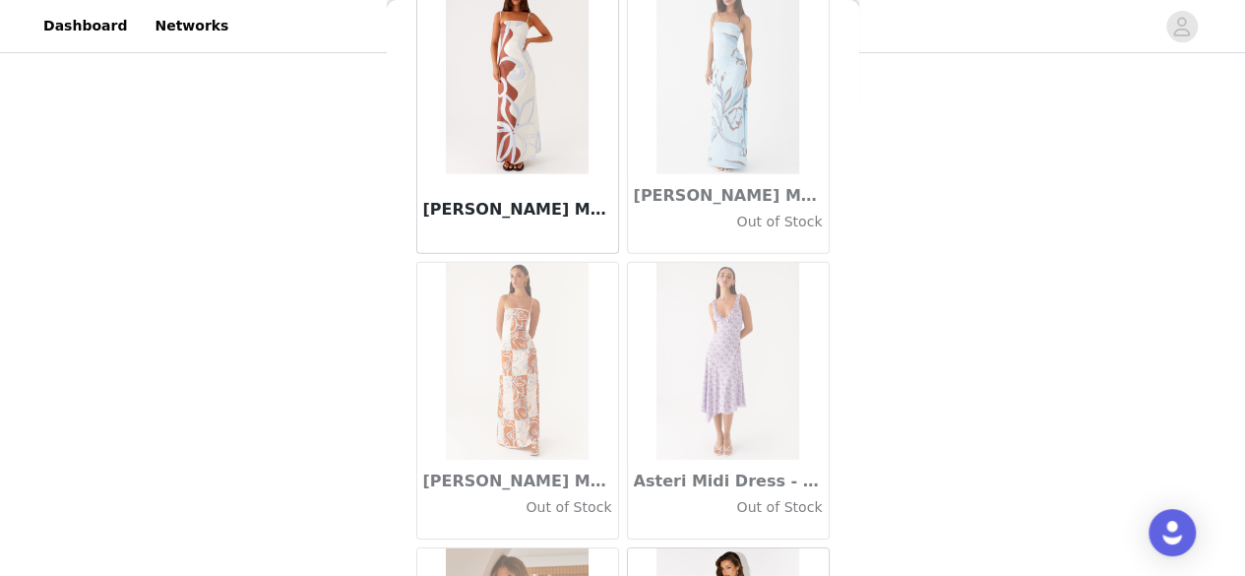
scroll to position [10973, 0]
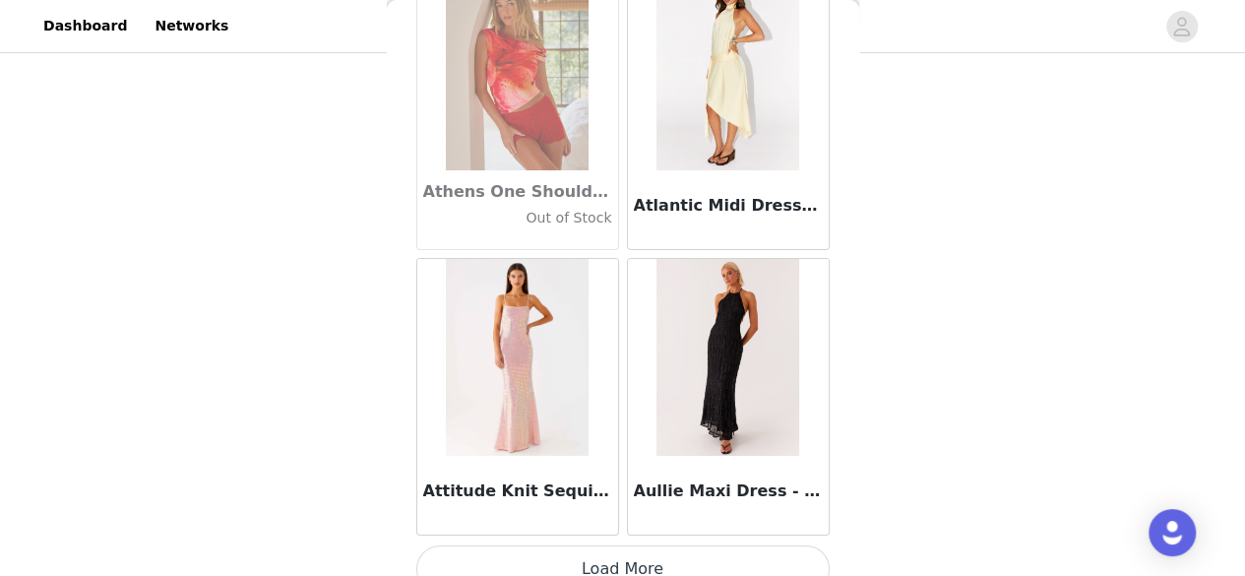
click at [671, 545] on button "Load More" at bounding box center [622, 568] width 413 height 47
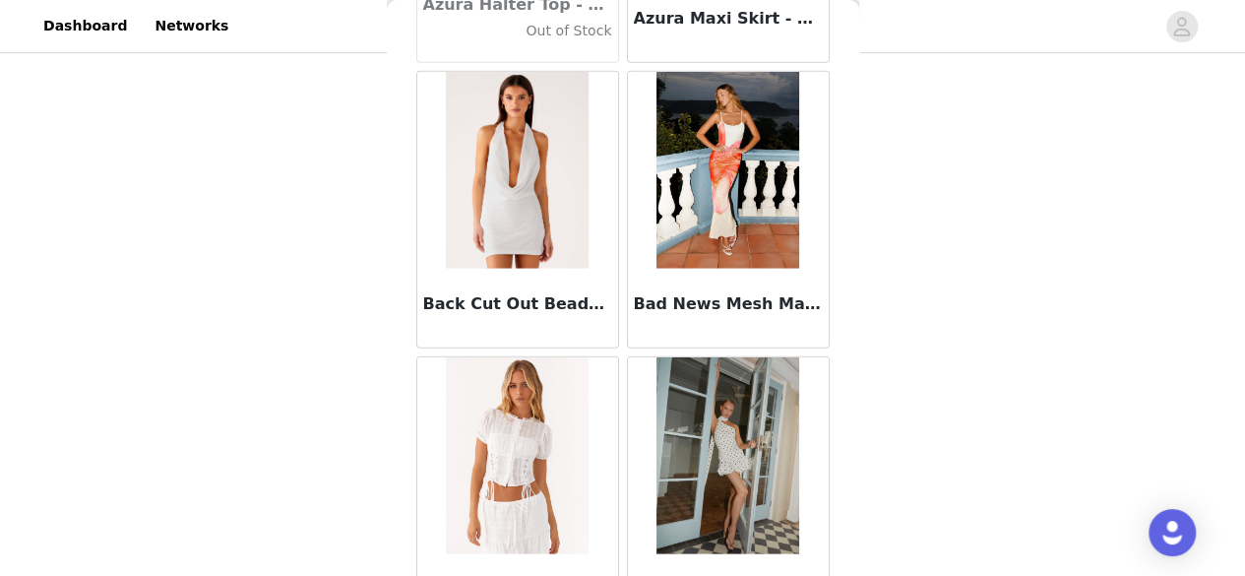
scroll to position [13821, 0]
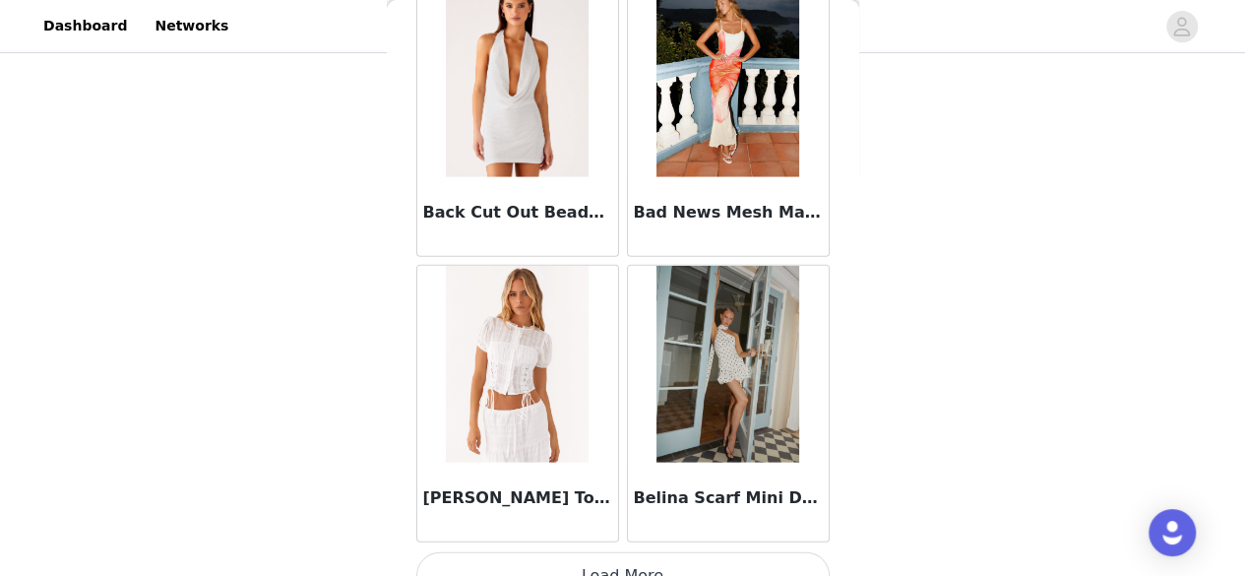
click at [666, 552] on button "Load More" at bounding box center [622, 575] width 413 height 47
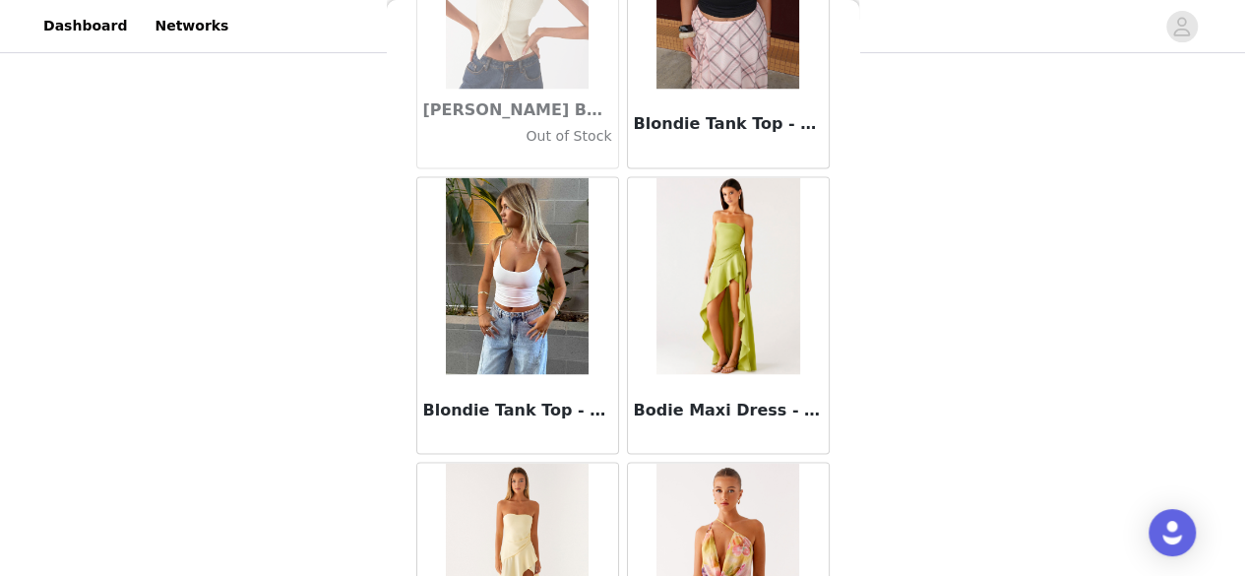
scroll to position [16668, 0]
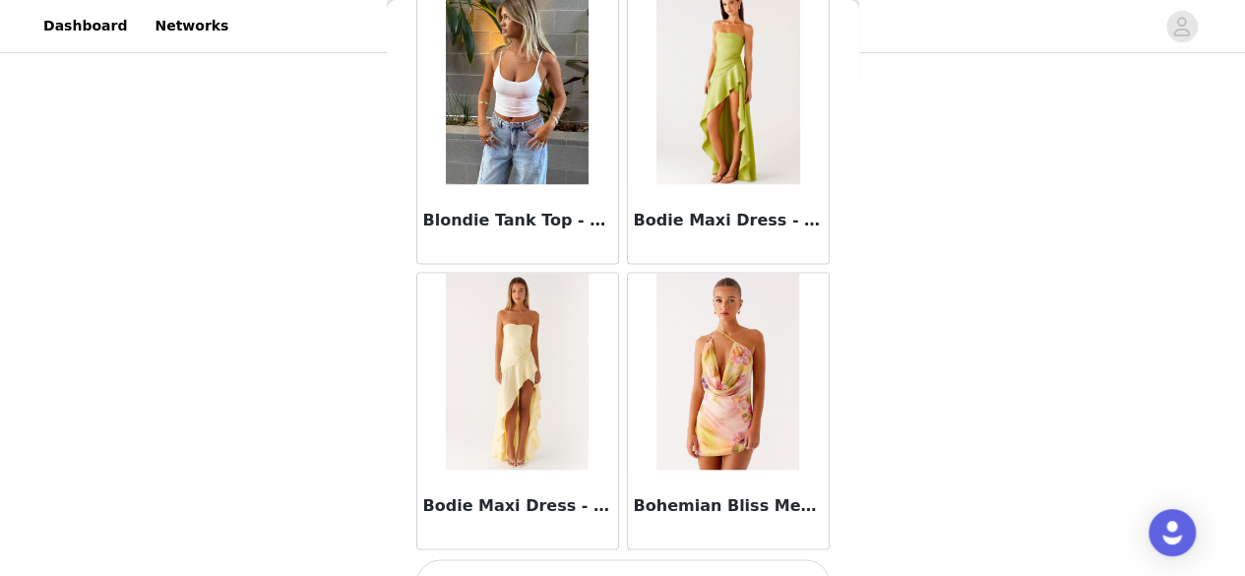
click at [707, 559] on button "Load More" at bounding box center [622, 582] width 413 height 47
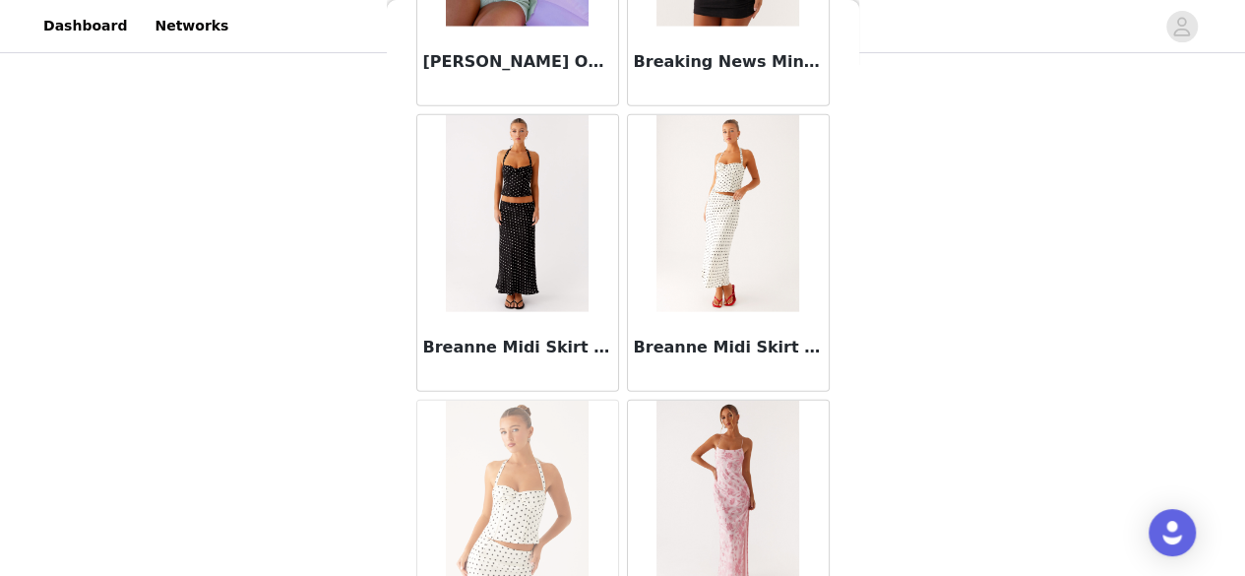
scroll to position [17653, 0]
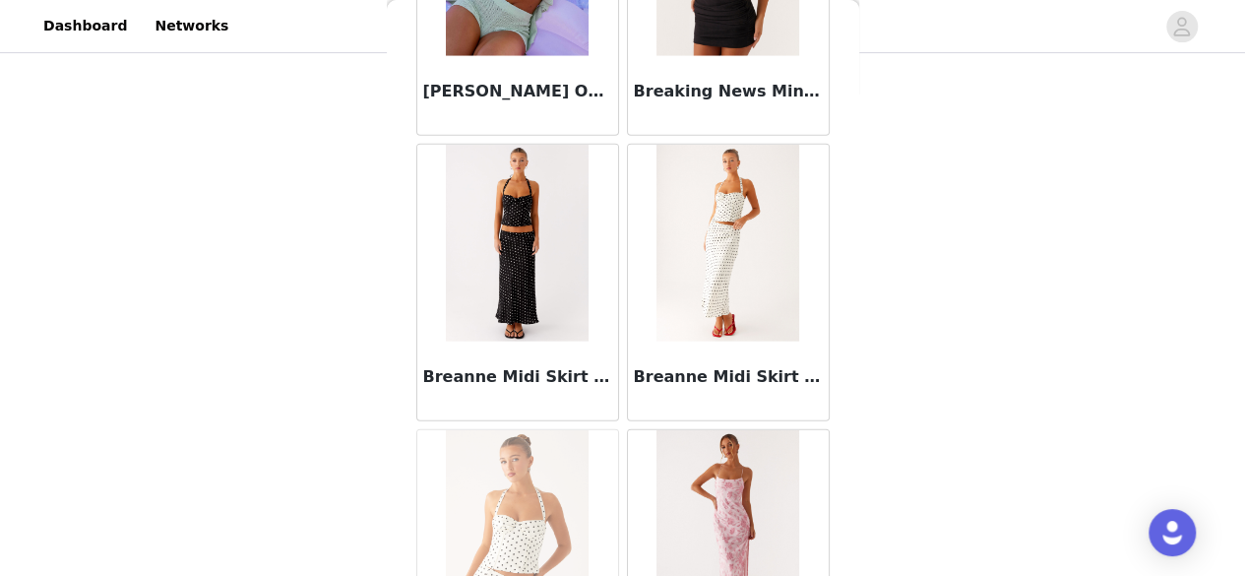
click at [533, 194] on img at bounding box center [517, 243] width 143 height 197
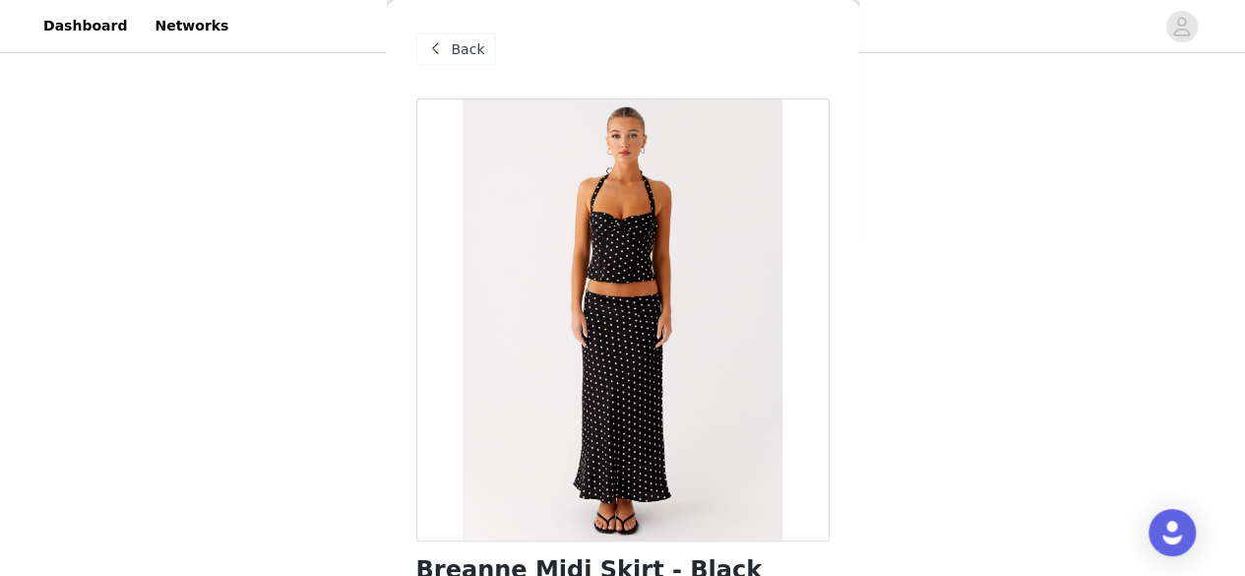
scroll to position [98, 0]
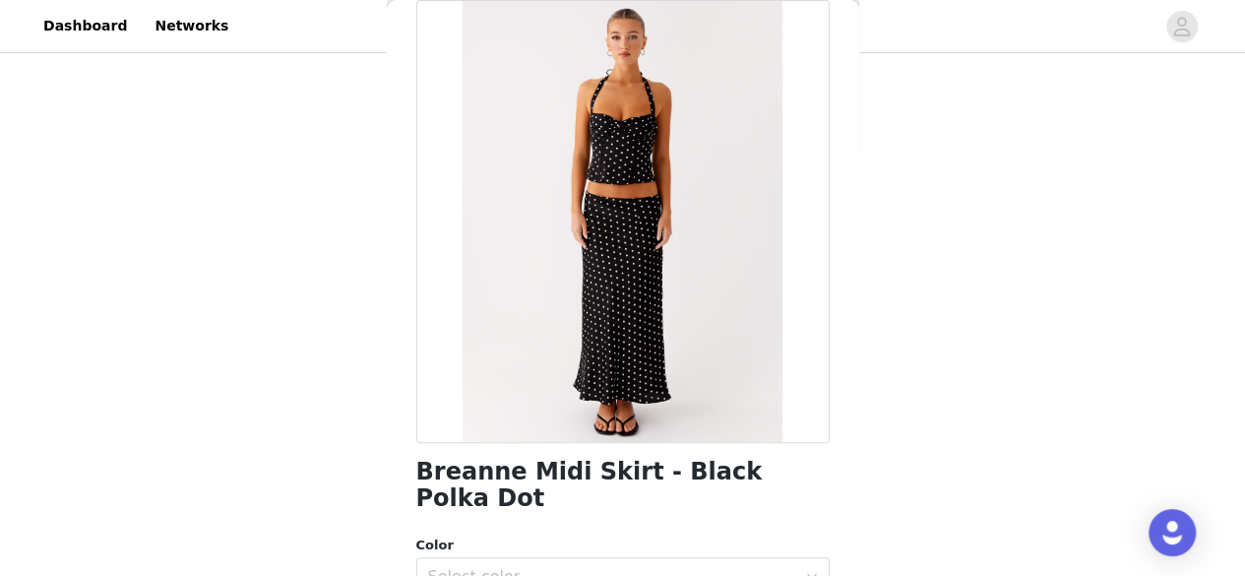
click at [722, 308] on div at bounding box center [622, 221] width 413 height 443
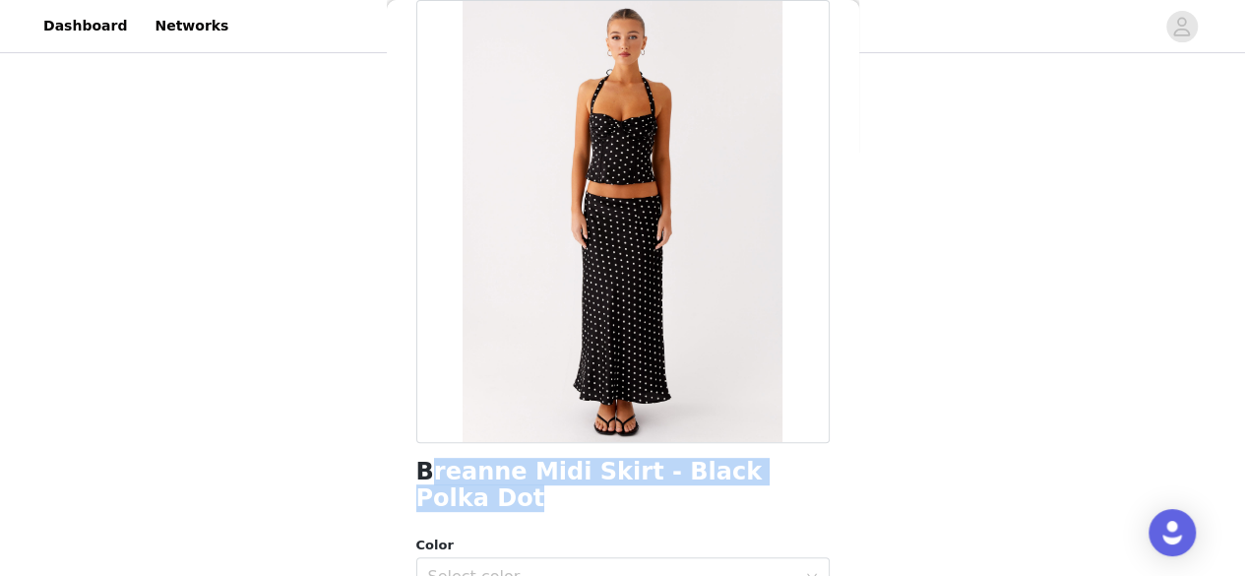
drag, startPoint x: 423, startPoint y: 480, endPoint x: 855, endPoint y: 470, distance: 432.2
click at [855, 470] on div "Back Breanne Midi Skirt - Black Polka Dot Color Select color Size Select size P…" at bounding box center [623, 288] width 472 height 576
copy h1 "reanne Midi Skirt - Black Polka Dot"
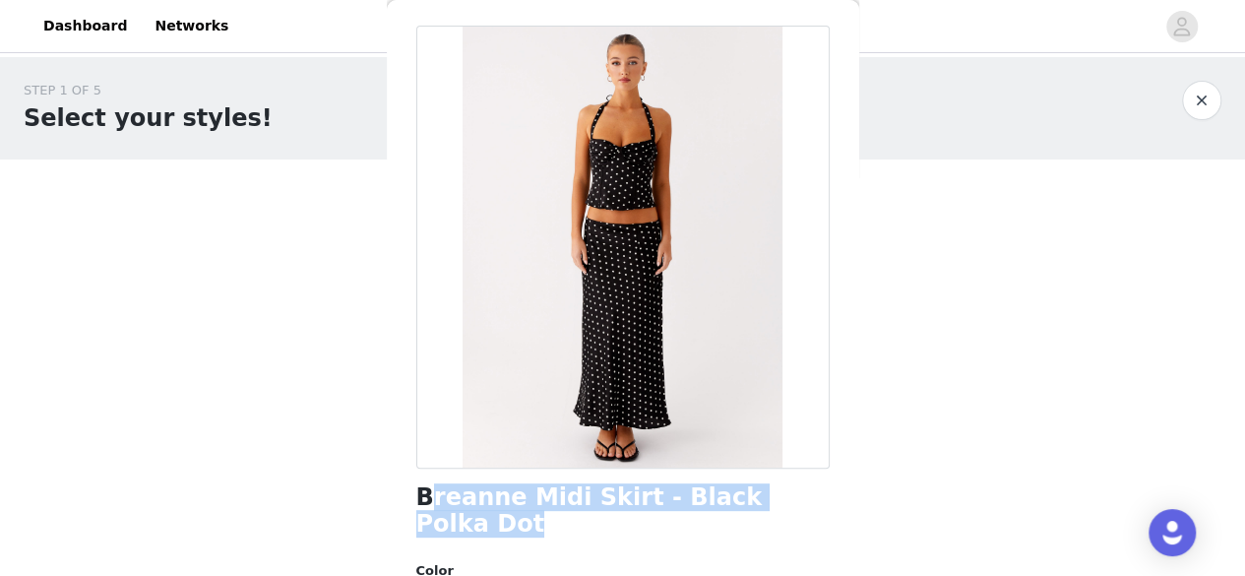
scroll to position [0, 0]
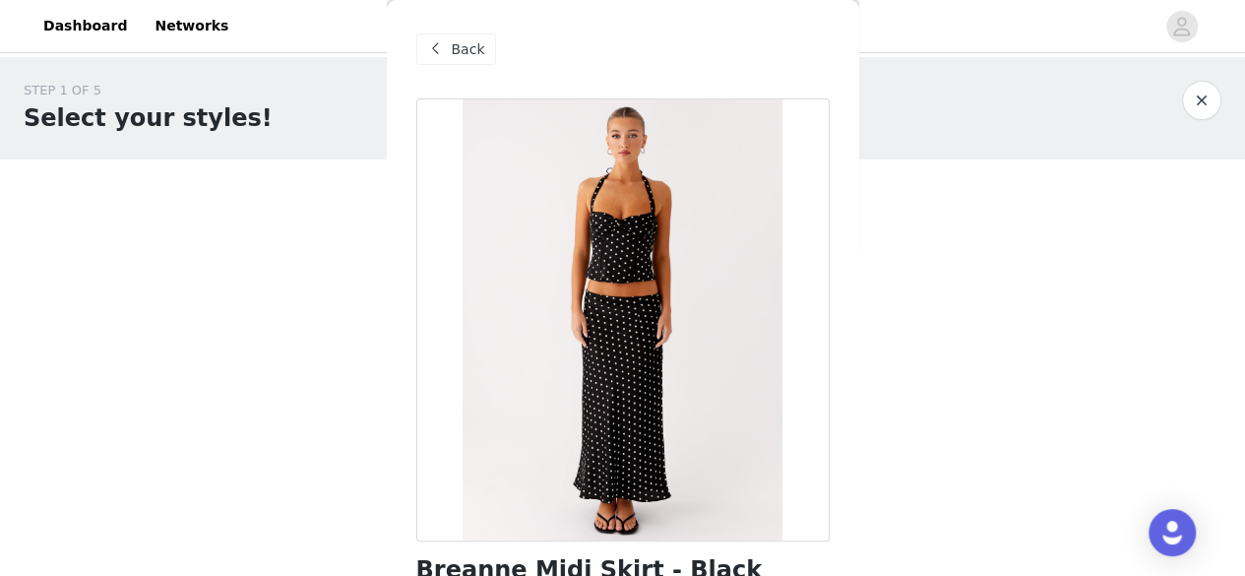
click at [468, 41] on span "Back" at bounding box center [468, 49] width 33 height 21
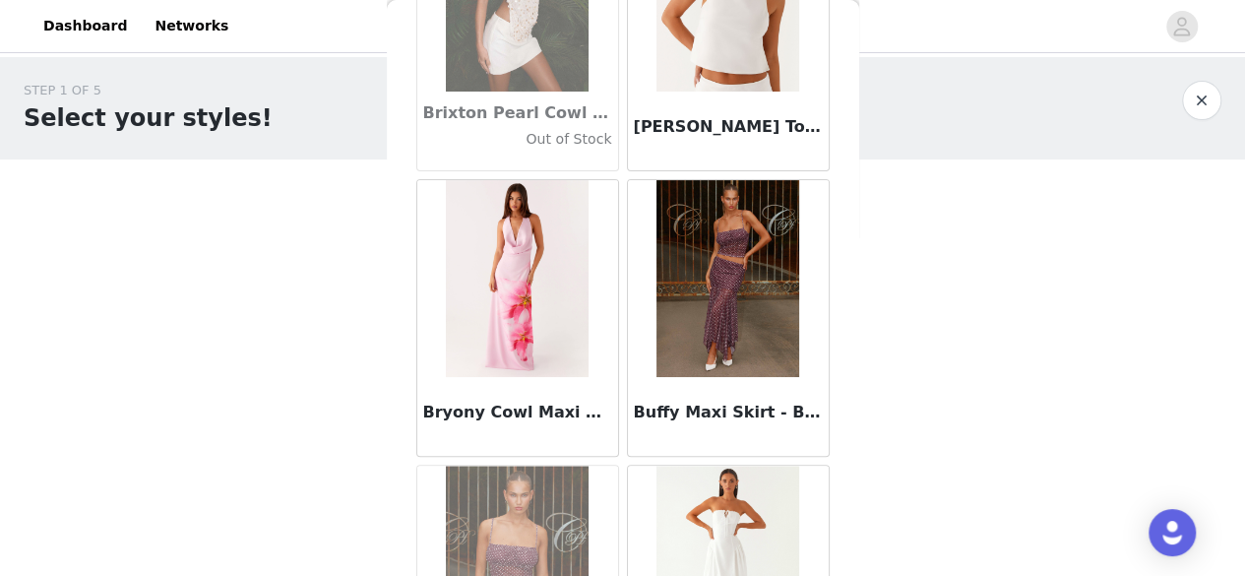
scroll to position [18730, 0]
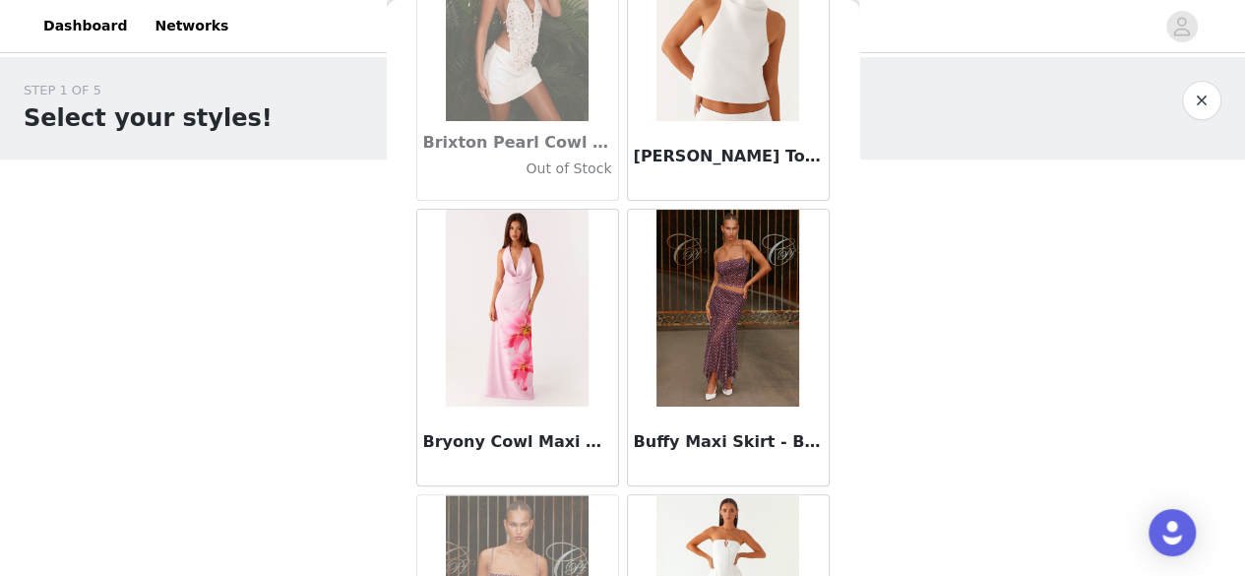
click at [736, 288] on img at bounding box center [728, 308] width 143 height 197
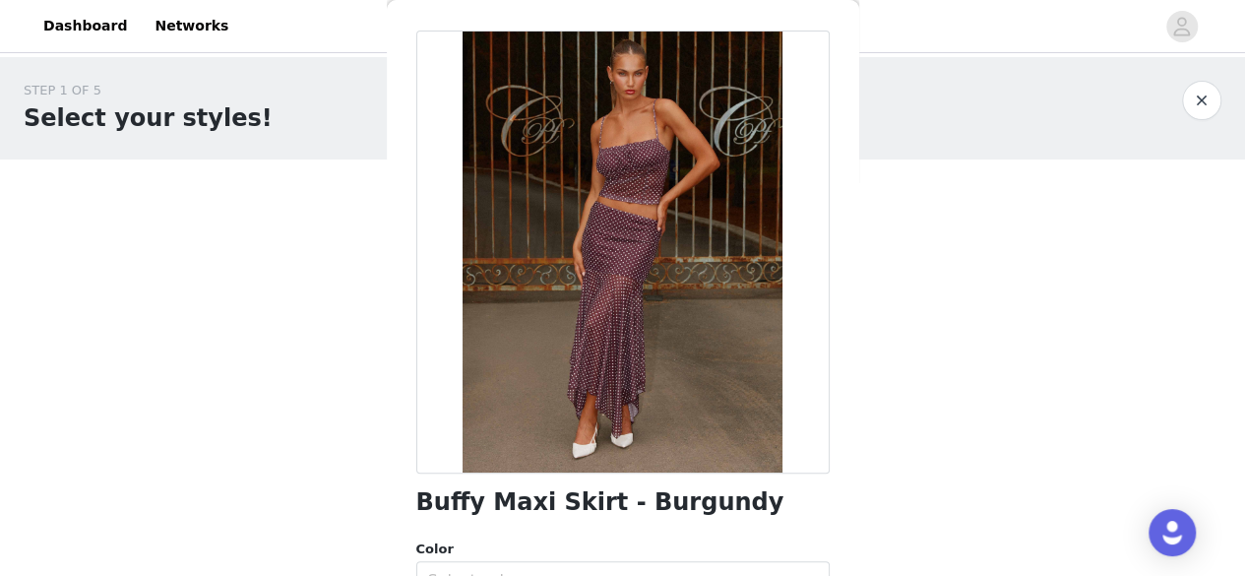
scroll to position [98, 0]
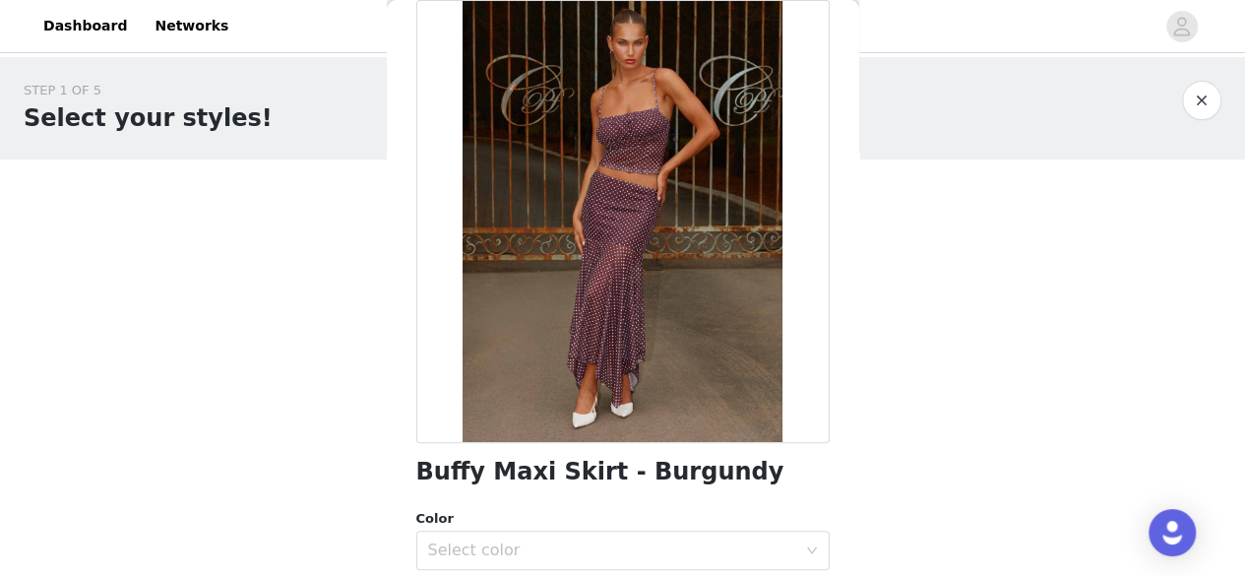
click at [671, 308] on div at bounding box center [622, 221] width 413 height 443
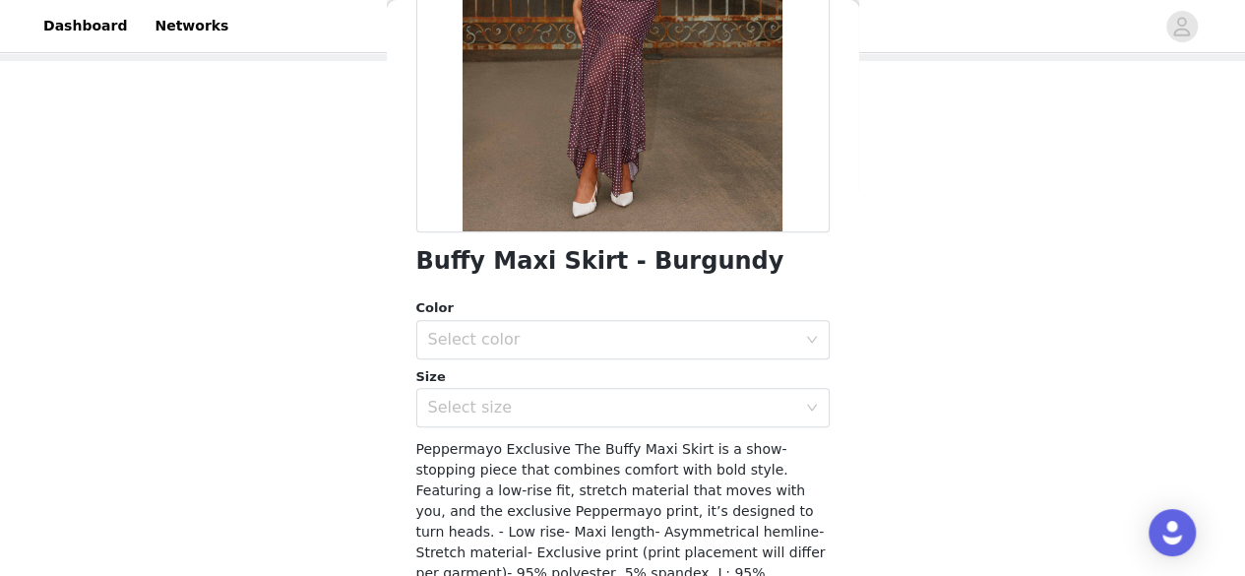
scroll to position [394, 0]
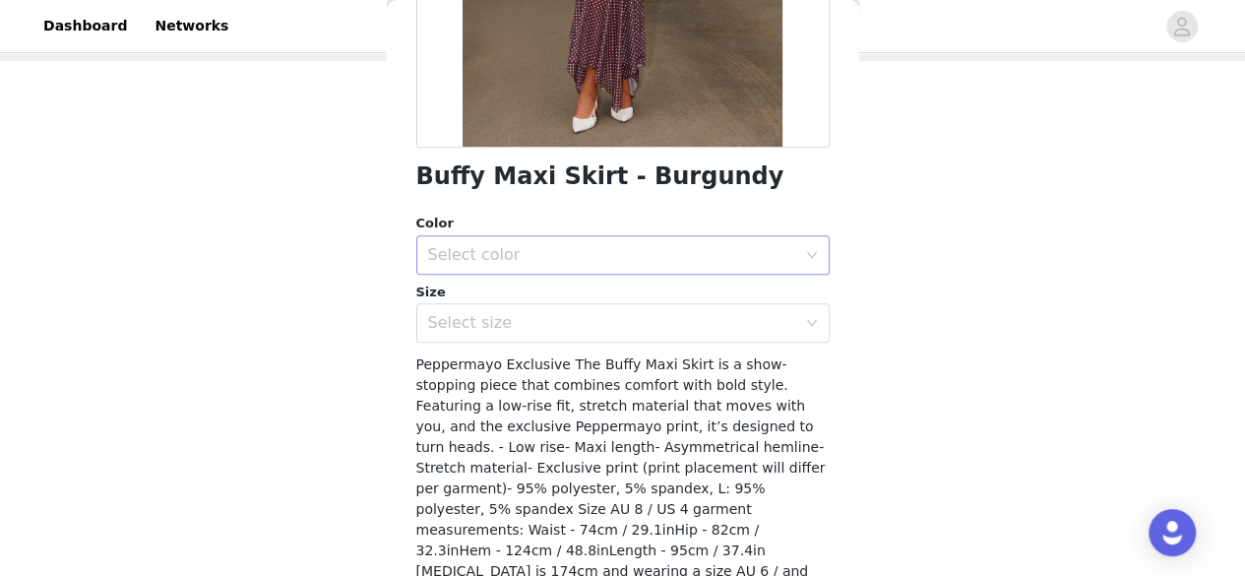
click at [608, 255] on div "Select color" at bounding box center [612, 255] width 368 height 20
click at [604, 302] on li "Burgundy" at bounding box center [614, 297] width 399 height 31
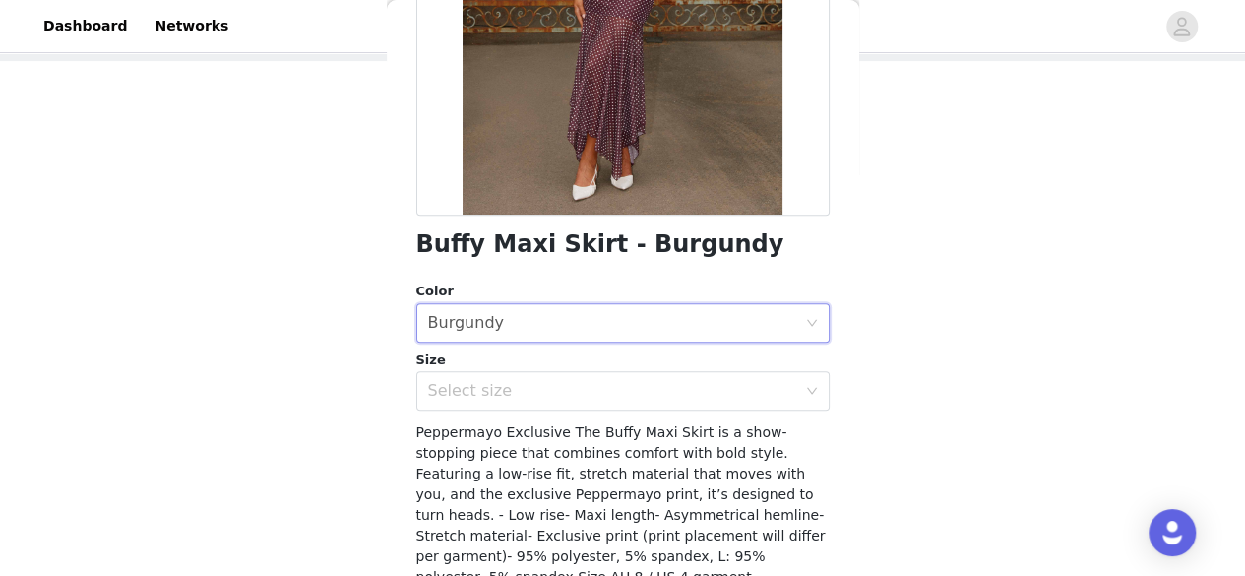
scroll to position [295, 0]
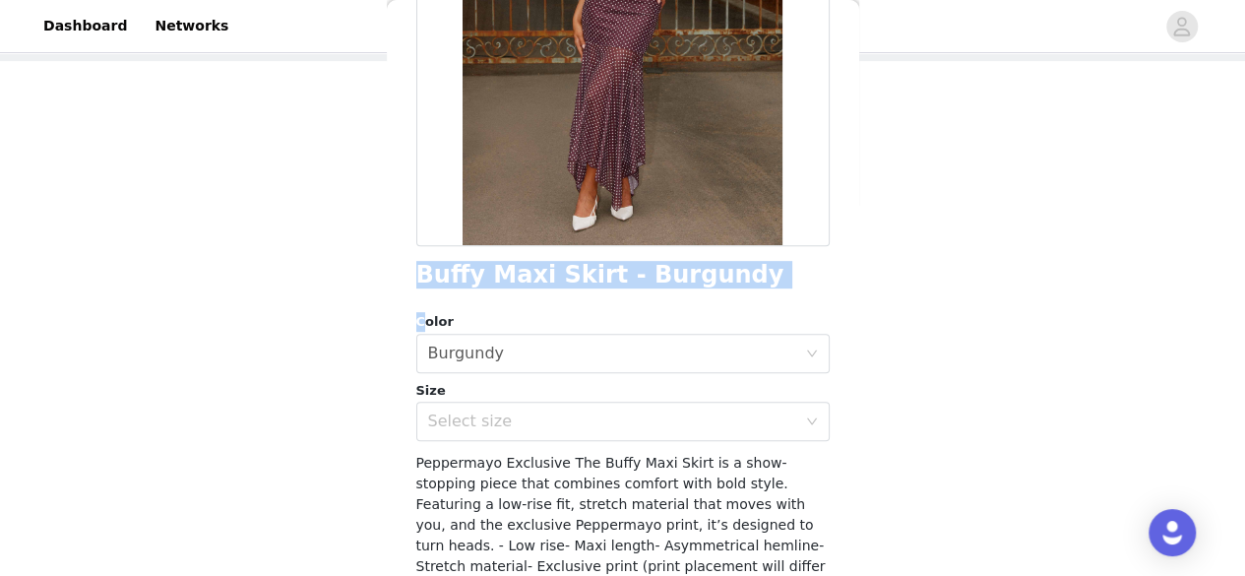
drag, startPoint x: 420, startPoint y: 290, endPoint x: 417, endPoint y: 268, distance: 22.8
click at [417, 268] on div "Buffy Maxi Skirt - Burgundy Color Select color Burgundy Size Select size Pepper…" at bounding box center [622, 293] width 413 height 980
click at [417, 267] on h1 "Buffy Maxi Skirt - Burgundy" at bounding box center [600, 275] width 368 height 27
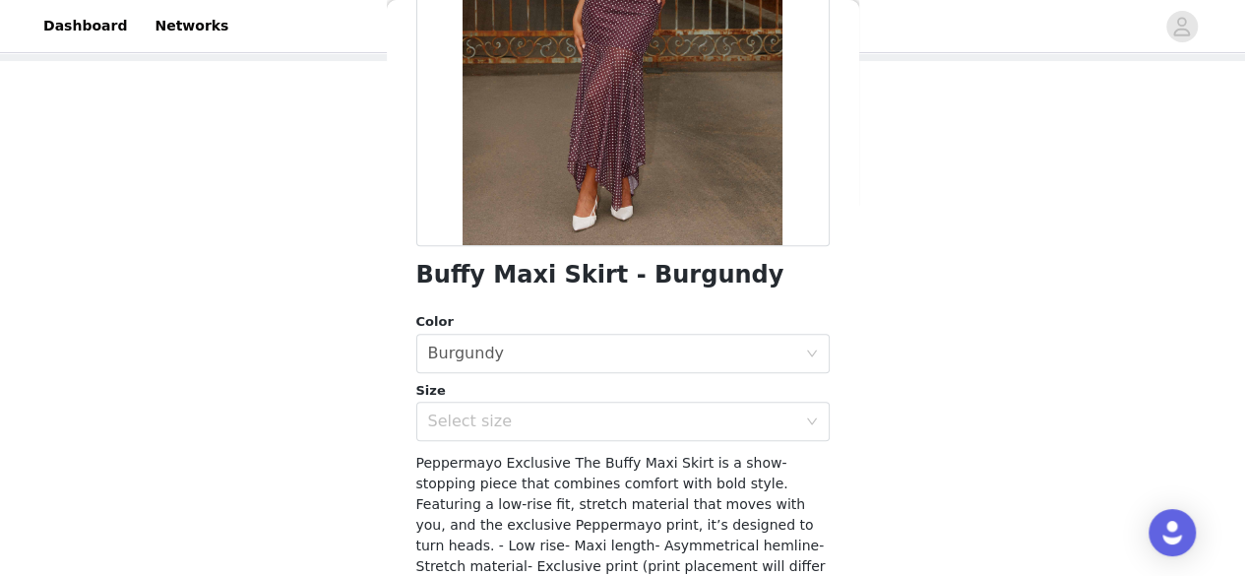
click at [428, 267] on h1 "Buffy Maxi Skirt - Burgundy" at bounding box center [600, 275] width 368 height 27
click at [425, 266] on h1 "Buffy Maxi Skirt - Burgundy" at bounding box center [600, 275] width 368 height 27
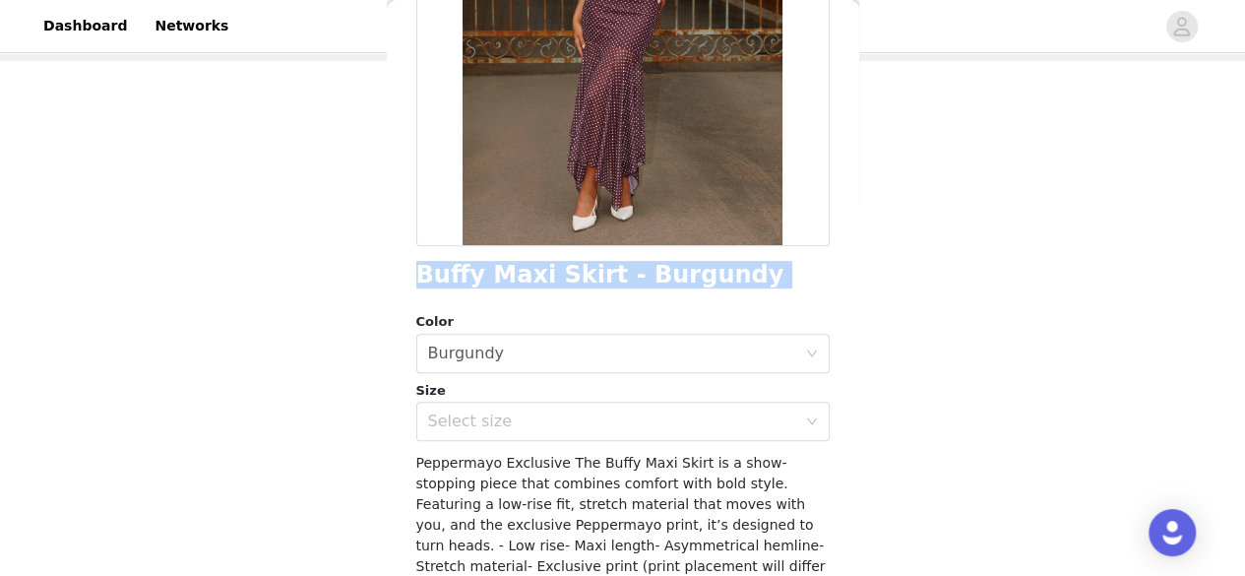
click at [425, 266] on h1 "Buffy Maxi Skirt - Burgundy" at bounding box center [600, 275] width 368 height 27
copy div "Buffy Maxi Skirt - Burgundy"
click at [556, 426] on div "Select size" at bounding box center [612, 421] width 368 height 20
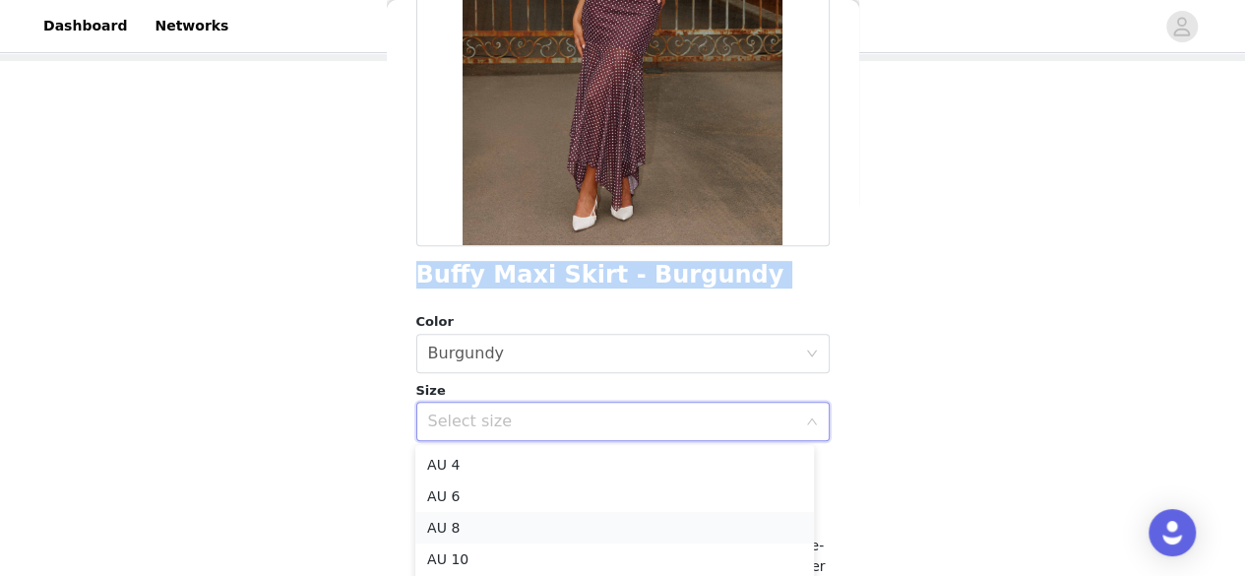
click at [543, 534] on li "AU 8" at bounding box center [614, 527] width 399 height 31
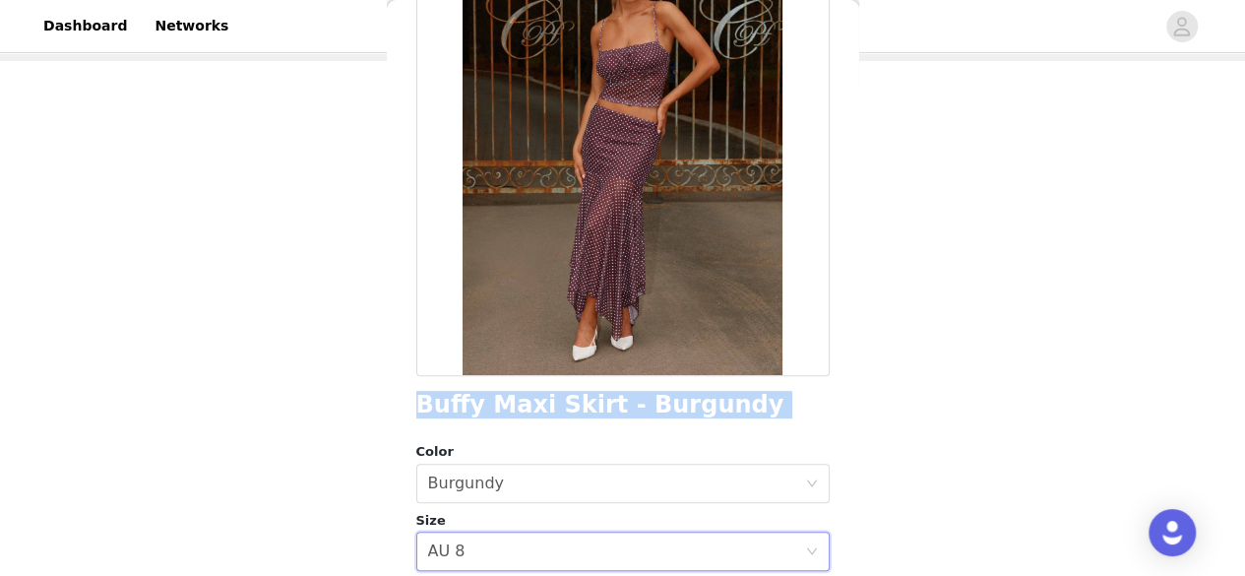
scroll to position [461, 0]
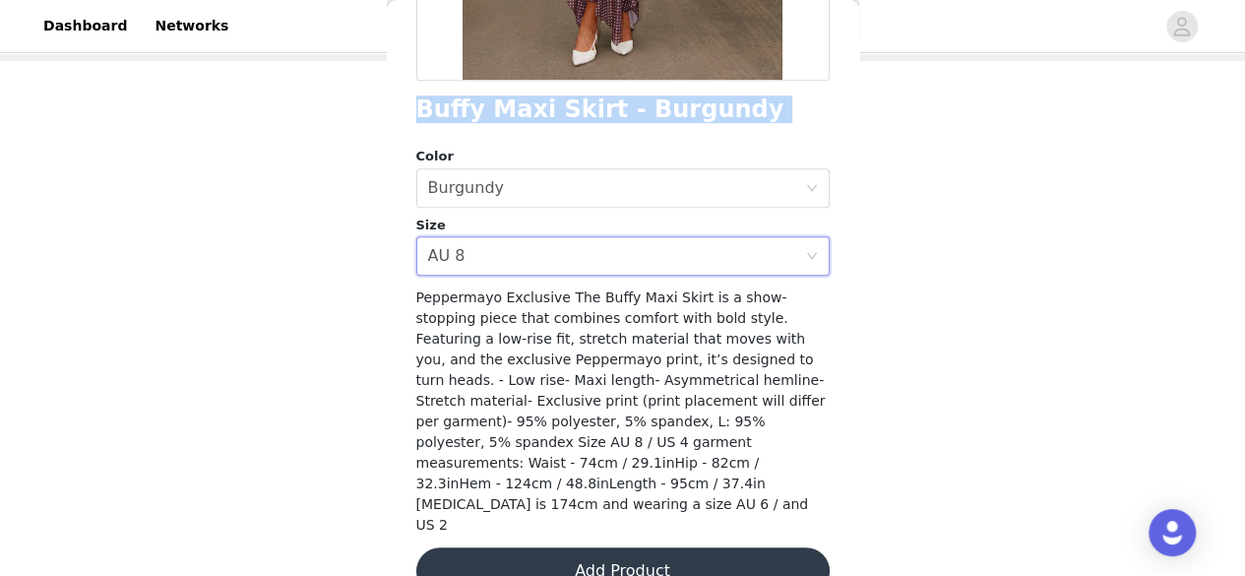
click at [703, 547] on button "Add Product" at bounding box center [622, 570] width 413 height 47
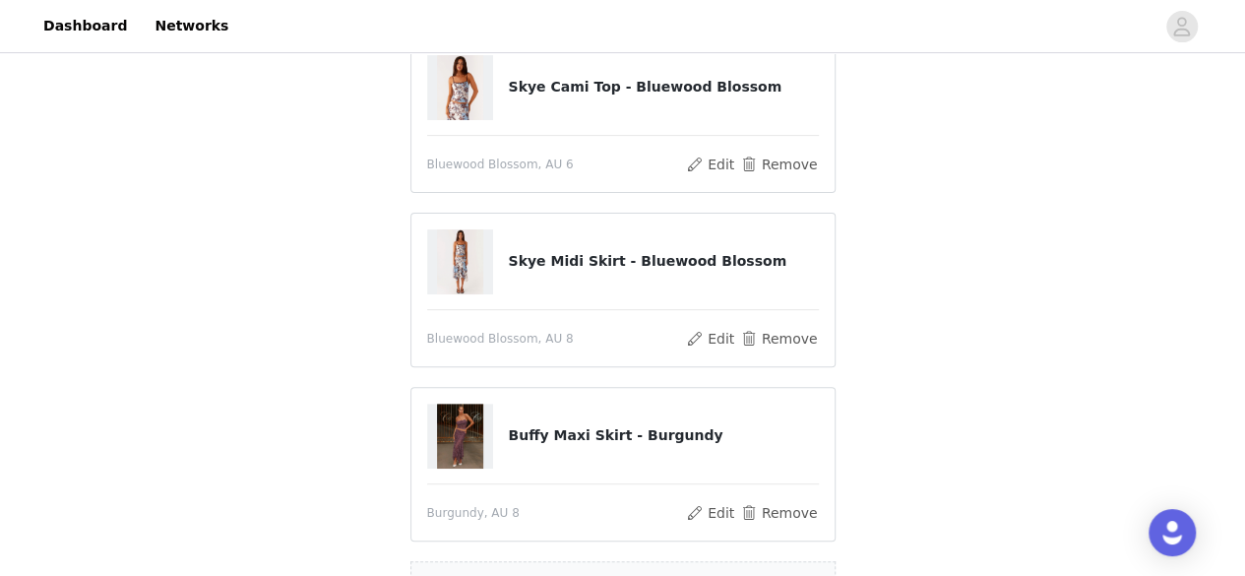
scroll to position [394, 0]
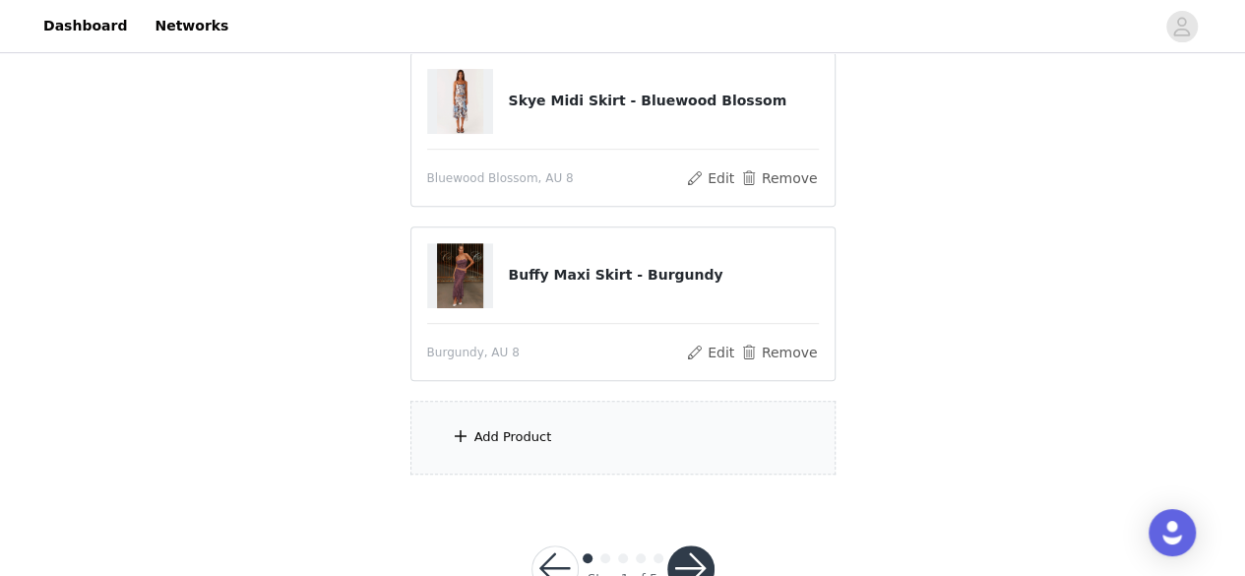
click at [686, 416] on div "Add Product" at bounding box center [622, 438] width 425 height 74
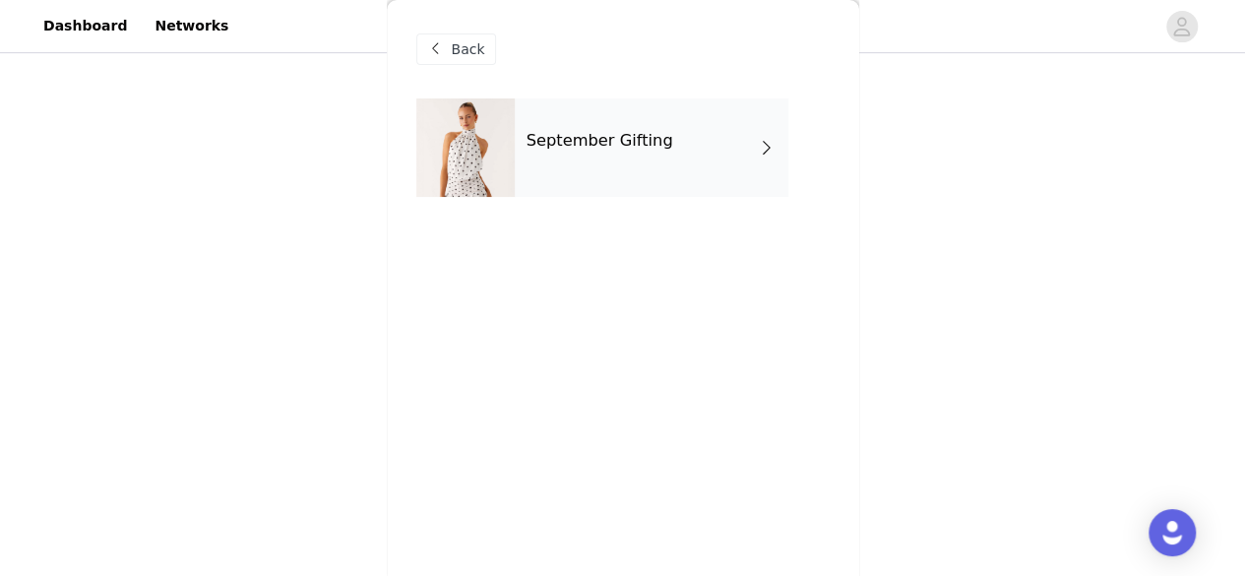
click at [449, 52] on div "Back" at bounding box center [456, 48] width 80 height 31
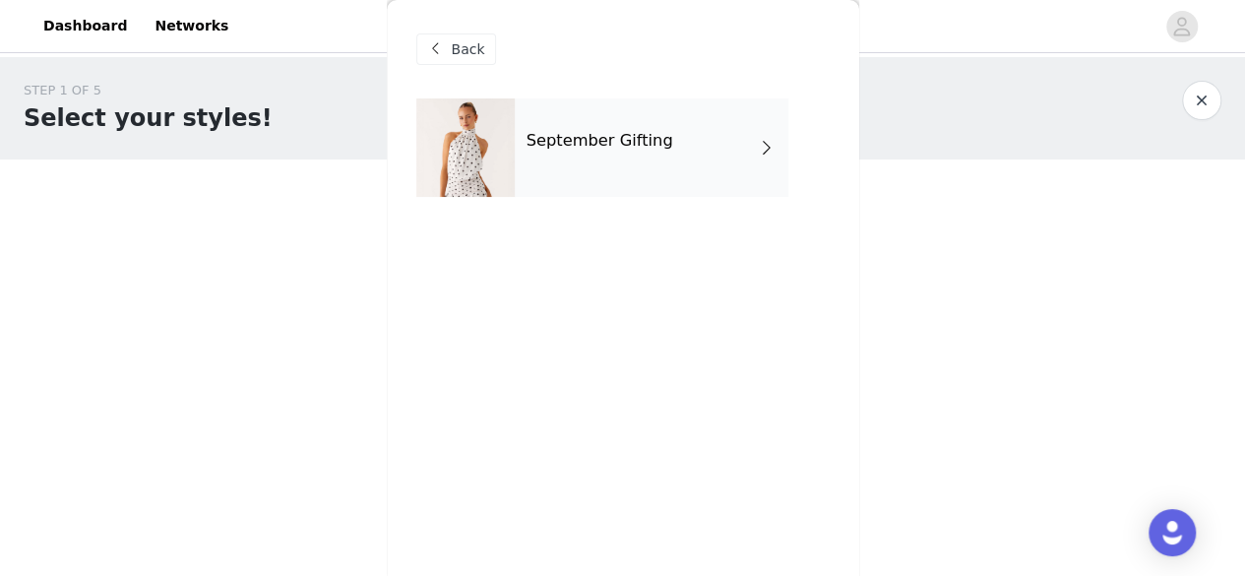
click at [596, 156] on div "September Gifting" at bounding box center [652, 147] width 274 height 98
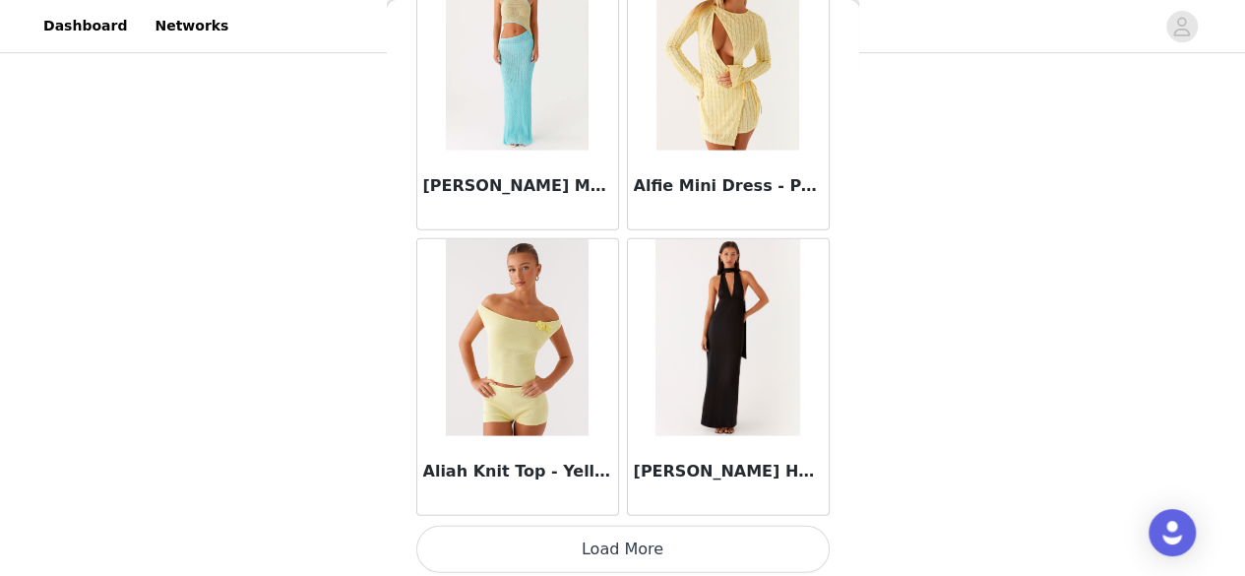
scroll to position [394, 0]
click at [695, 546] on button "Load More" at bounding box center [622, 549] width 413 height 47
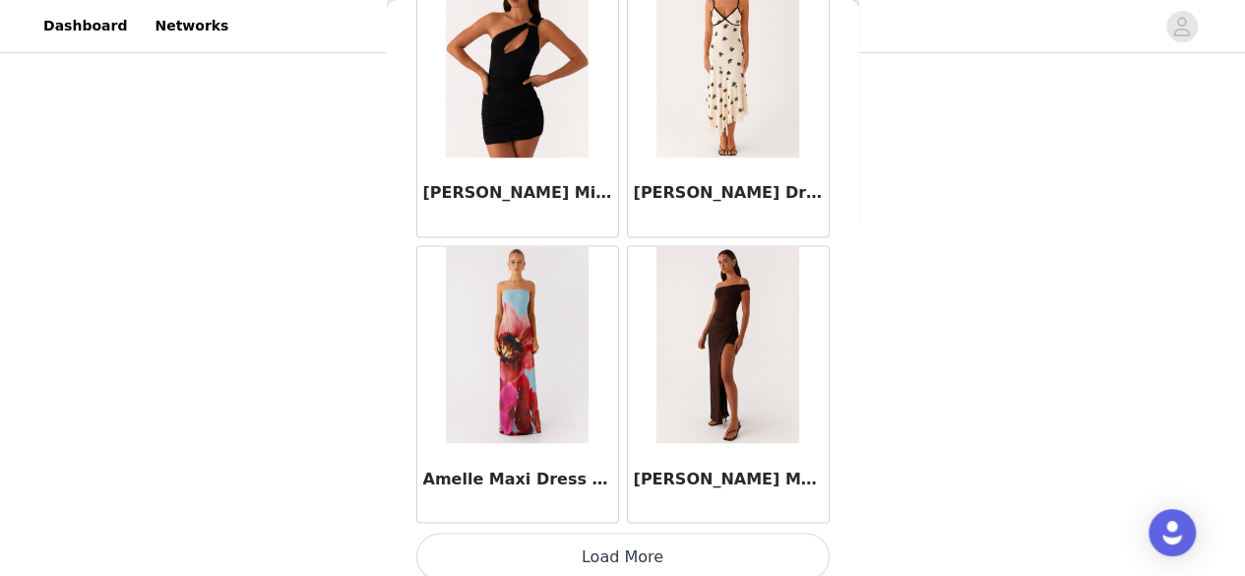
scroll to position [455, 0]
click at [709, 540] on button "Load More" at bounding box center [622, 556] width 413 height 47
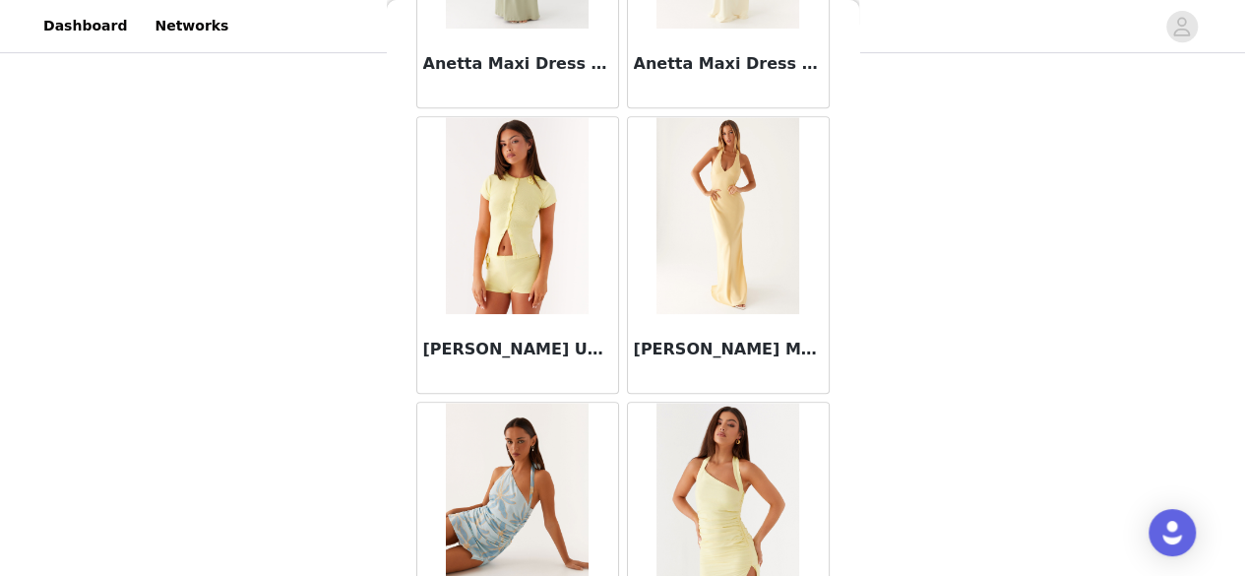
scroll to position [8125, 0]
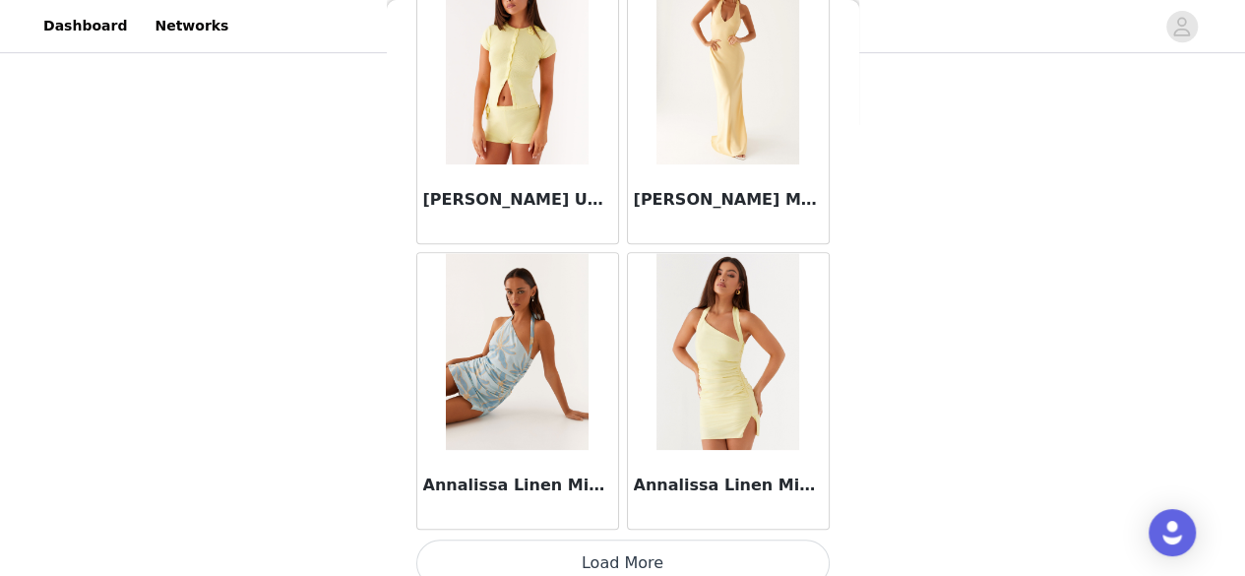
click at [692, 546] on button "Load More" at bounding box center [622, 562] width 413 height 47
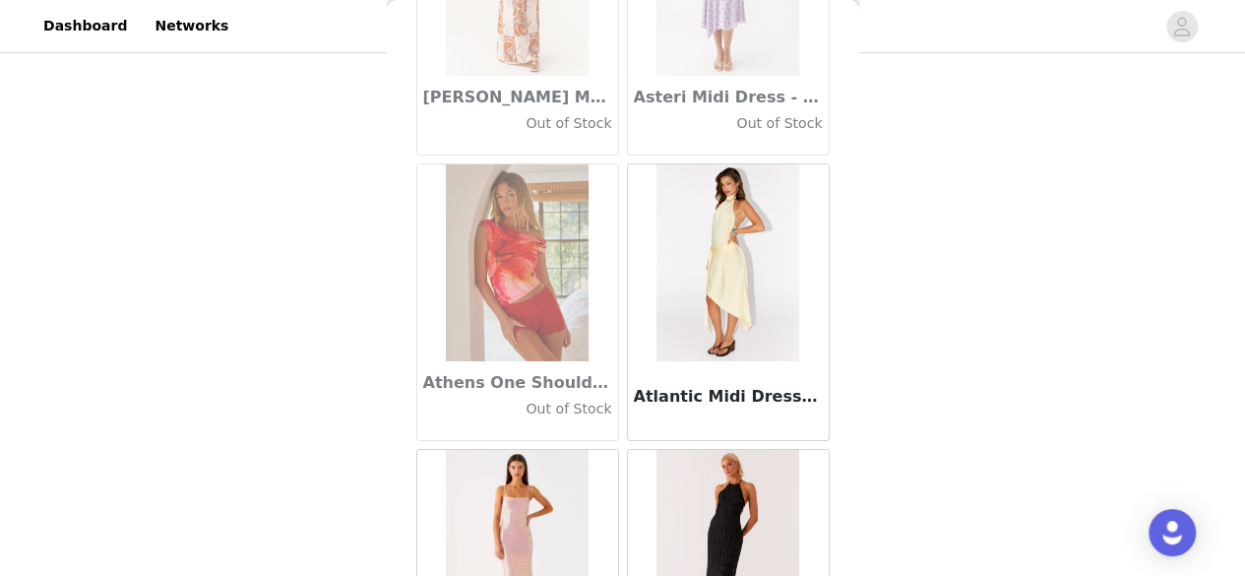
scroll to position [10973, 0]
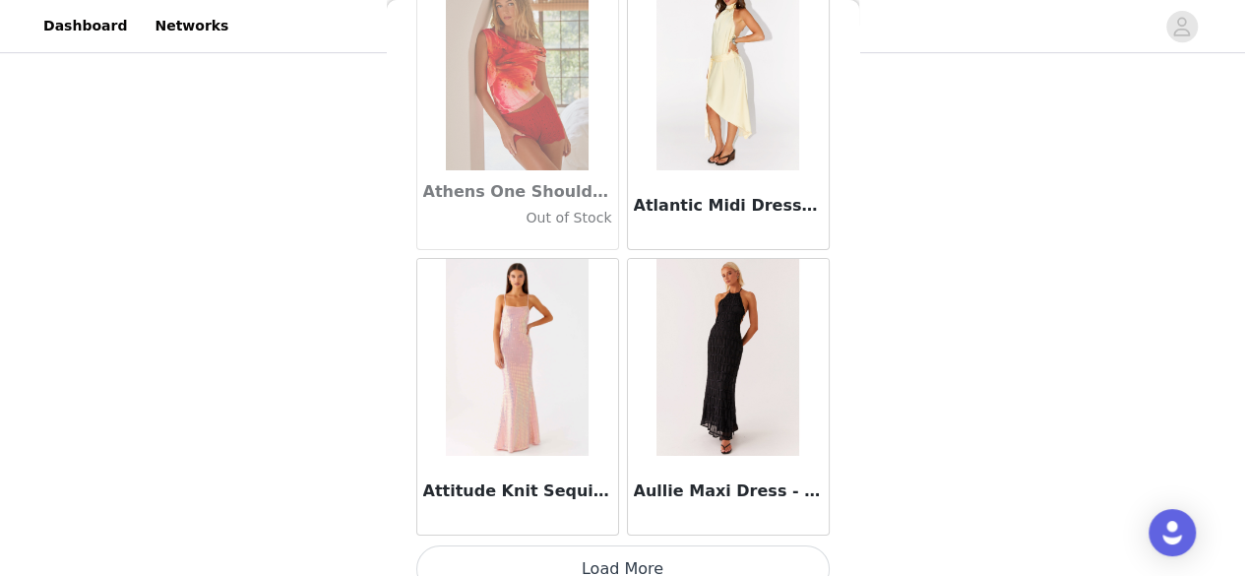
click at [670, 545] on button "Load More" at bounding box center [622, 568] width 413 height 47
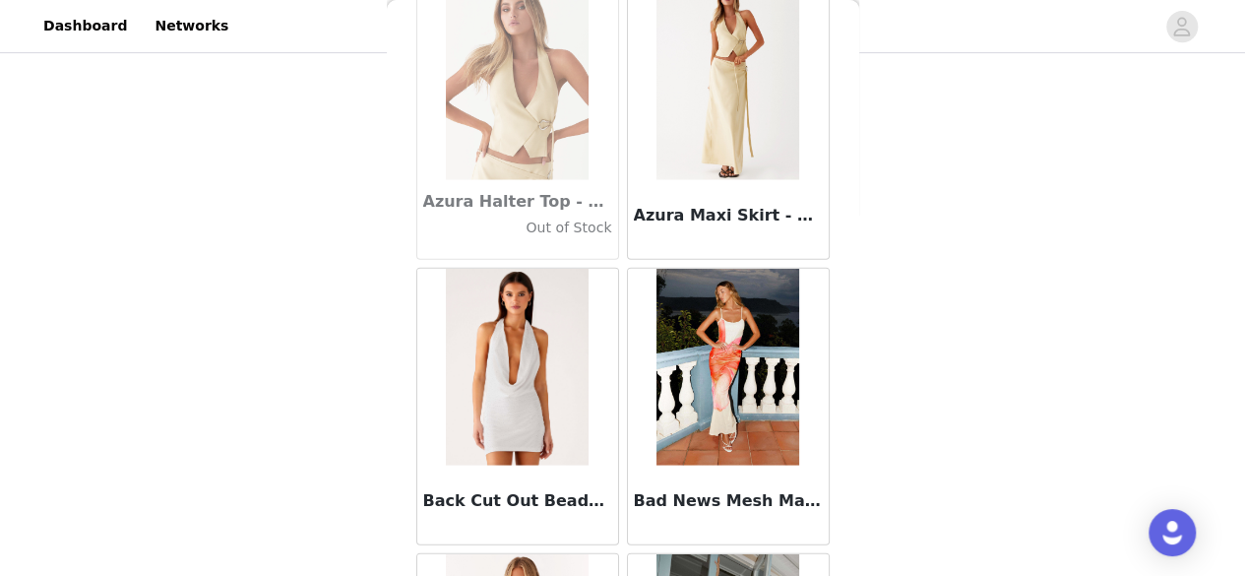
scroll to position [13821, 0]
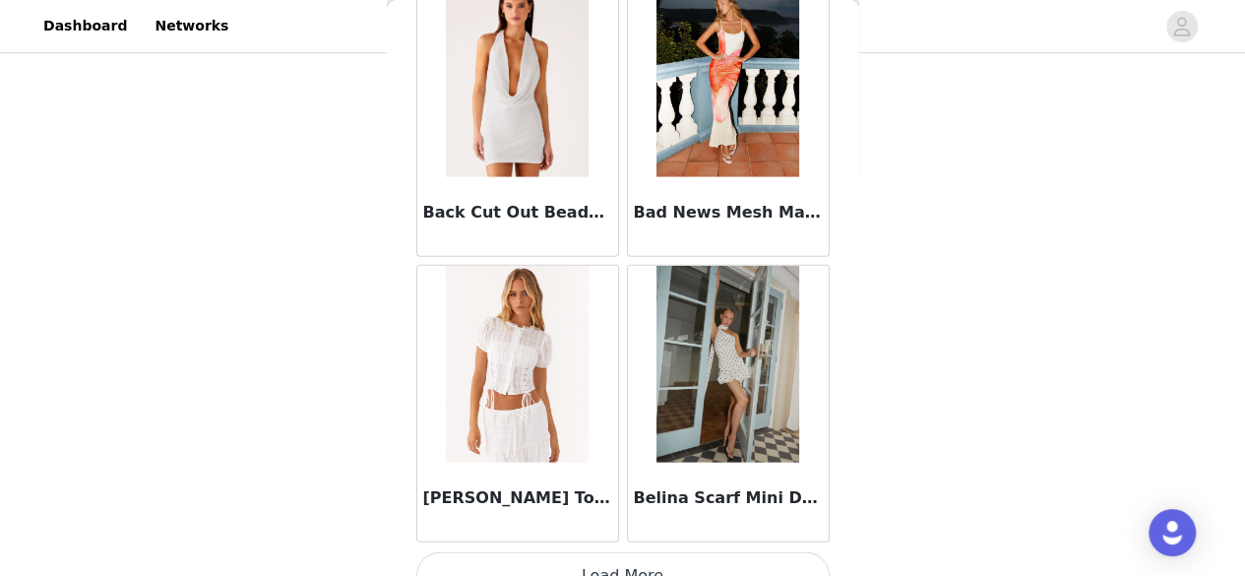
click at [746, 552] on button "Load More" at bounding box center [622, 575] width 413 height 47
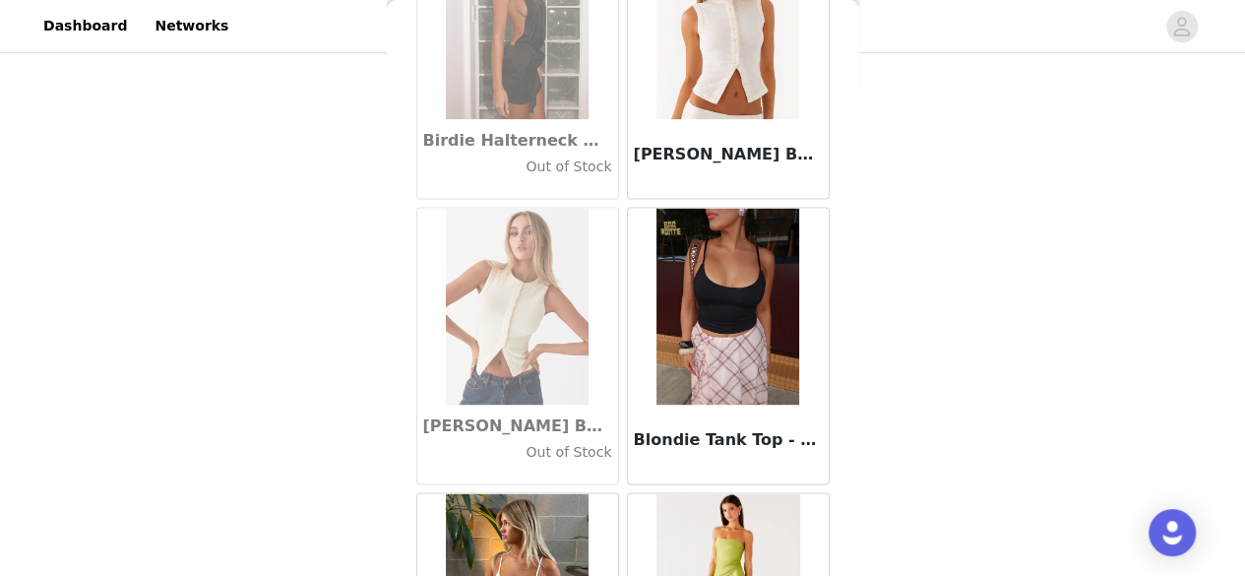
scroll to position [16282, 0]
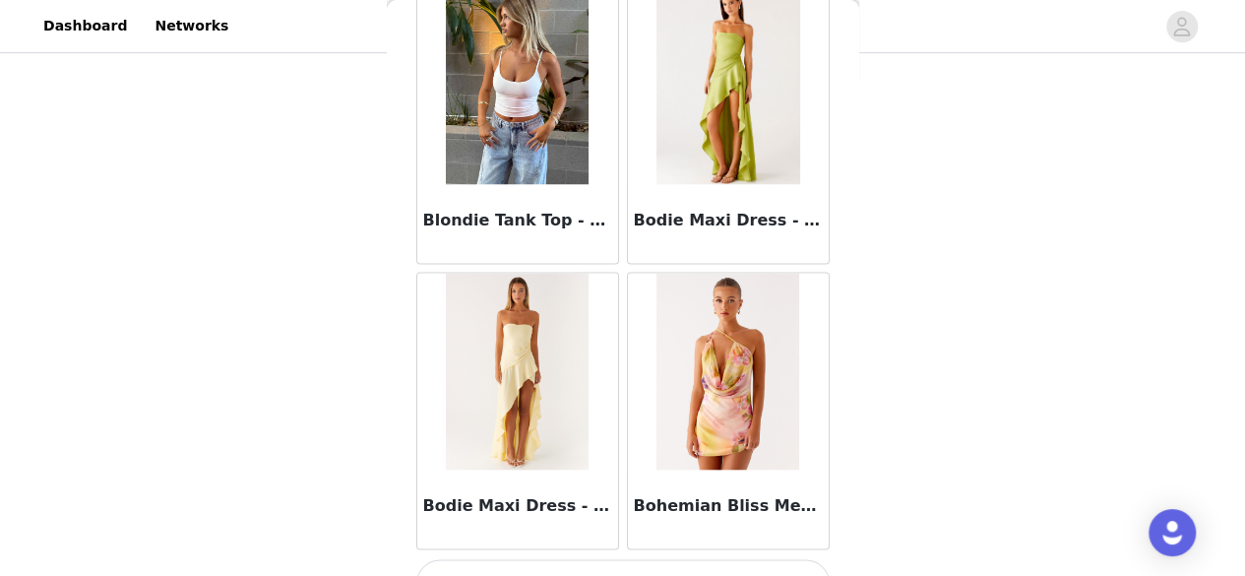
click at [695, 559] on button "Load More" at bounding box center [622, 582] width 413 height 47
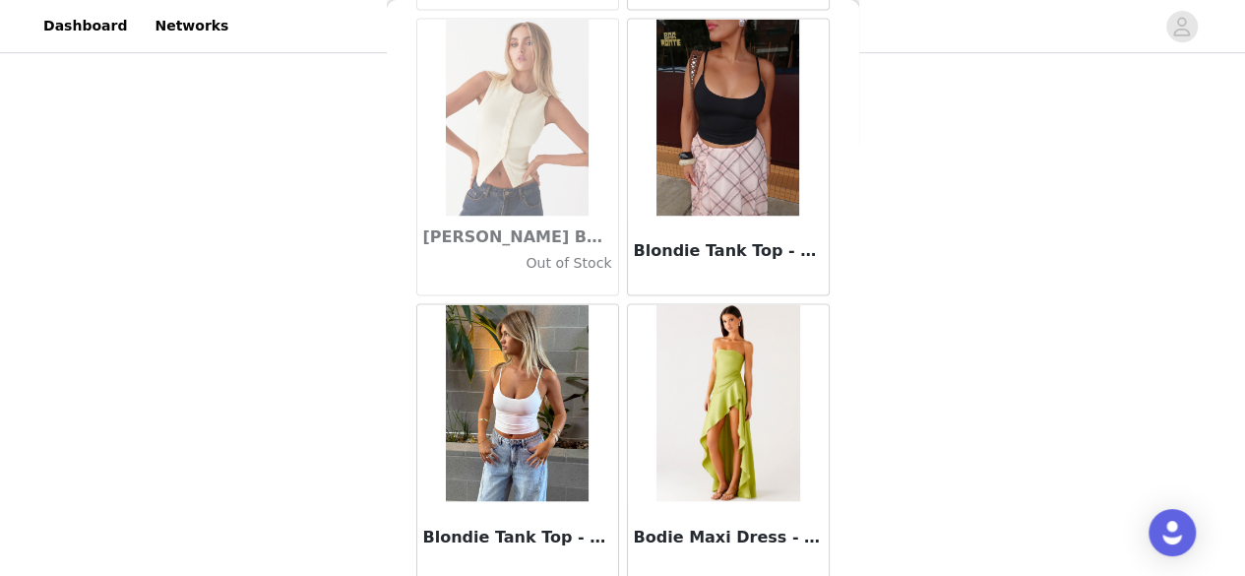
scroll to position [16472, 0]
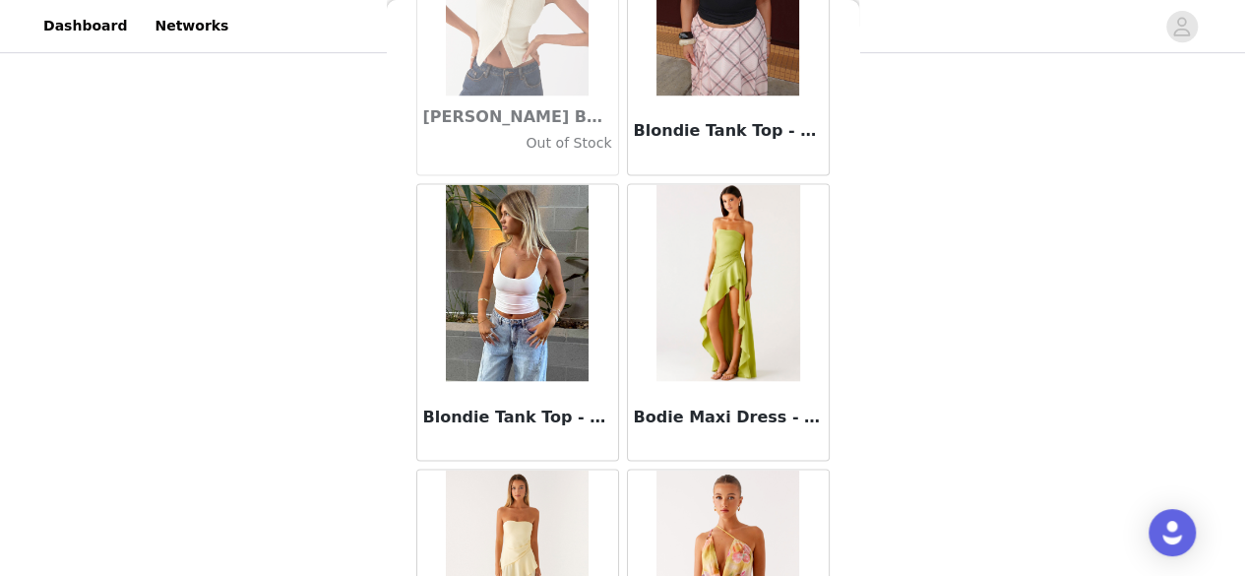
click at [533, 288] on img at bounding box center [517, 282] width 143 height 197
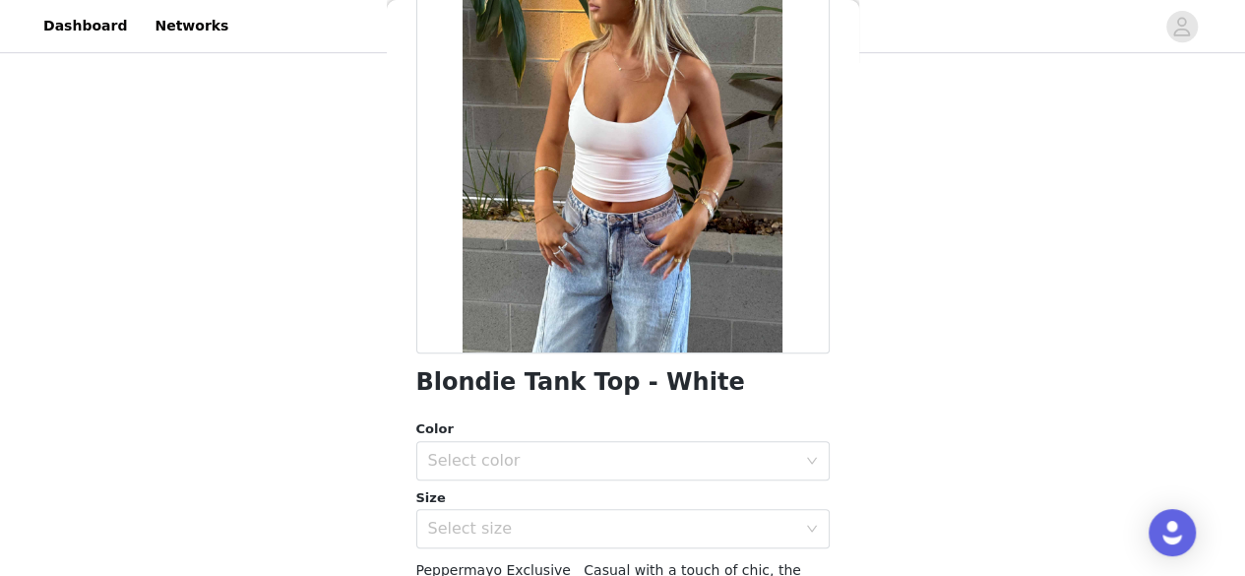
scroll to position [295, 0]
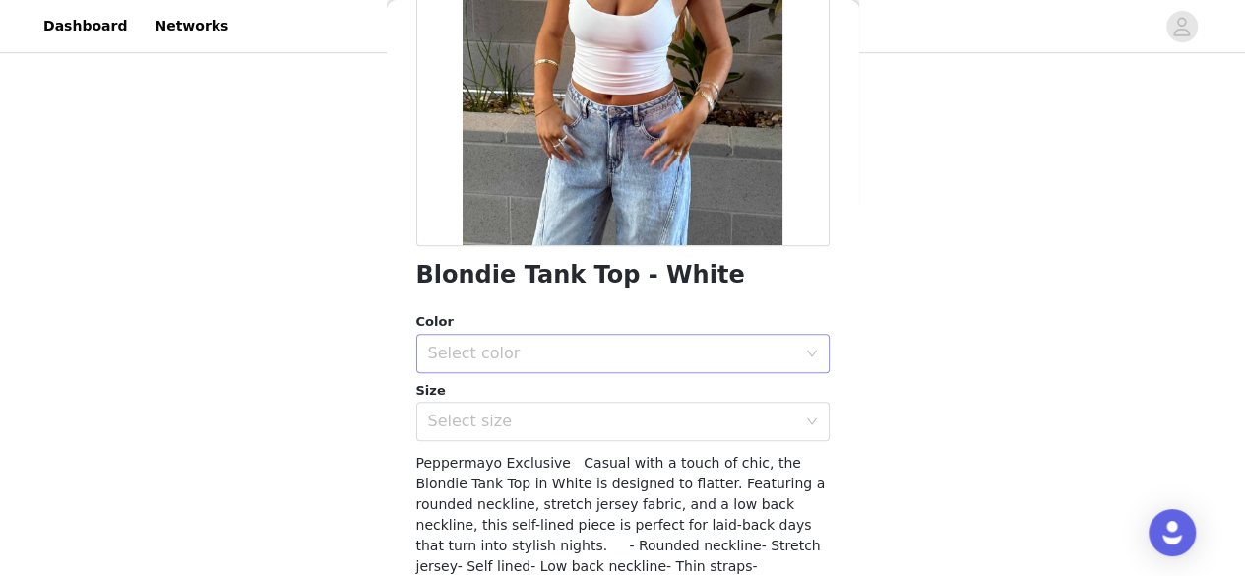
click at [657, 353] on div "Select color" at bounding box center [612, 354] width 368 height 20
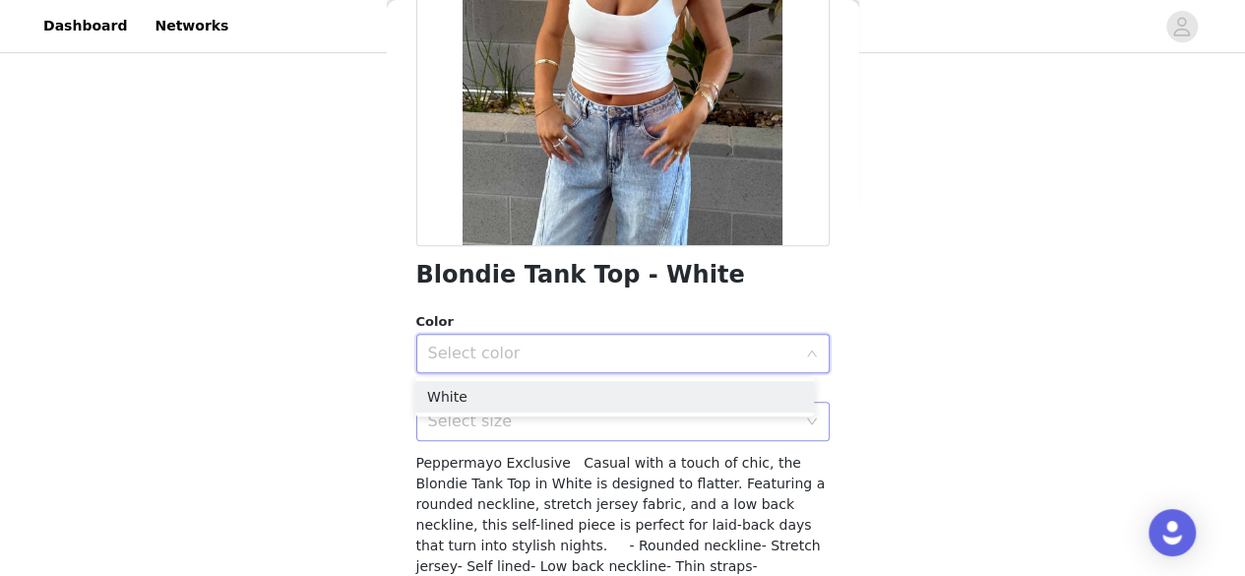
click at [595, 399] on li "White" at bounding box center [614, 396] width 399 height 31
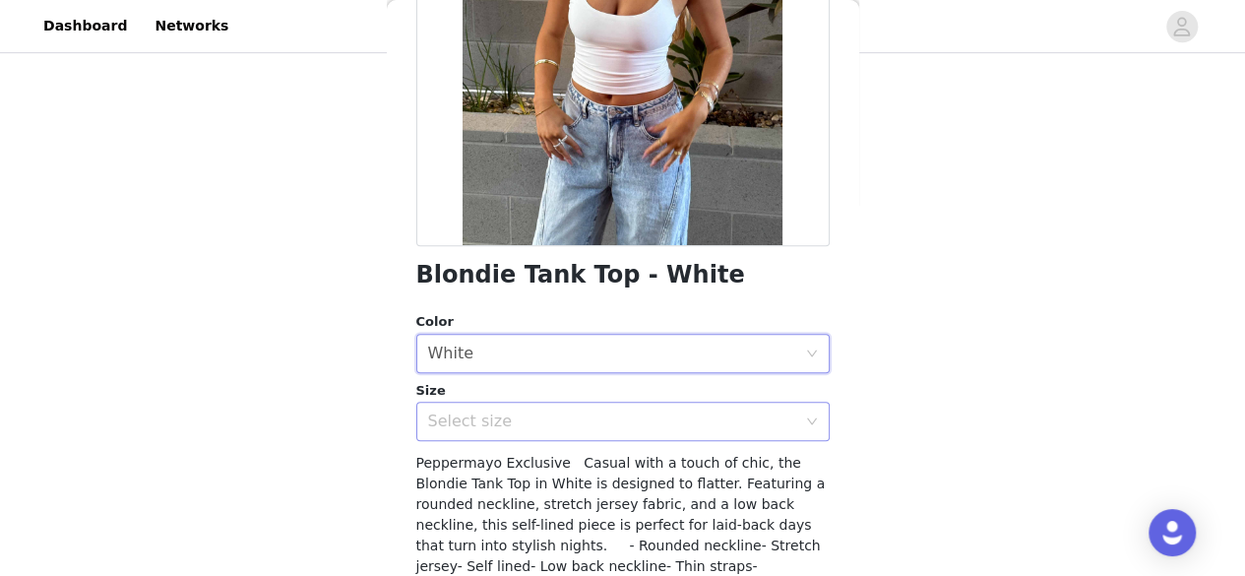
click at [590, 413] on div "Select size" at bounding box center [612, 421] width 368 height 20
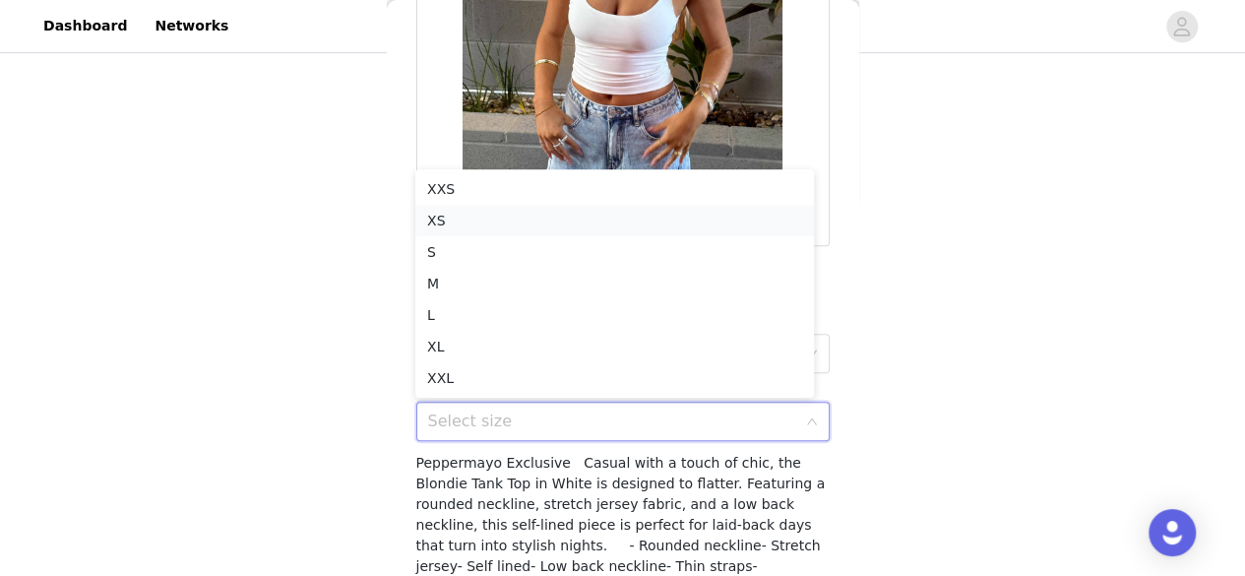
click at [560, 216] on li "XS" at bounding box center [614, 220] width 399 height 31
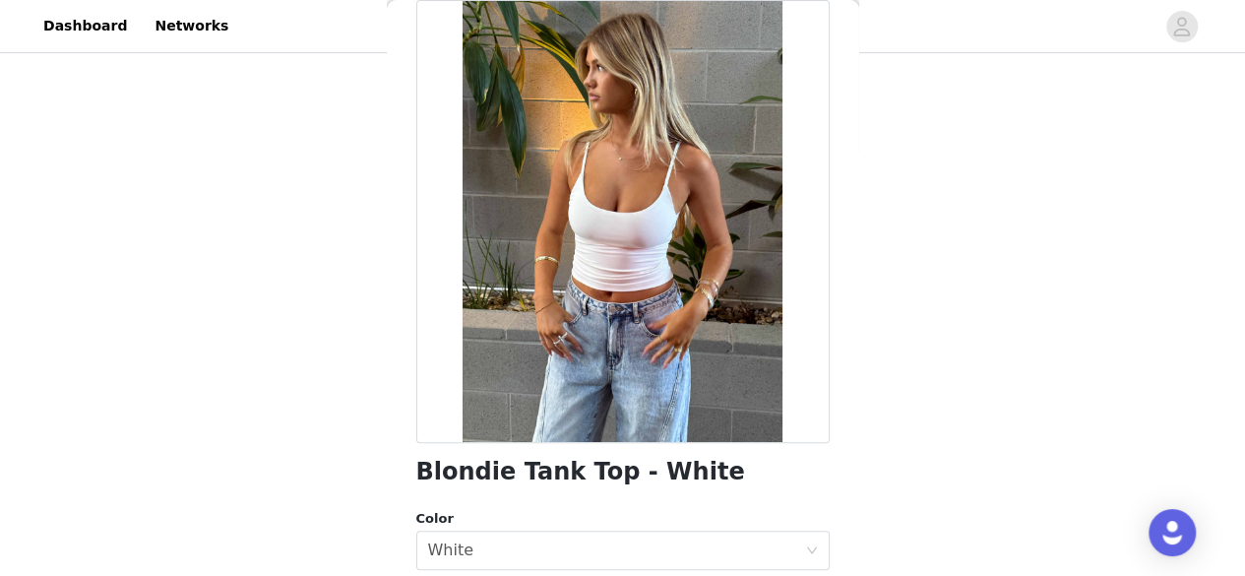
scroll to position [441, 0]
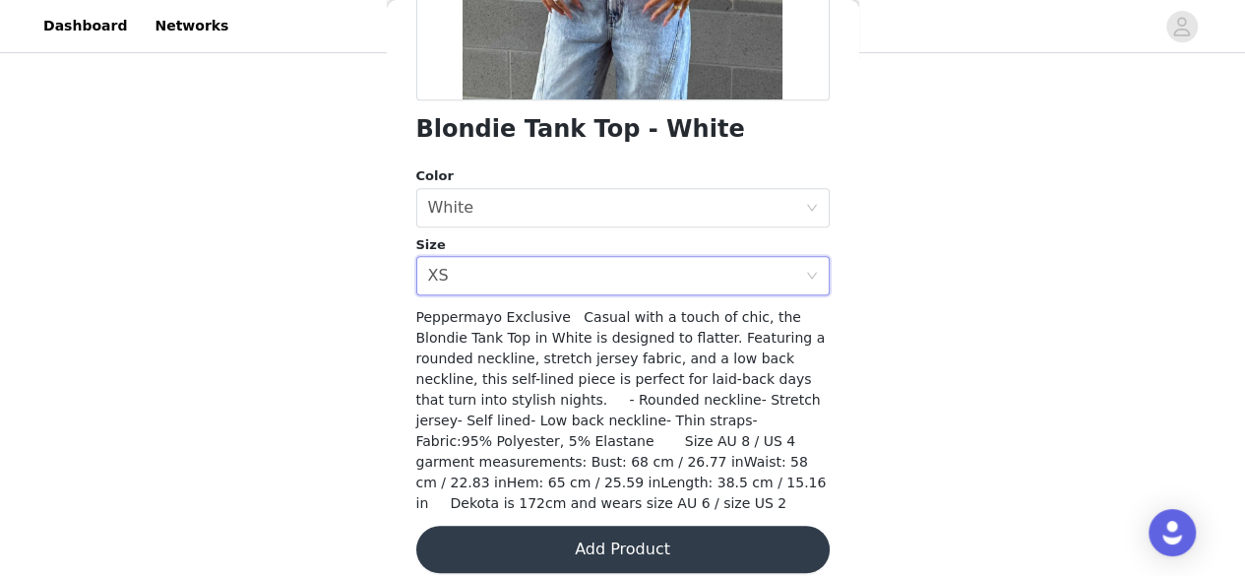
click at [724, 532] on button "Add Product" at bounding box center [622, 549] width 413 height 47
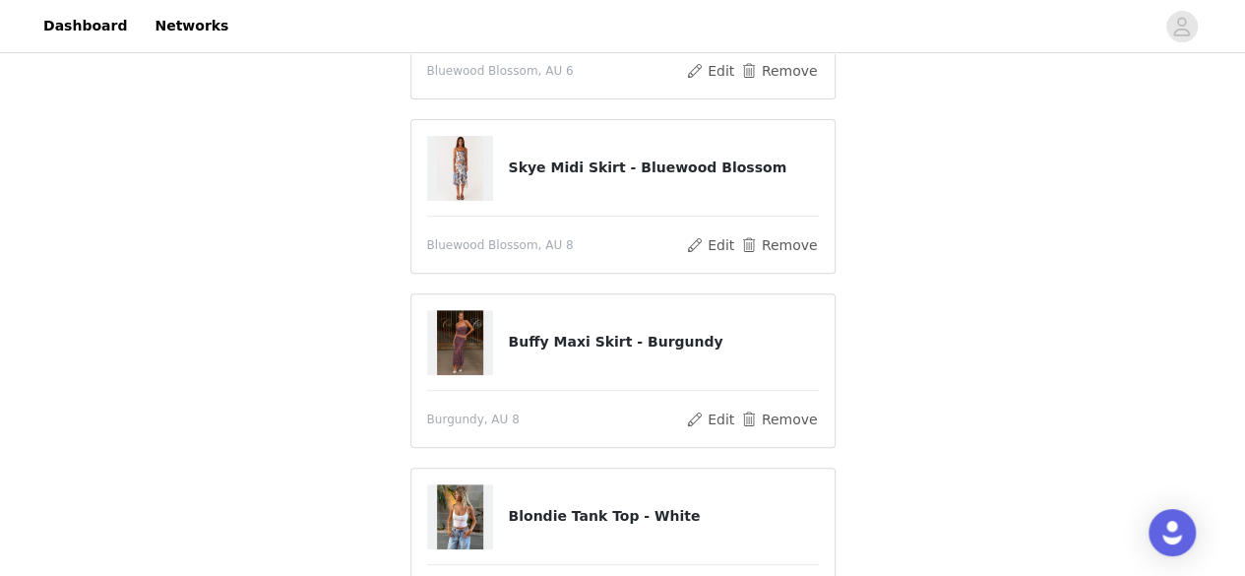
scroll to position [501, 0]
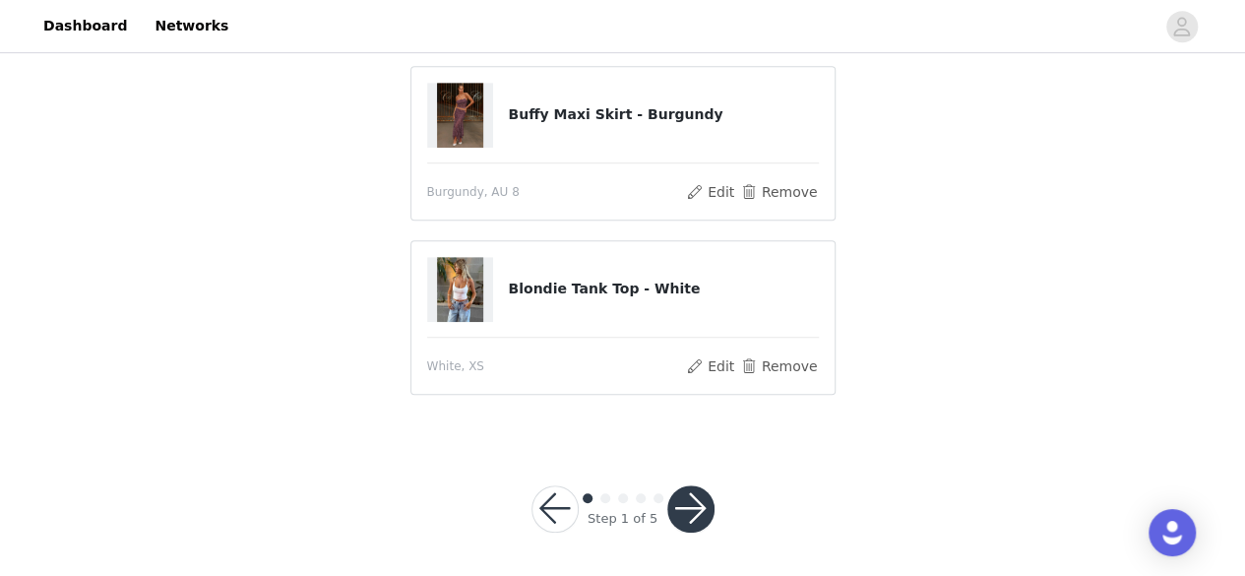
click at [695, 514] on button "button" at bounding box center [690, 508] width 47 height 47
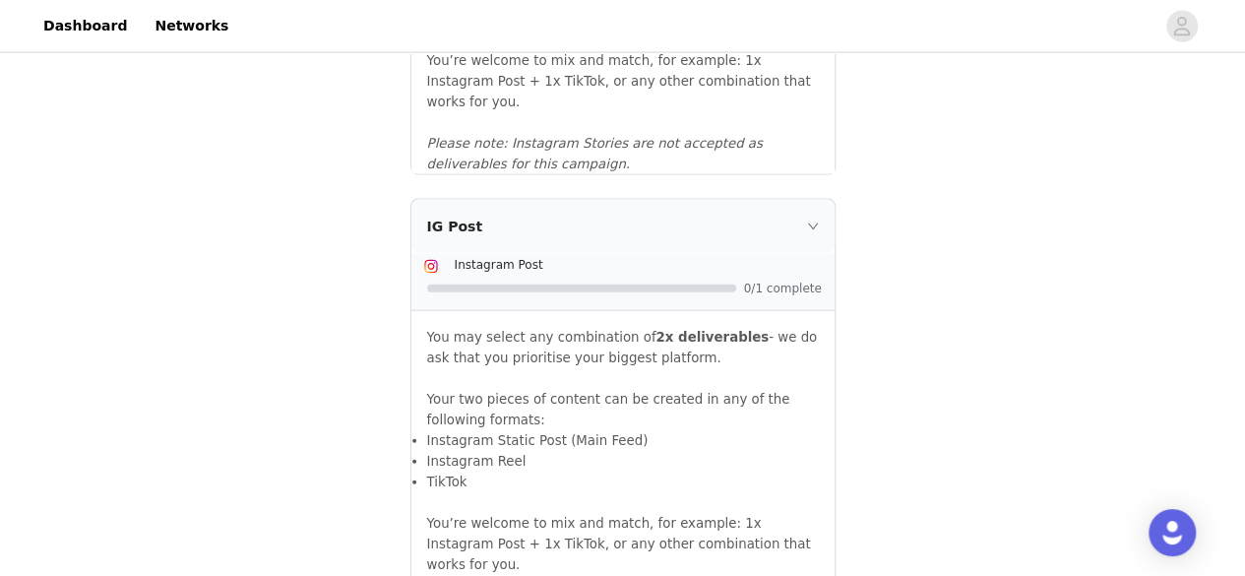
scroll to position [1934, 0]
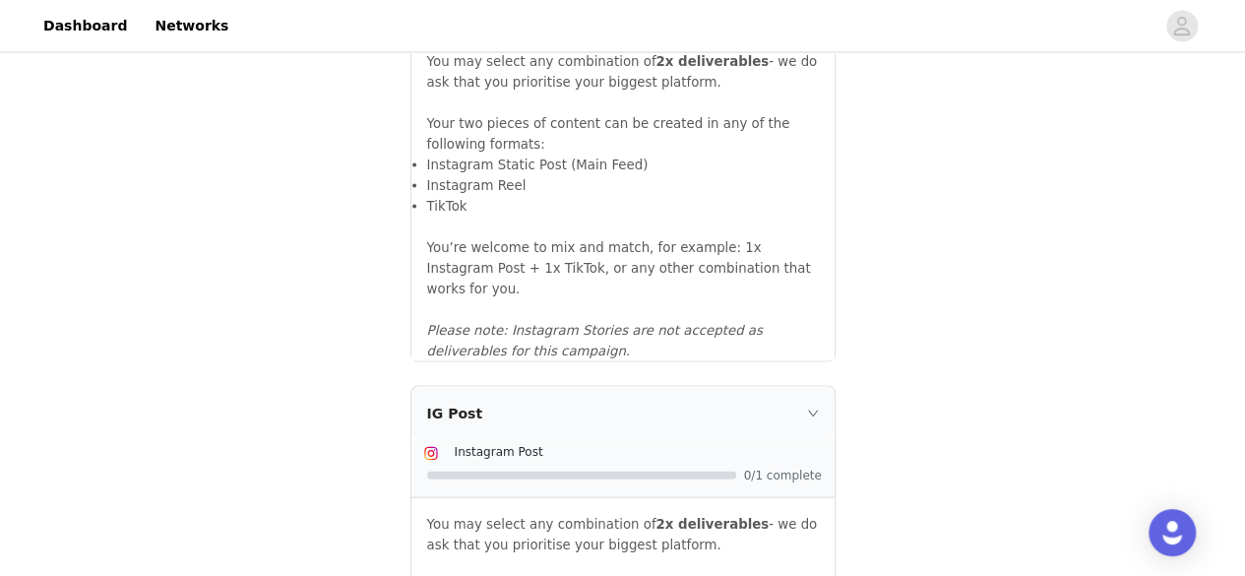
click at [597, 397] on div "IG Post" at bounding box center [622, 413] width 423 height 53
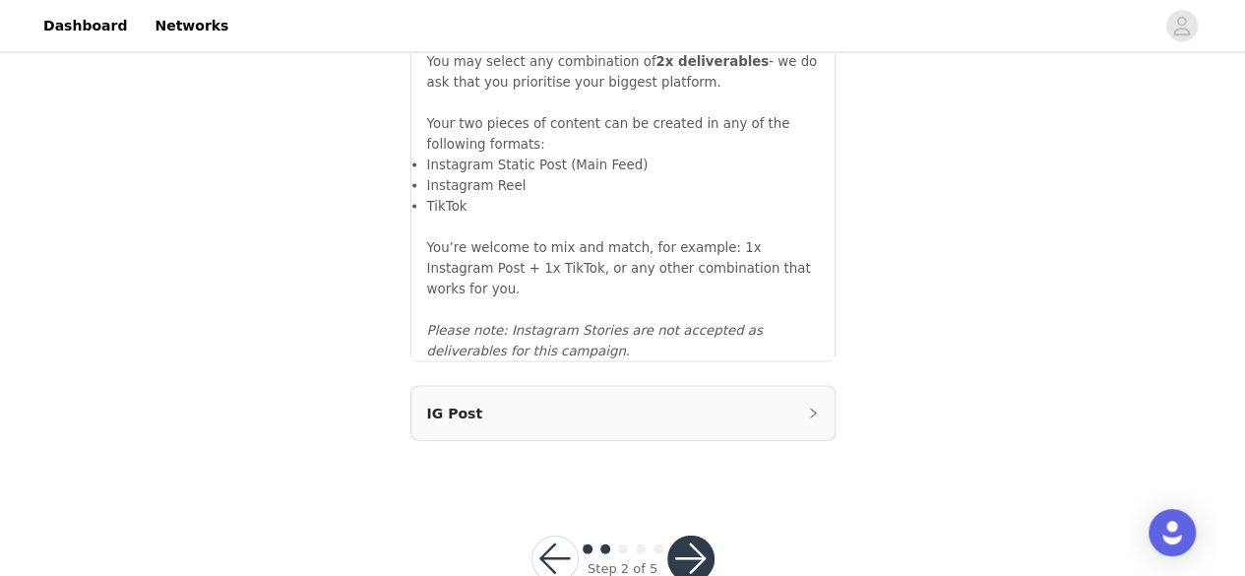
click at [548, 387] on div "IG Post" at bounding box center [622, 413] width 423 height 53
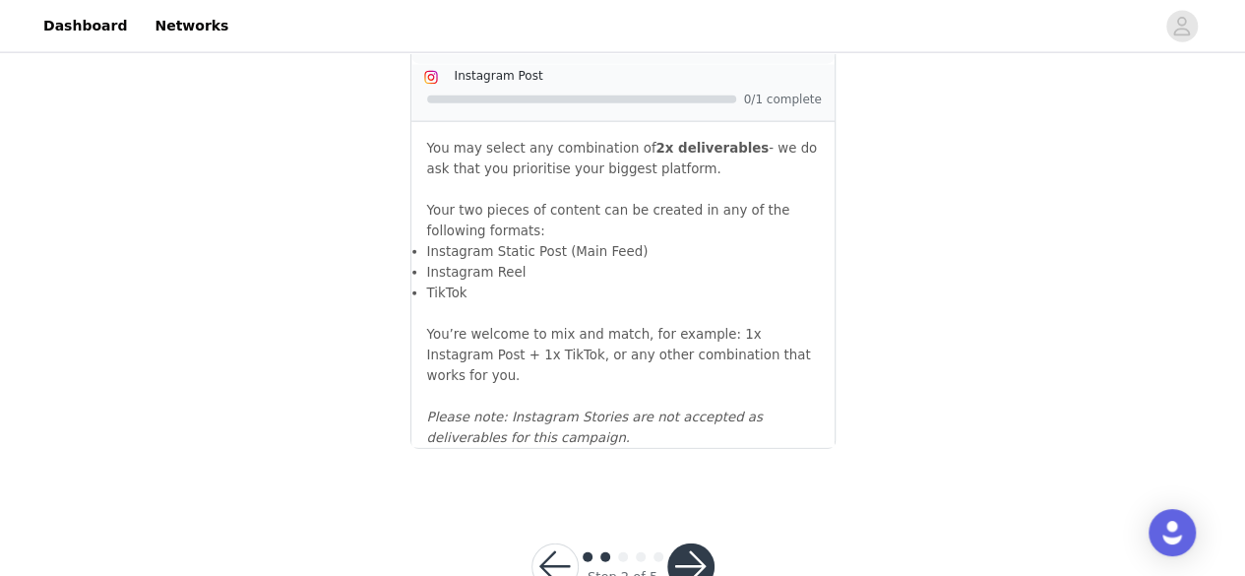
scroll to position [2328, 0]
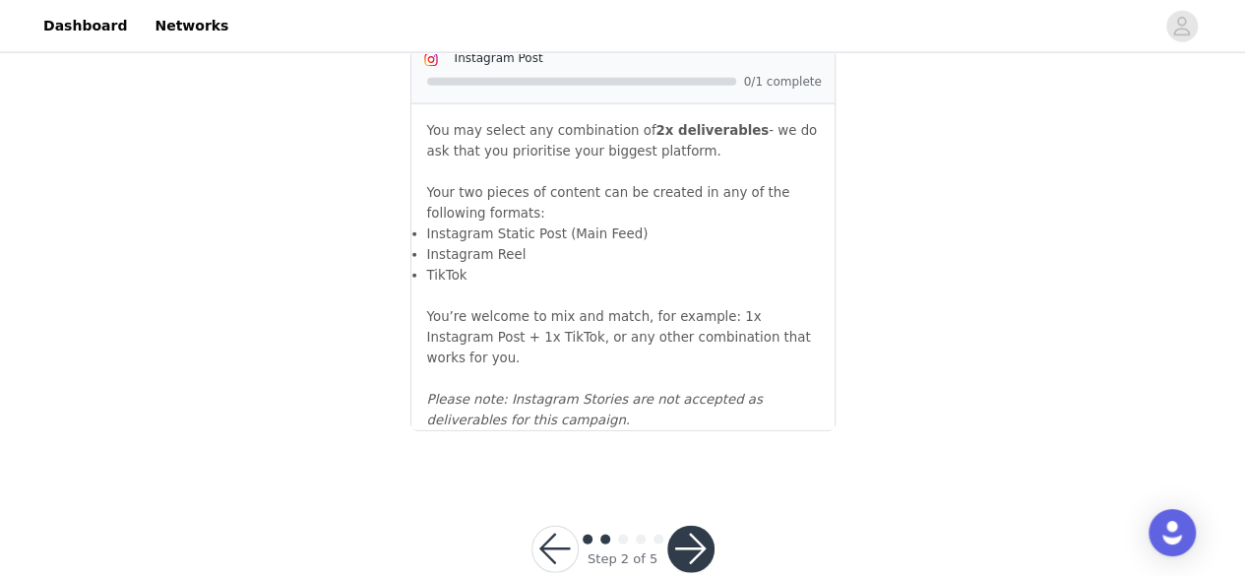
click at [685, 526] on button "button" at bounding box center [690, 549] width 47 height 47
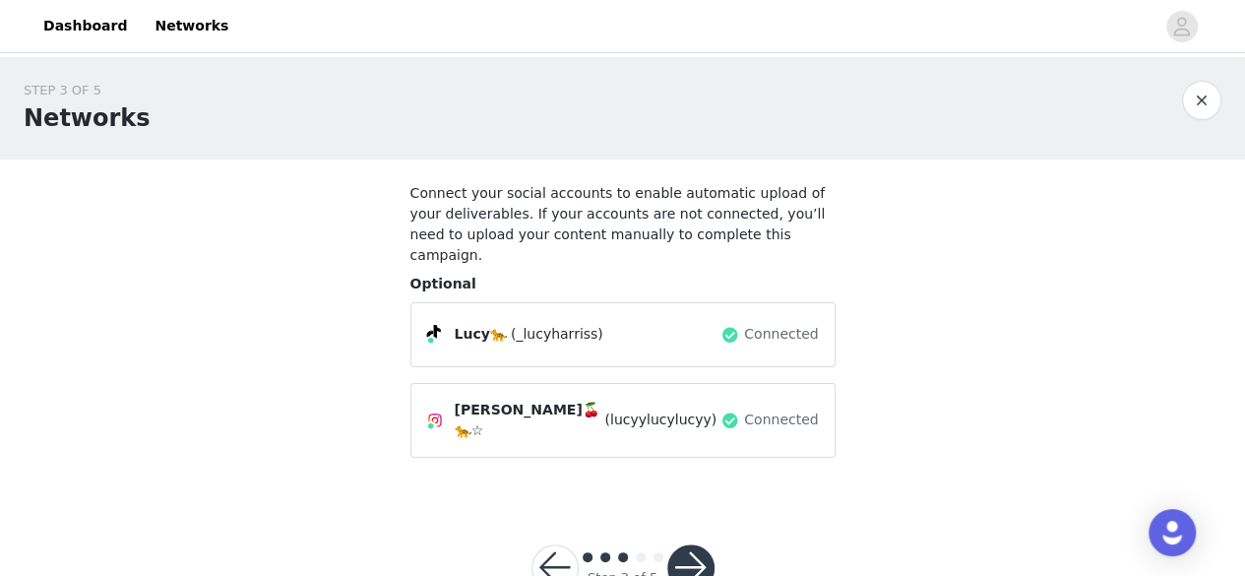
click at [698, 544] on button "button" at bounding box center [690, 567] width 47 height 47
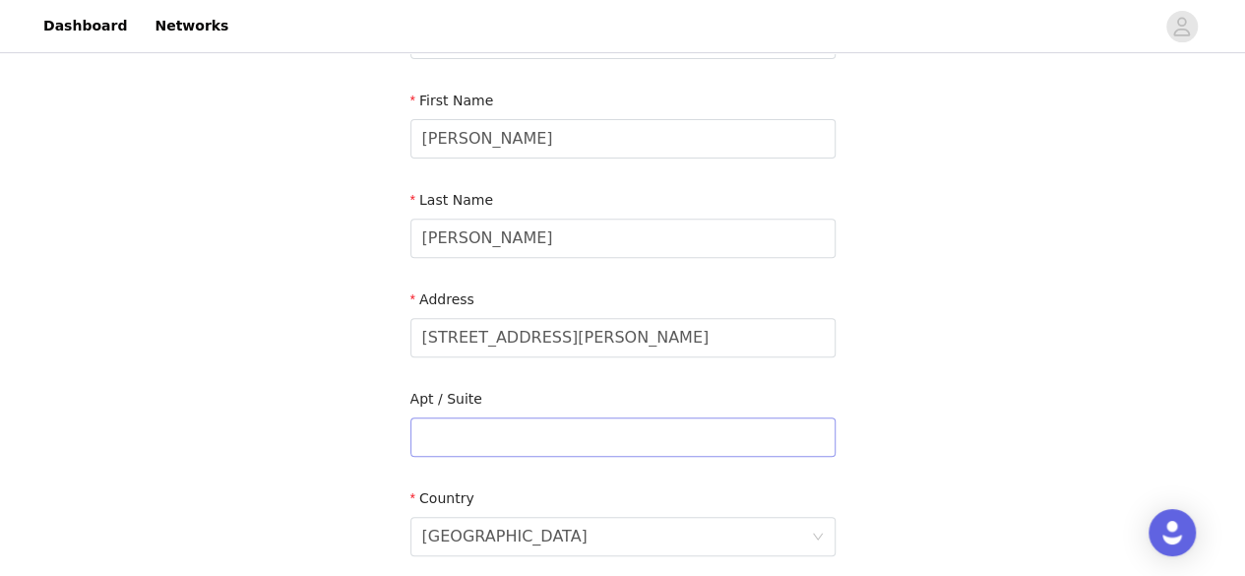
scroll to position [492, 0]
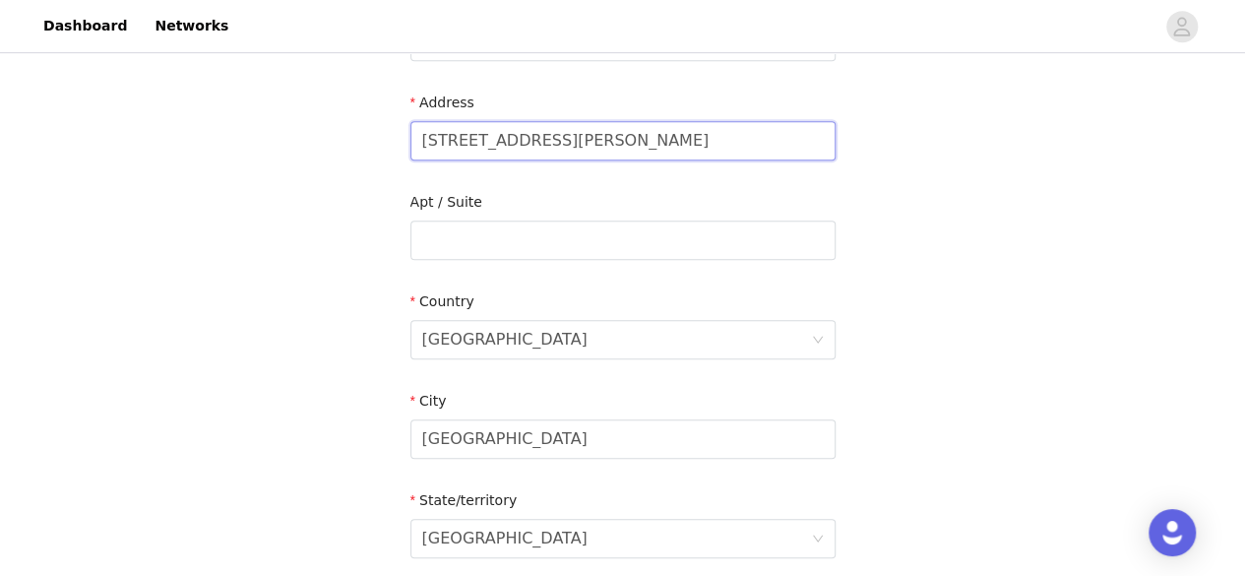
drag, startPoint x: 520, startPoint y: 121, endPoint x: 216, endPoint y: 175, distance: 308.9
click at [224, 138] on div "STEP 4 OF 5 Shipping Information Please ensure you list your suburb in the 'Cit…" at bounding box center [622, 188] width 1245 height 1247
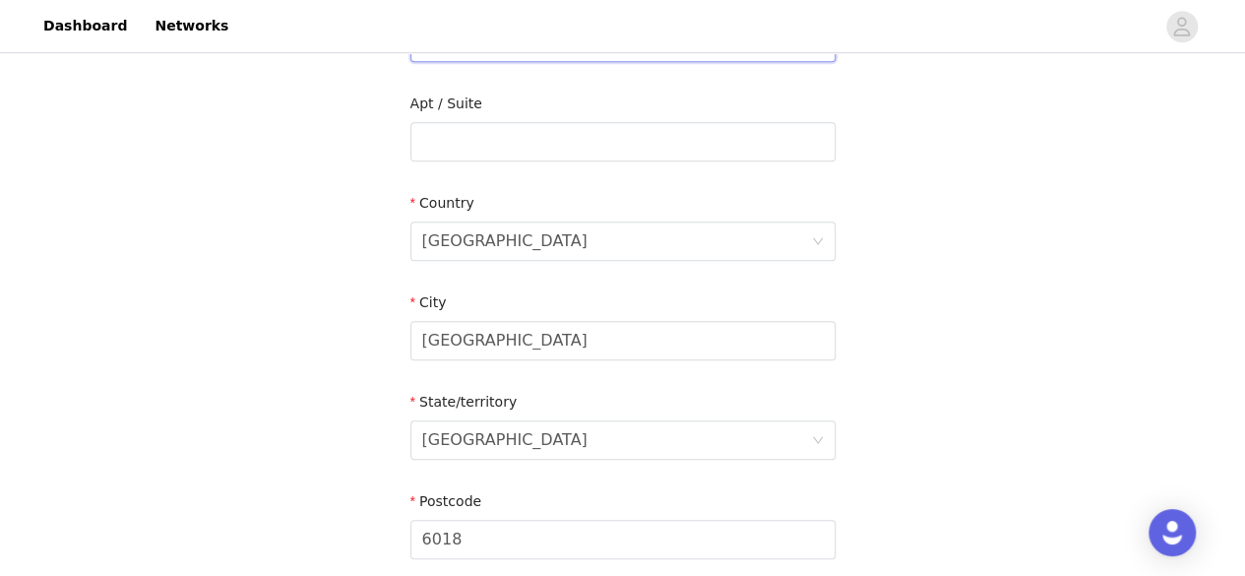
scroll to position [689, 0]
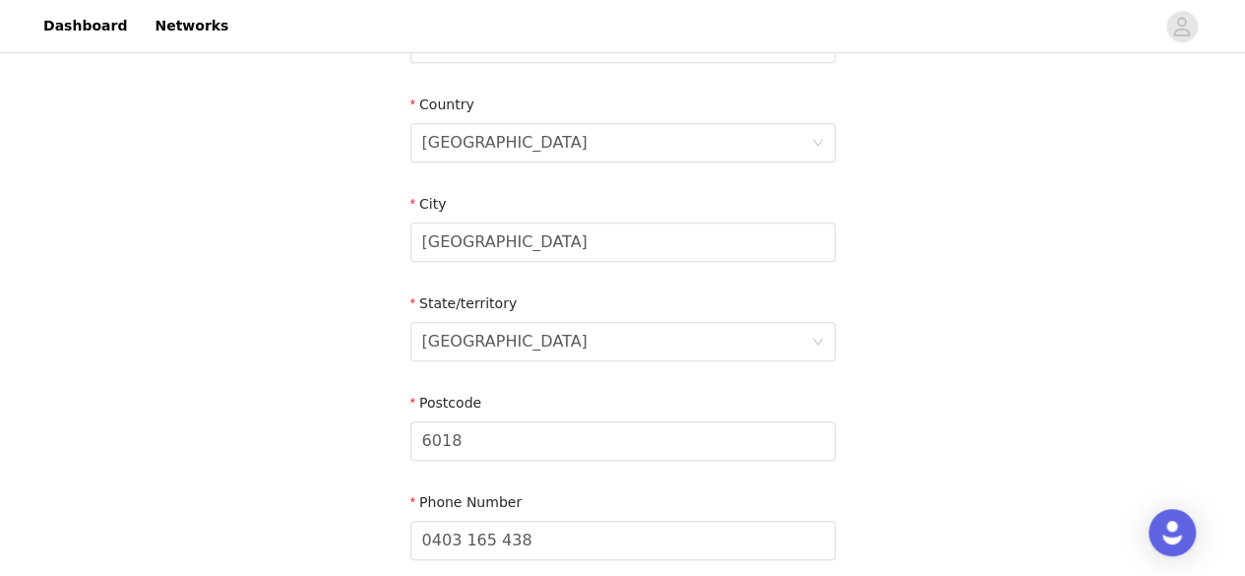
type input "[STREET_ADDRESS][PERSON_NAME]"
click at [493, 421] on input "6018" at bounding box center [622, 440] width 425 height 39
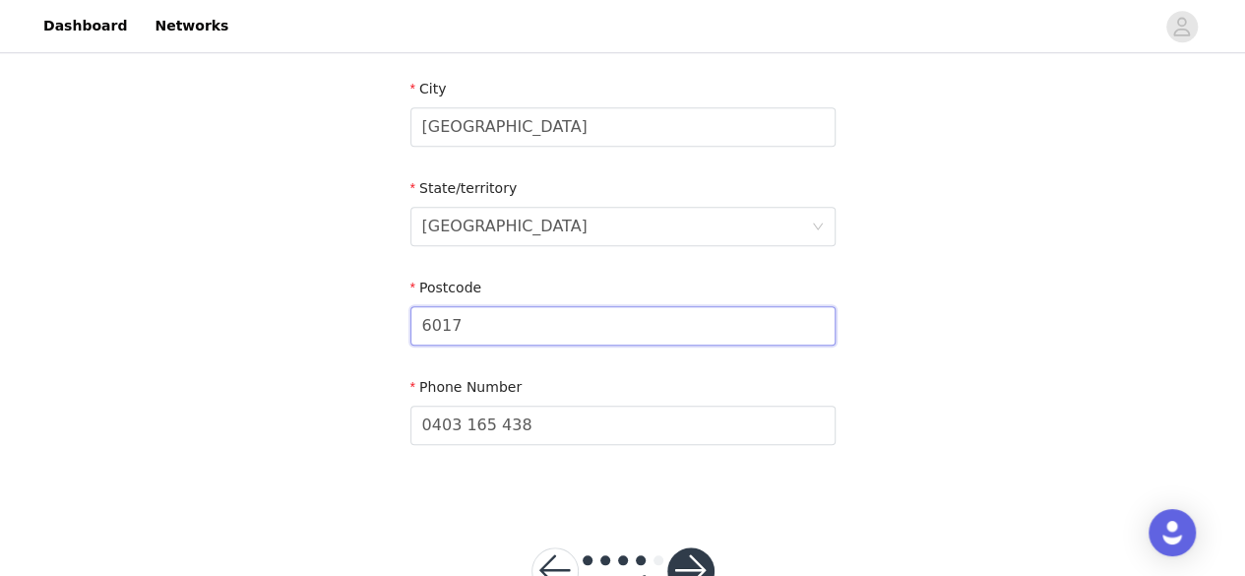
scroll to position [848, 0]
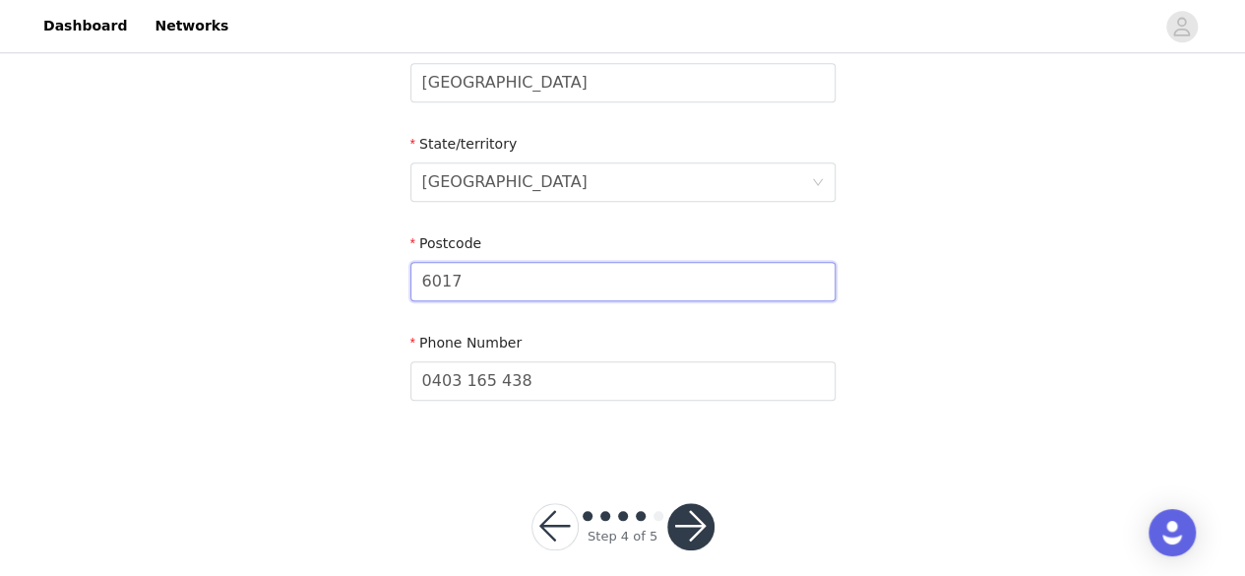
type input "6017"
click at [695, 506] on button "button" at bounding box center [690, 526] width 47 height 47
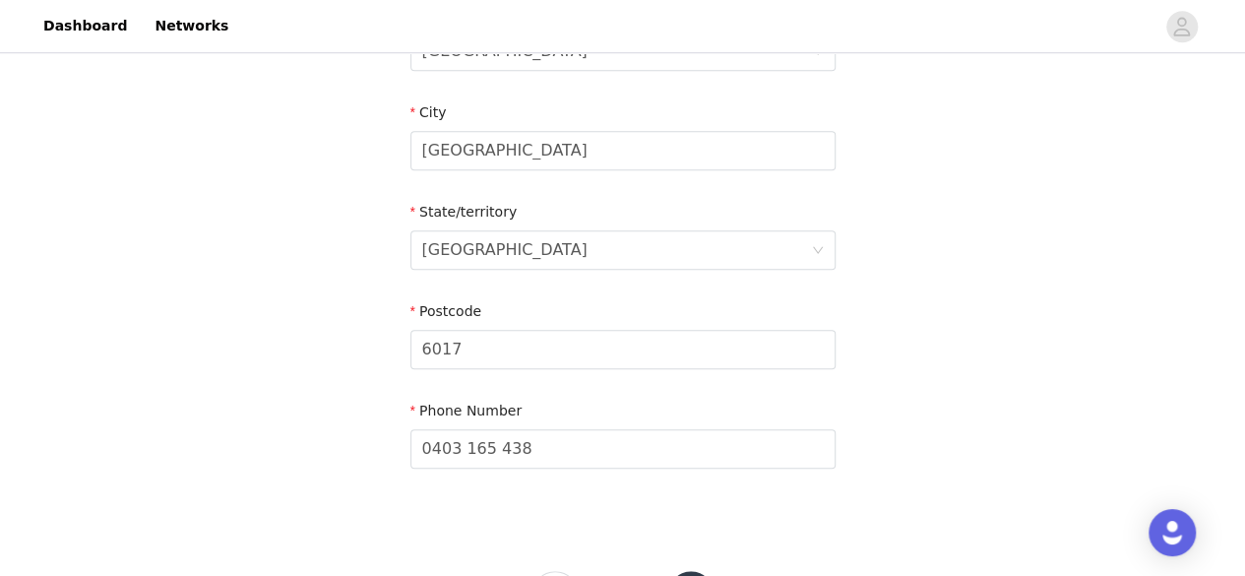
scroll to position [750, 0]
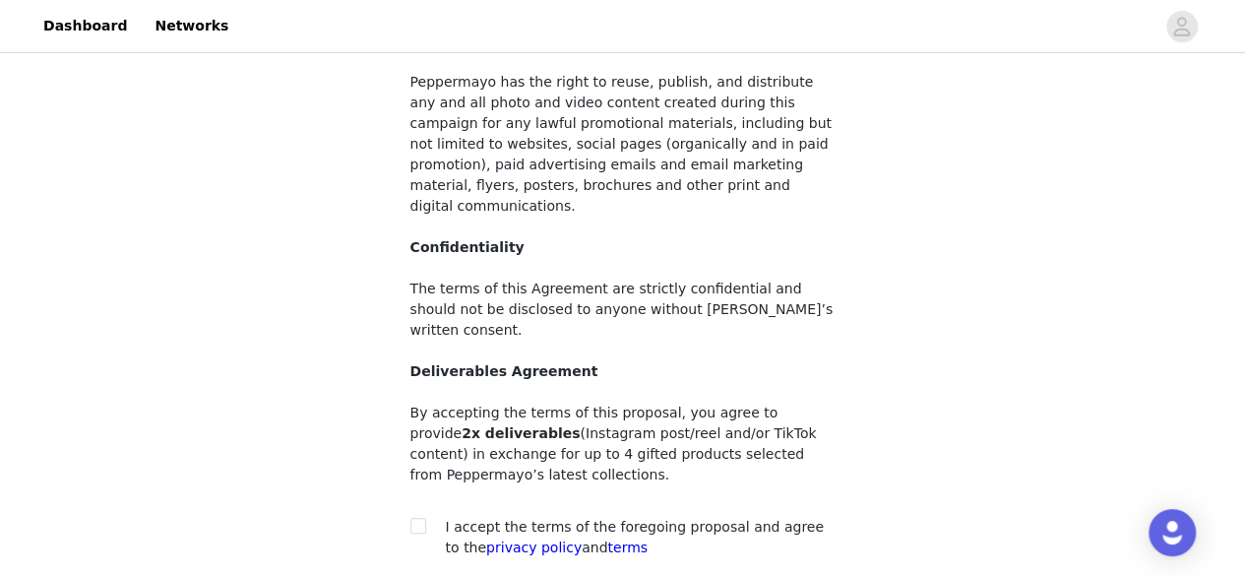
scroll to position [333, 0]
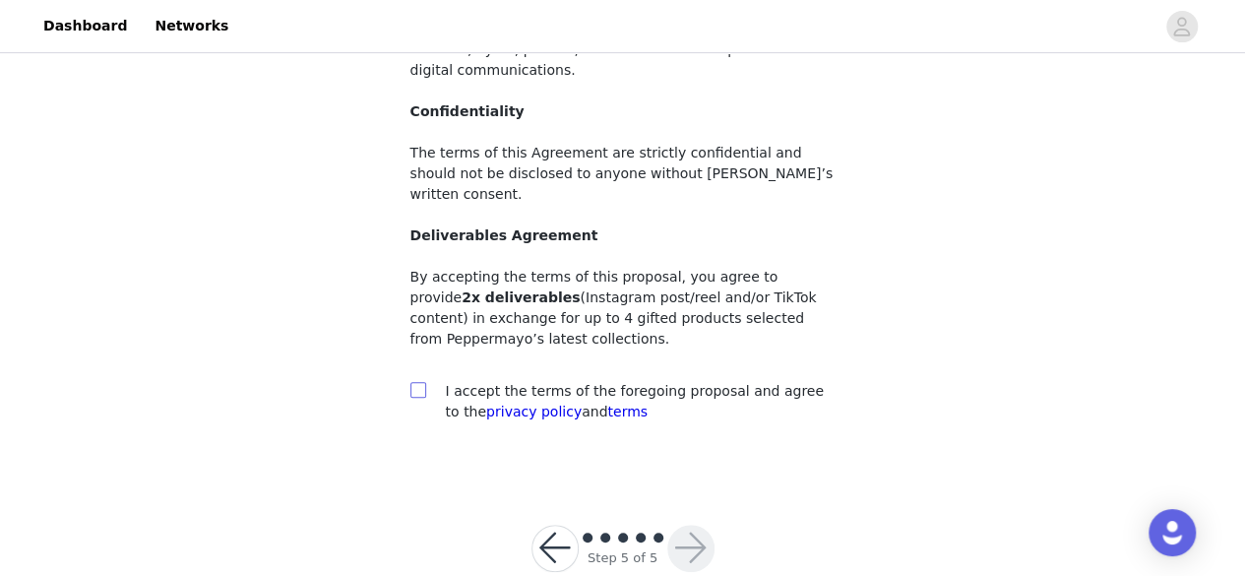
click at [416, 382] on input "checkbox" at bounding box center [417, 389] width 14 height 14
checkbox input "true"
click at [693, 525] on button "button" at bounding box center [690, 548] width 47 height 47
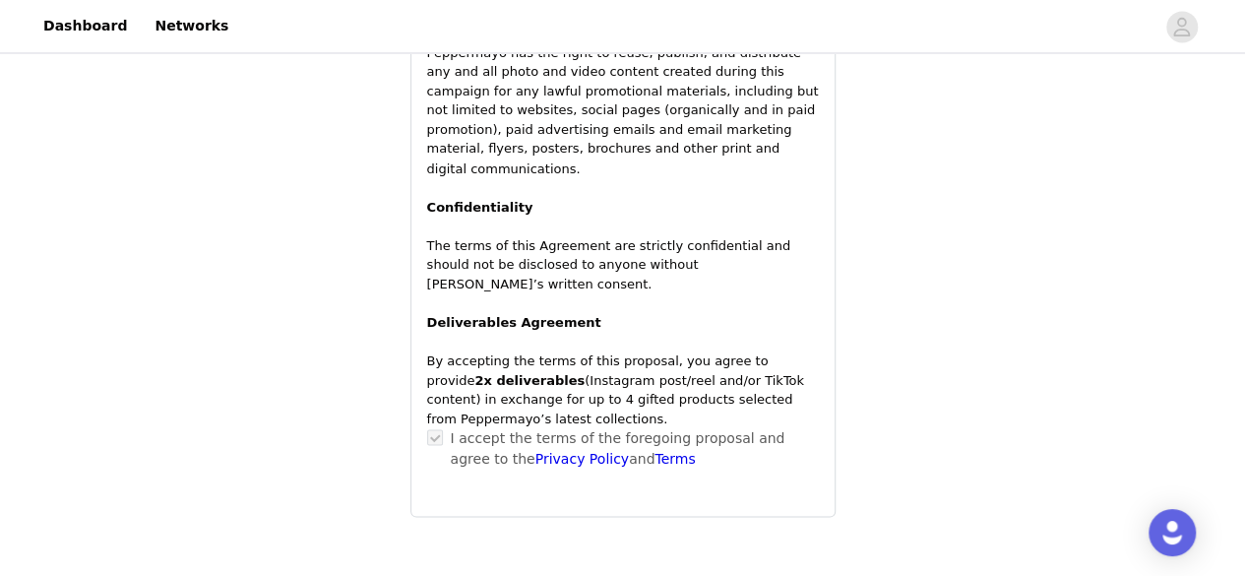
scroll to position [1772, 0]
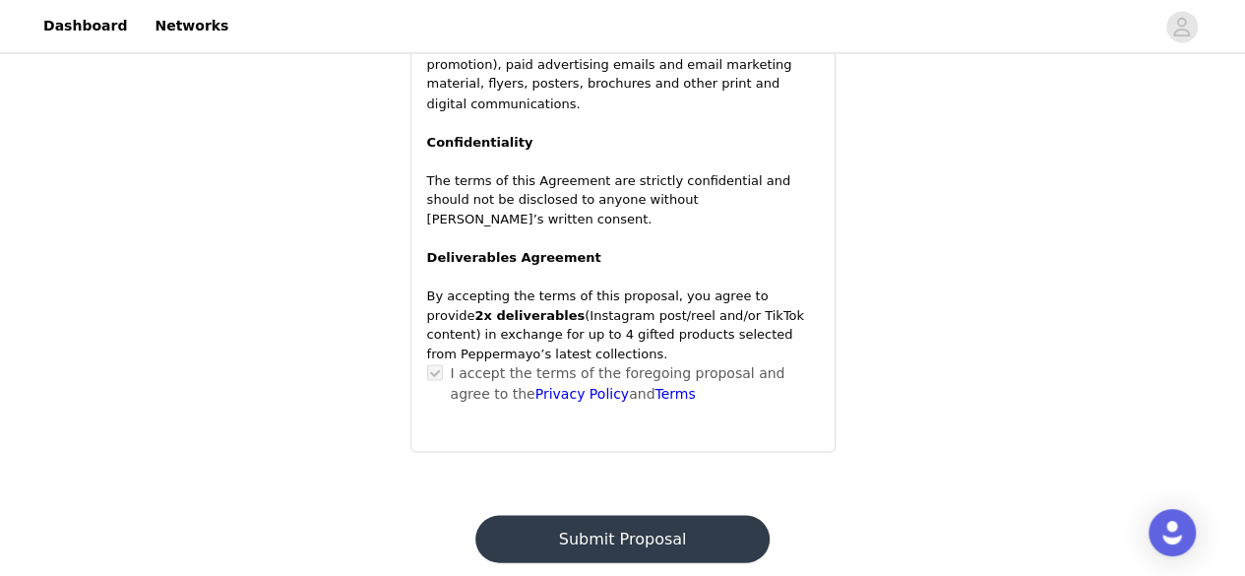
click at [711, 515] on button "Submit Proposal" at bounding box center [622, 538] width 294 height 47
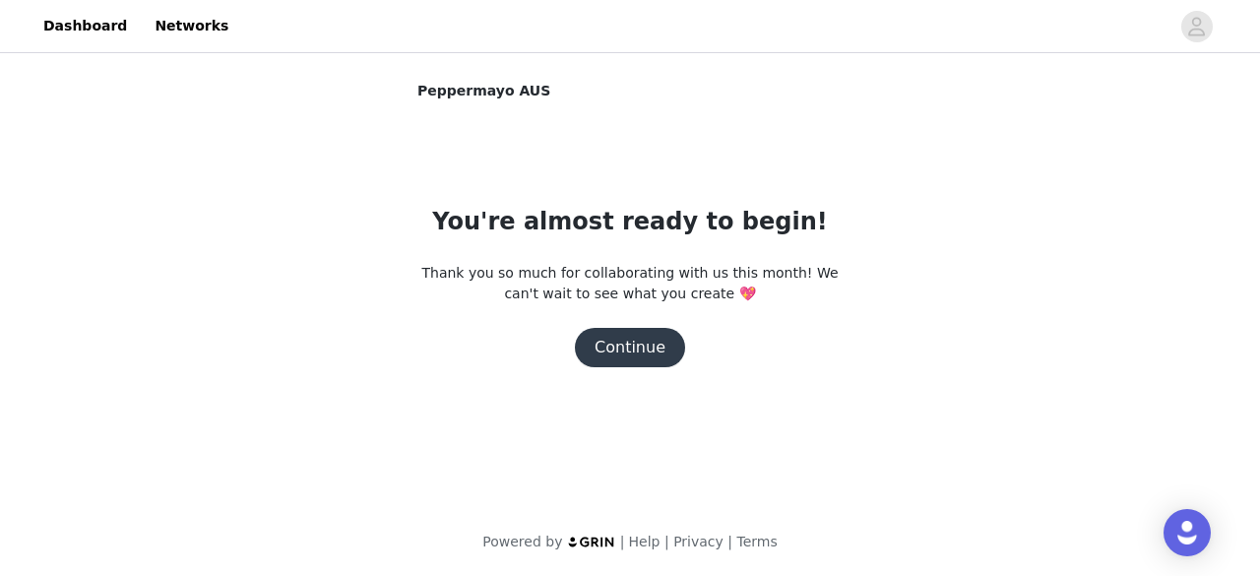
click at [635, 345] on button "Continue" at bounding box center [630, 347] width 110 height 39
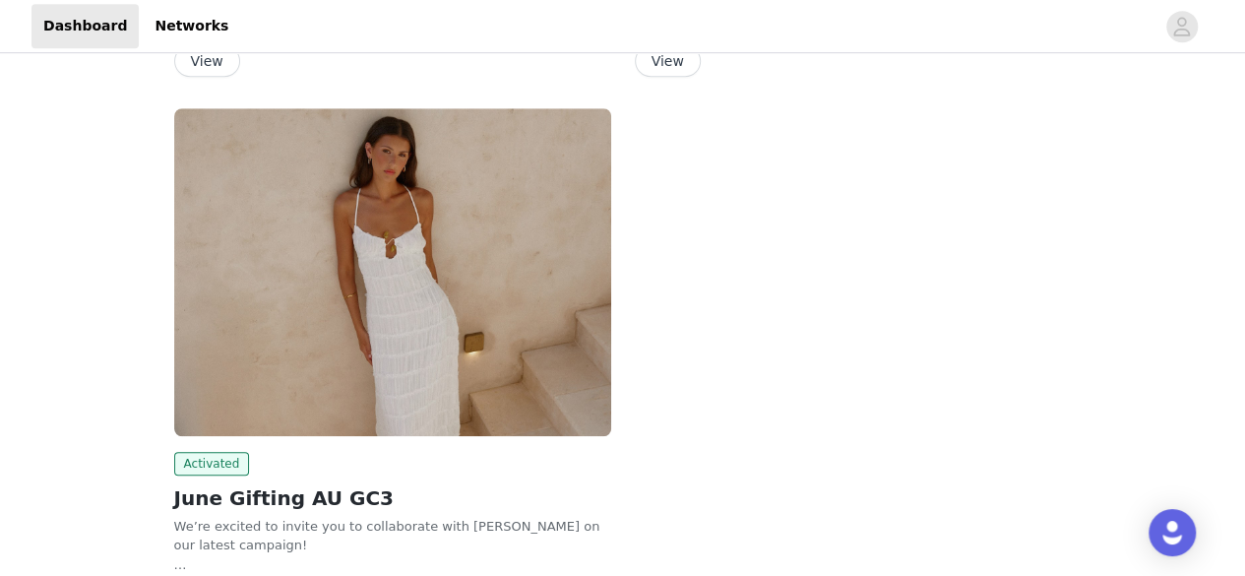
scroll to position [787, 0]
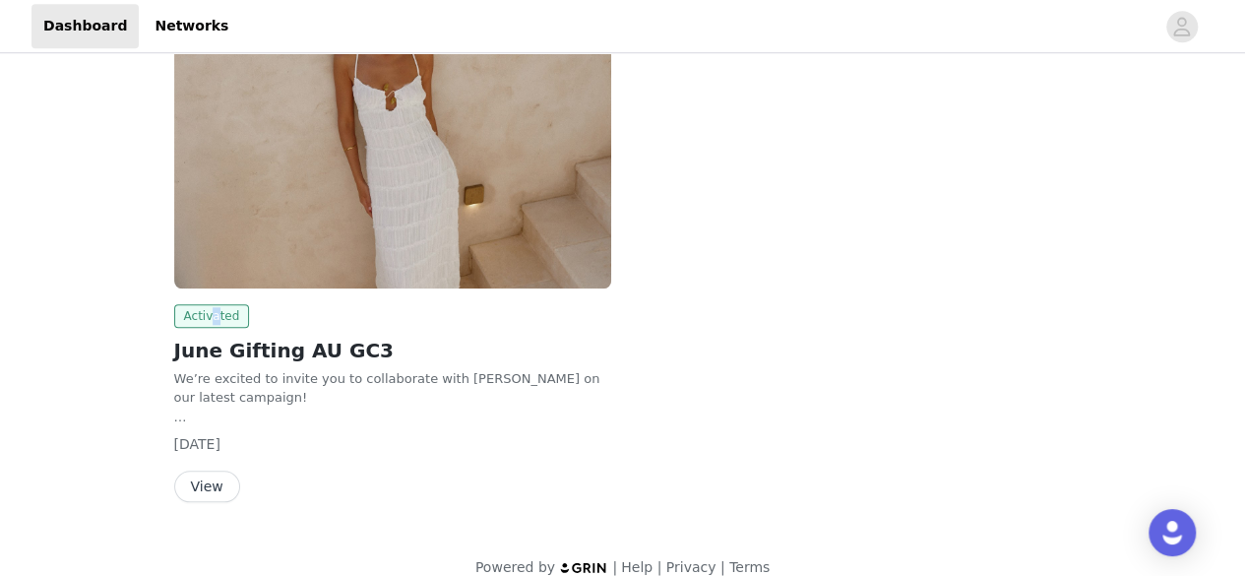
click at [203, 311] on span "Activated" at bounding box center [212, 316] width 76 height 24
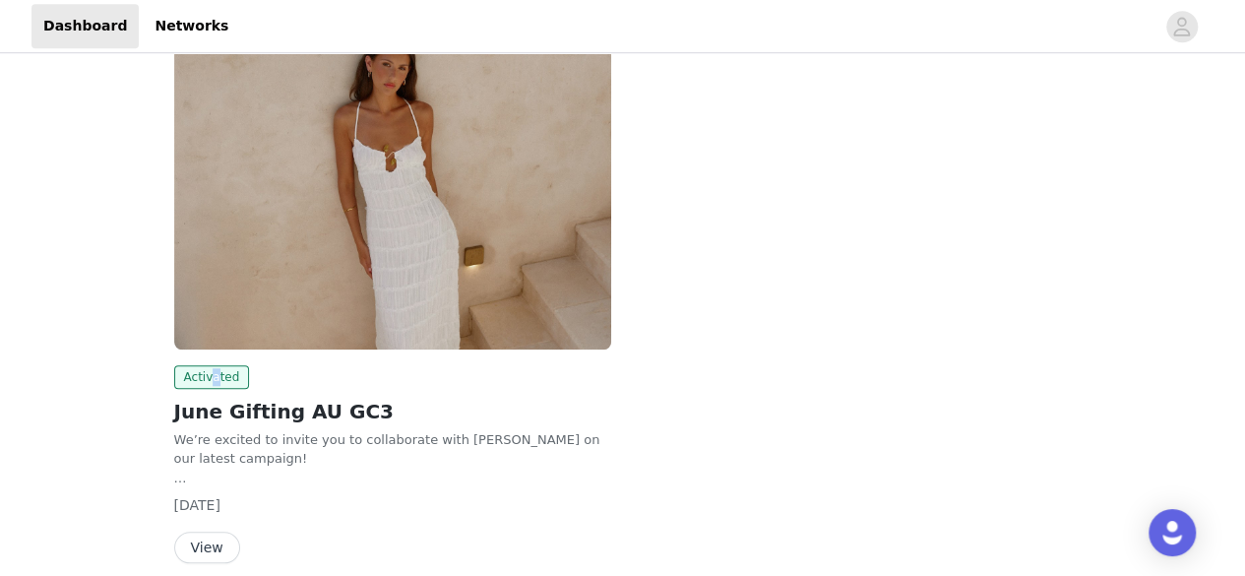
scroll to position [614, 0]
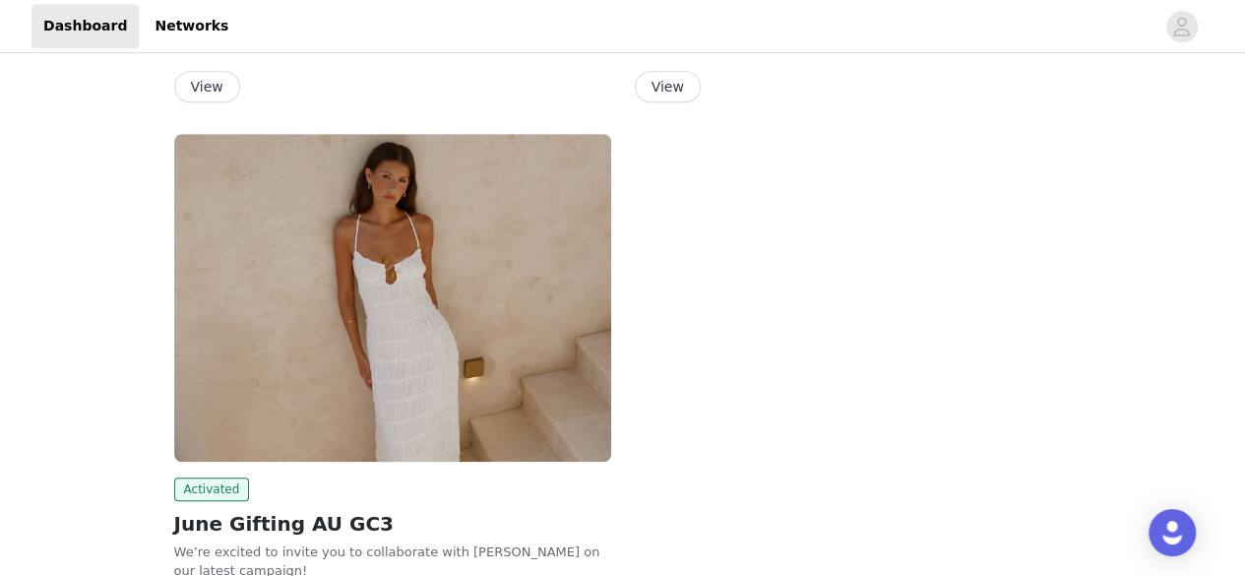
click at [1050, 280] on div "In Review September Gifted Collaboration We’re excited to invite you to collabo…" at bounding box center [622, 121] width 921 height 1147
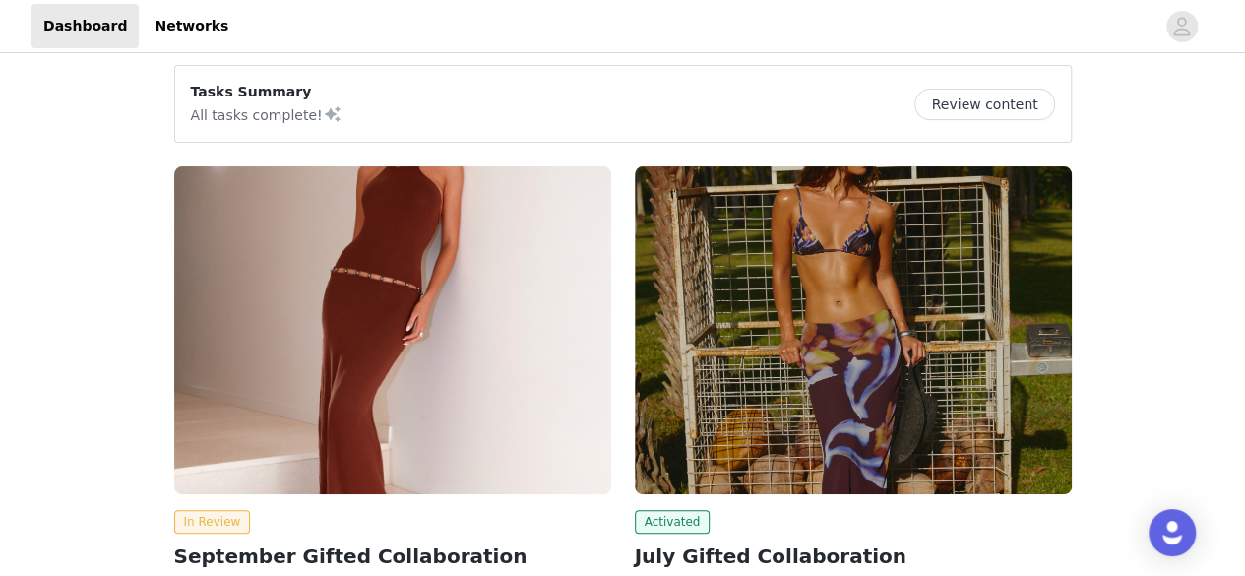
scroll to position [0, 0]
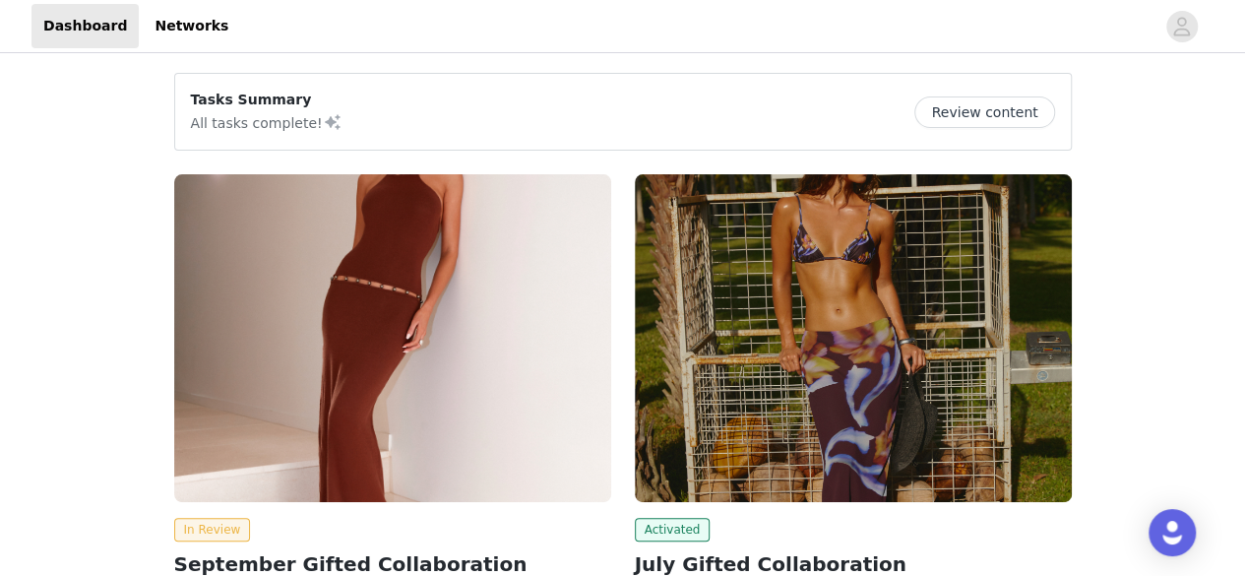
click at [1001, 115] on button "Review content" at bounding box center [984, 111] width 140 height 31
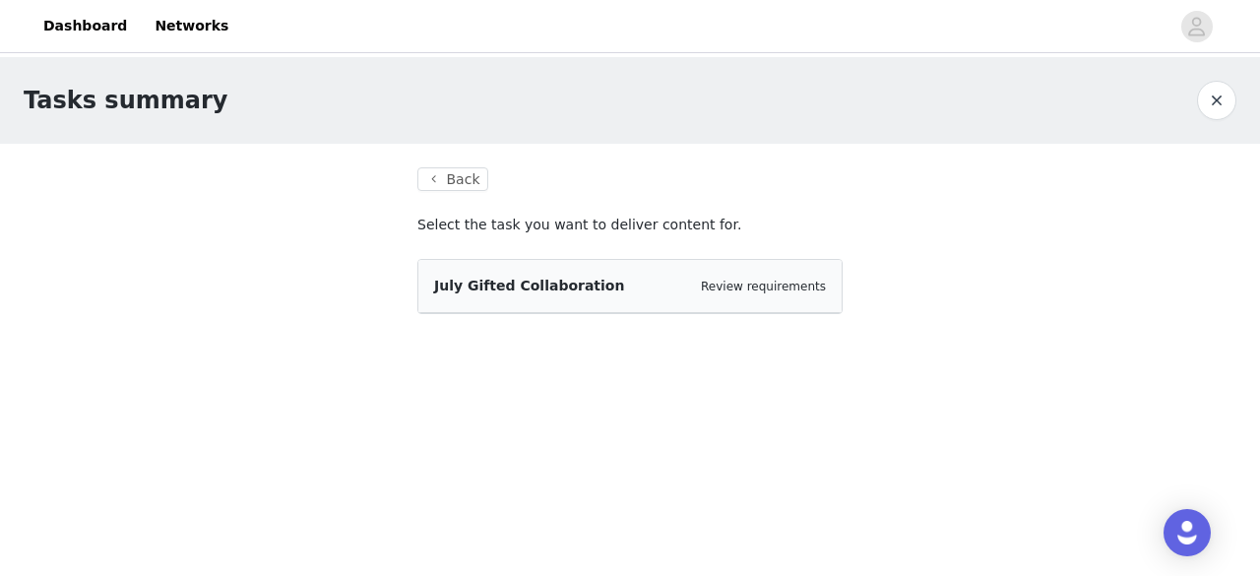
click at [578, 287] on span "July Gifted Collaboration" at bounding box center [529, 286] width 190 height 16
click at [746, 286] on link "Review requirements" at bounding box center [763, 287] width 125 height 14
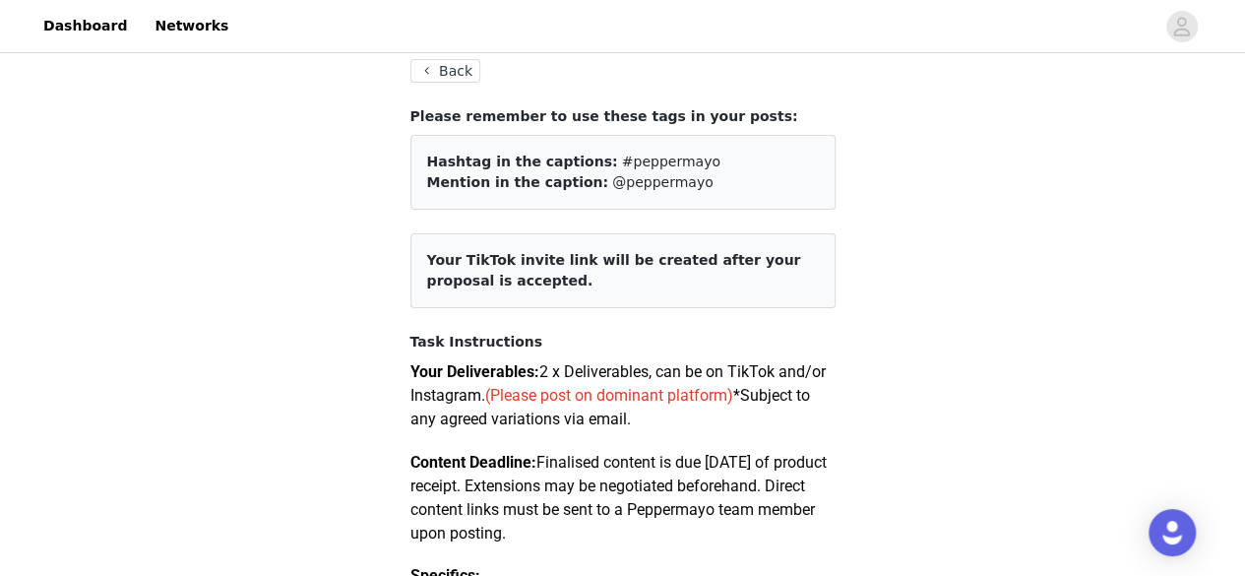
scroll to position [197, 0]
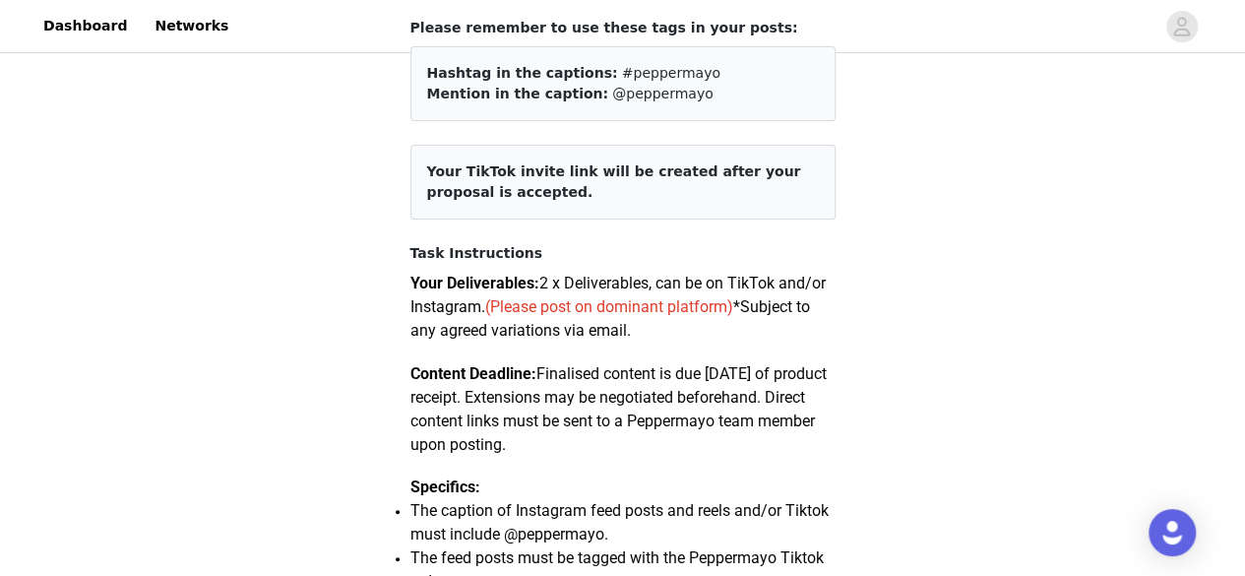
click at [573, 303] on span "(Please post on dominant platform)" at bounding box center [609, 306] width 248 height 19
click at [768, 301] on span "Your Deliverables: 2 x Deliverables, can be on TikTok and/or Instagram. (Please…" at bounding box center [617, 307] width 415 height 66
click at [613, 334] on span "Your Deliverables: 2 x Deliverables, can be on TikTok and/or Instagram. (Please…" at bounding box center [617, 307] width 415 height 66
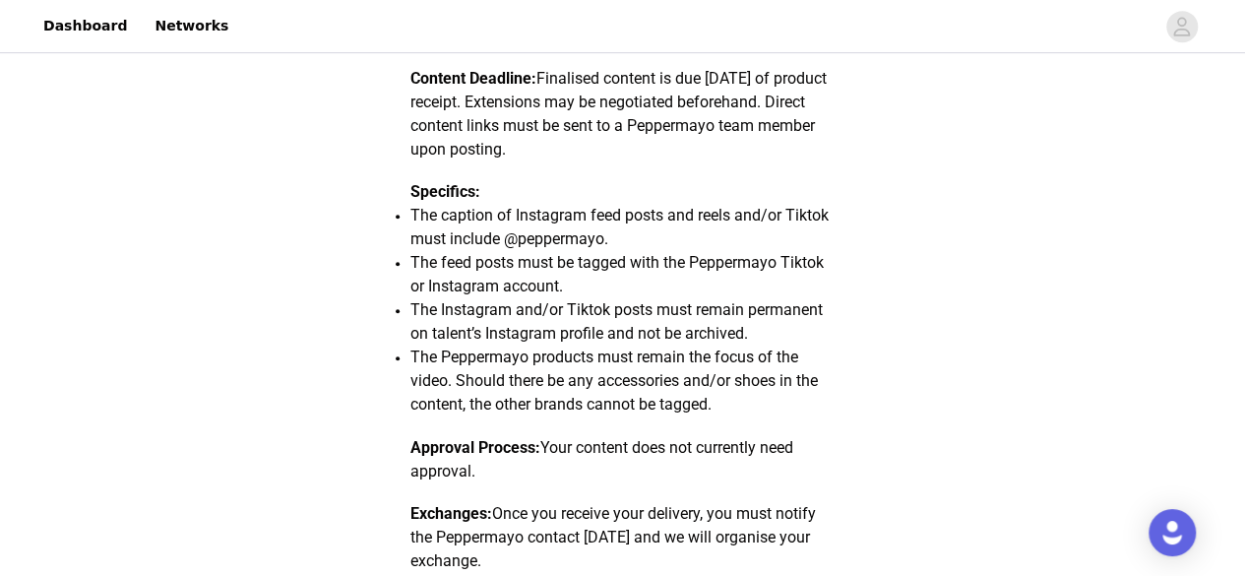
click at [723, 280] on li "The feed posts must be tagged with the Peppermayo Tiktok or Instagram account." at bounding box center [622, 274] width 425 height 47
click at [622, 338] on span "The Instagram and/or Tiktok posts must remain permanent on talent’s Instagram p…" at bounding box center [616, 321] width 412 height 42
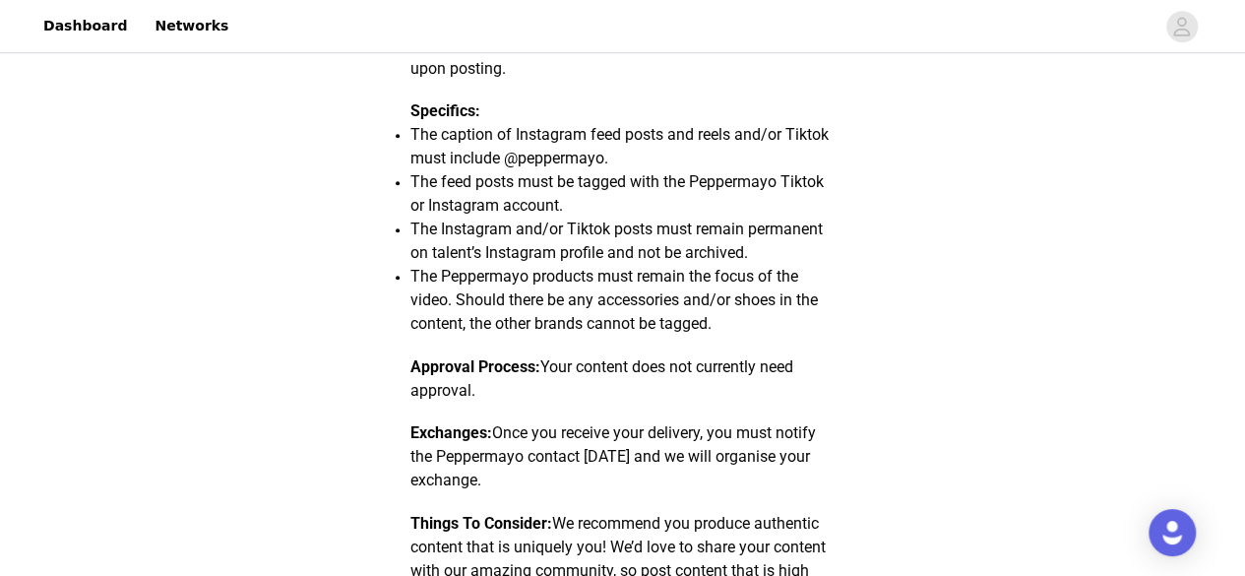
scroll to position [689, 0]
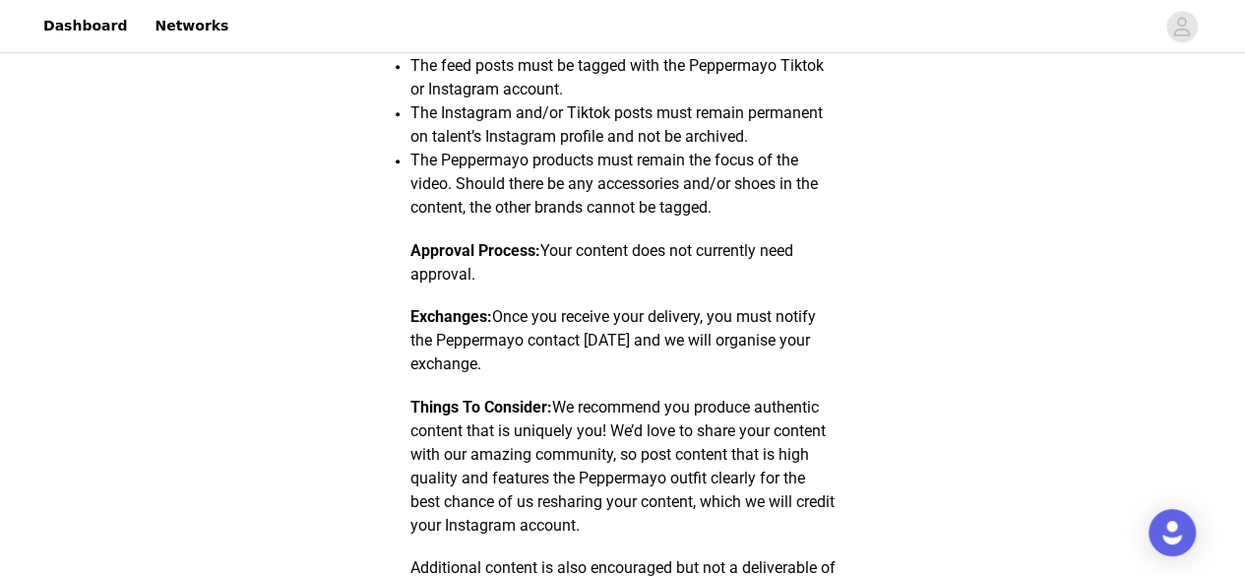
click at [620, 250] on span "Approval Process: Your content does not currently need approval." at bounding box center [601, 262] width 383 height 42
click at [670, 251] on span "Approval Process: Your content does not currently need approval." at bounding box center [601, 262] width 383 height 42
click at [718, 248] on span "Approval Process: Your content does not currently need approval." at bounding box center [601, 262] width 383 height 42
click at [501, 316] on span "Exchanges: Once you receive your delivery, you must notify the Peppermayo conta…" at bounding box center [613, 340] width 406 height 66
click at [683, 314] on span "Exchanges: Once you receive your delivery, you must notify the Peppermayo conta…" at bounding box center [613, 340] width 406 height 66
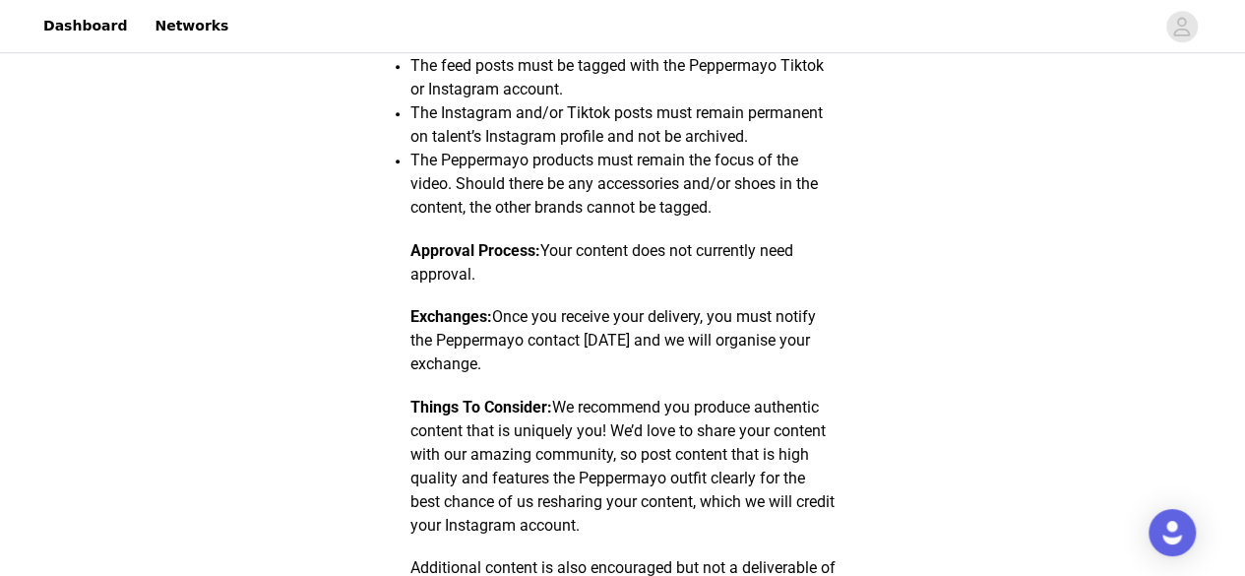
click at [643, 334] on span "Exchanges: Once you receive your delivery, you must notify the Peppermayo conta…" at bounding box center [613, 340] width 406 height 66
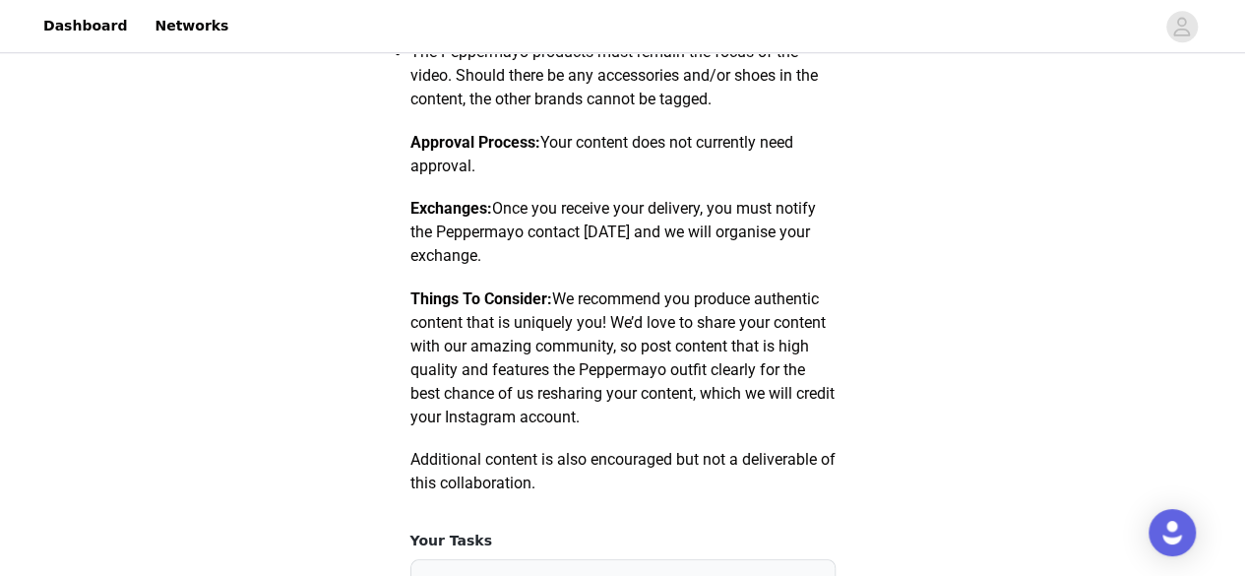
scroll to position [886, 0]
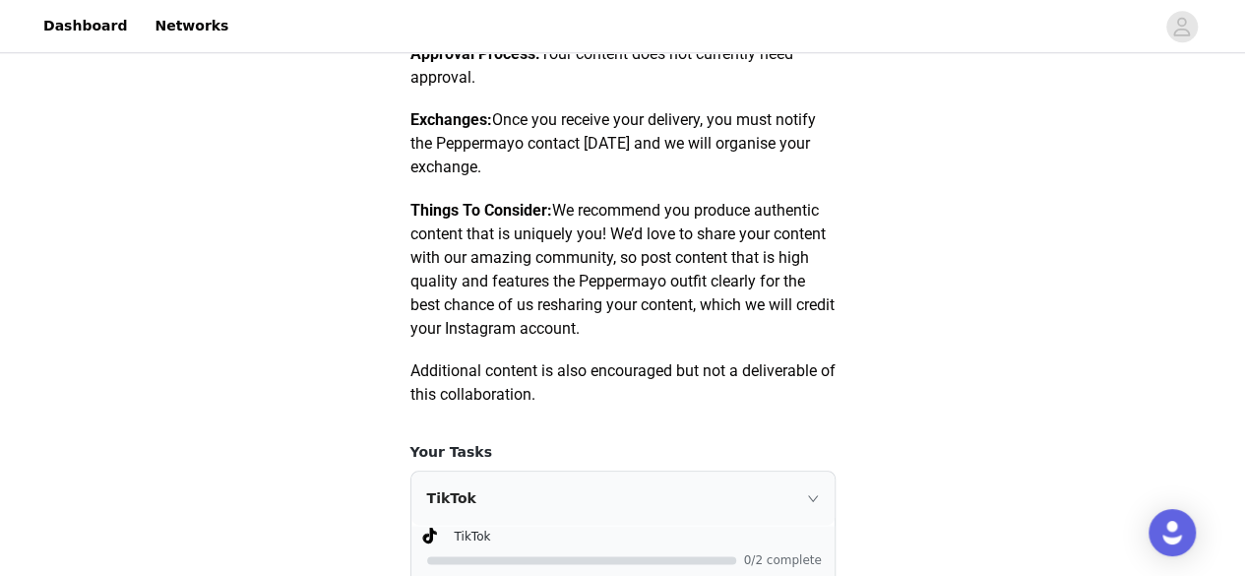
click at [551, 292] on span "Things To Consider: We recommend you produce authentic content that is uniquely…" at bounding box center [622, 269] width 424 height 137
click at [531, 225] on span "Things To Consider: We recommend you produce authentic content that is uniquely…" at bounding box center [622, 269] width 424 height 137
click at [538, 314] on p "Things To Consider: We recommend you produce authentic content that is uniquely…" at bounding box center [622, 270] width 425 height 142
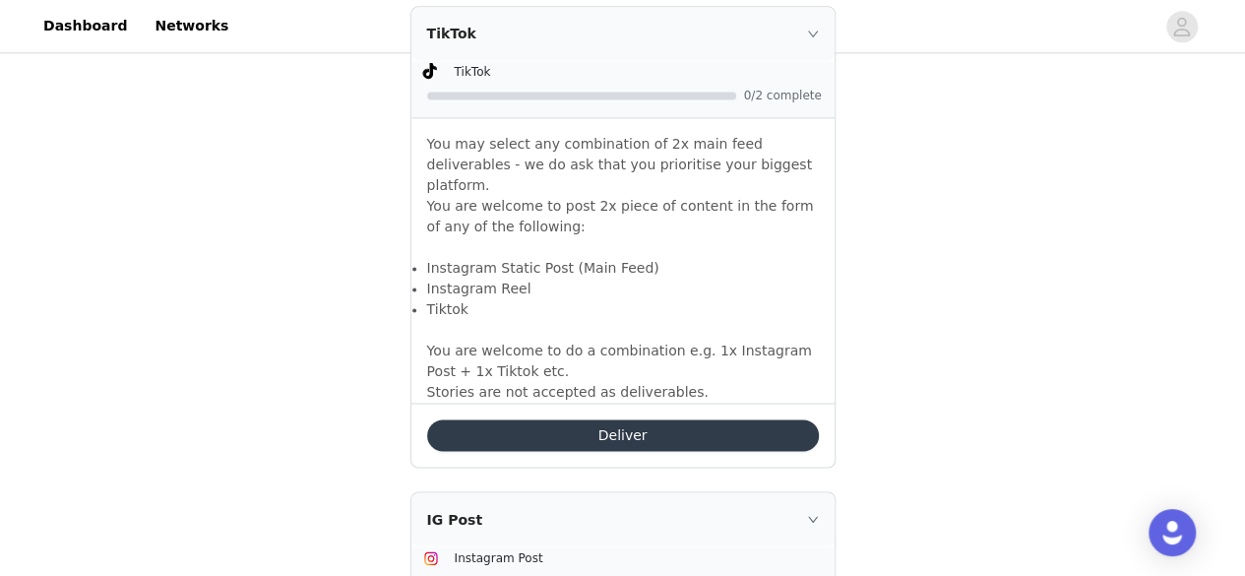
scroll to position [1378, 0]
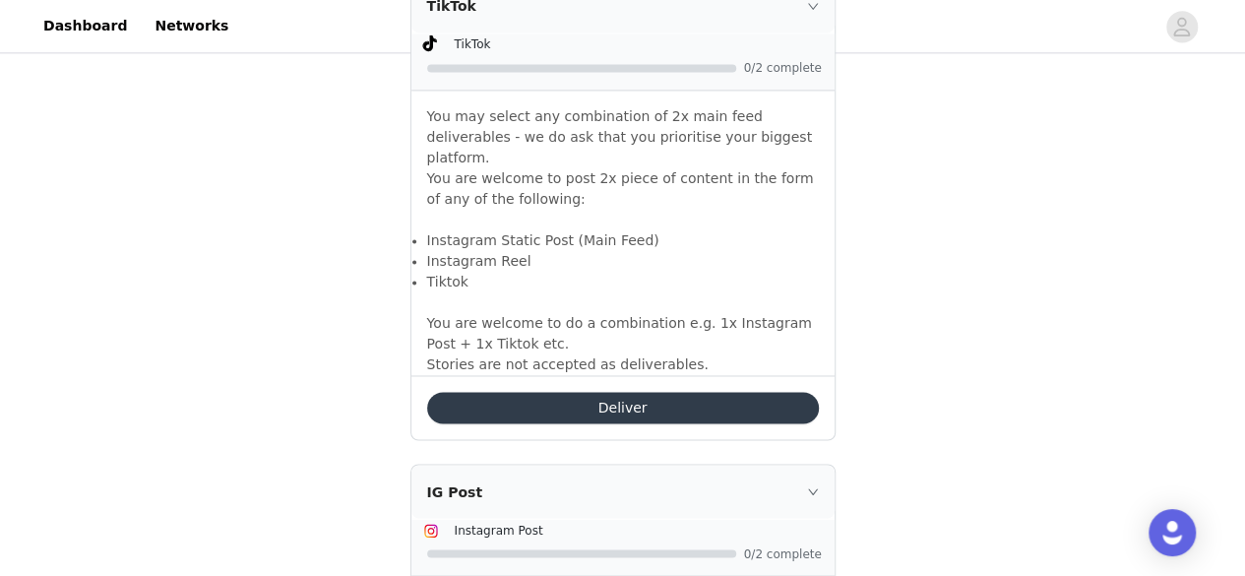
click at [685, 392] on button "Deliver" at bounding box center [623, 407] width 392 height 31
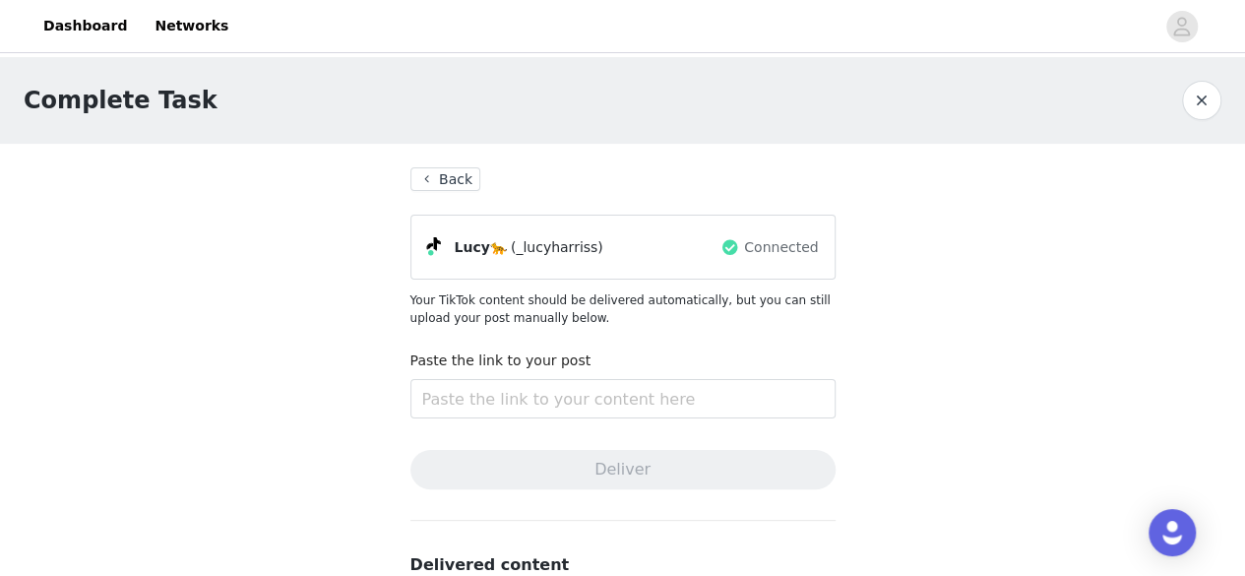
click at [899, 225] on div "Complete Task Back Lucy🐆 (_lucyharriss) Connected Your TikTok content should be…" at bounding box center [622, 402] width 1245 height 691
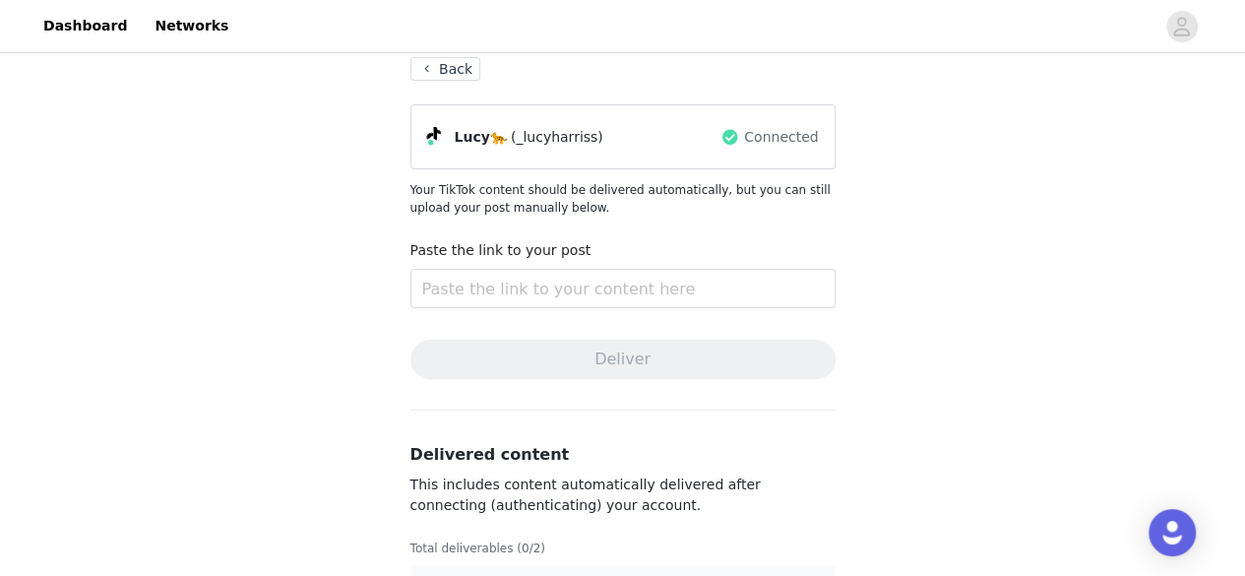
scroll to position [171, 0]
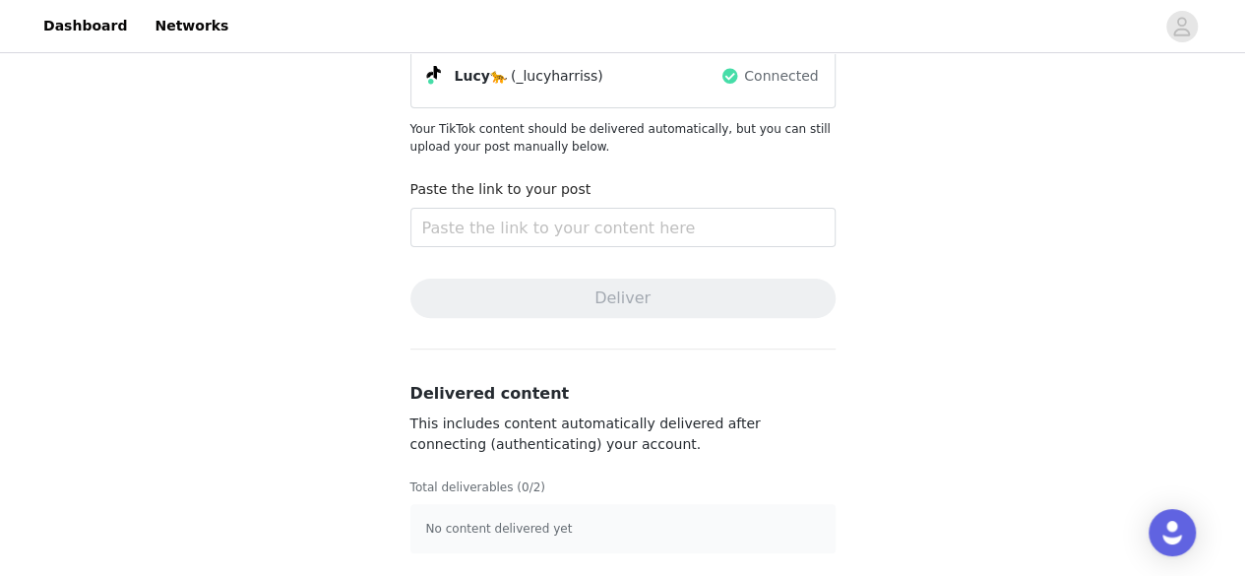
click at [593, 406] on div "Delivered content This includes content automatically delivered after connectin…" at bounding box center [622, 467] width 425 height 171
click at [565, 450] on span "This includes content automatically delivered after connecting (authenticating)…" at bounding box center [585, 433] width 350 height 36
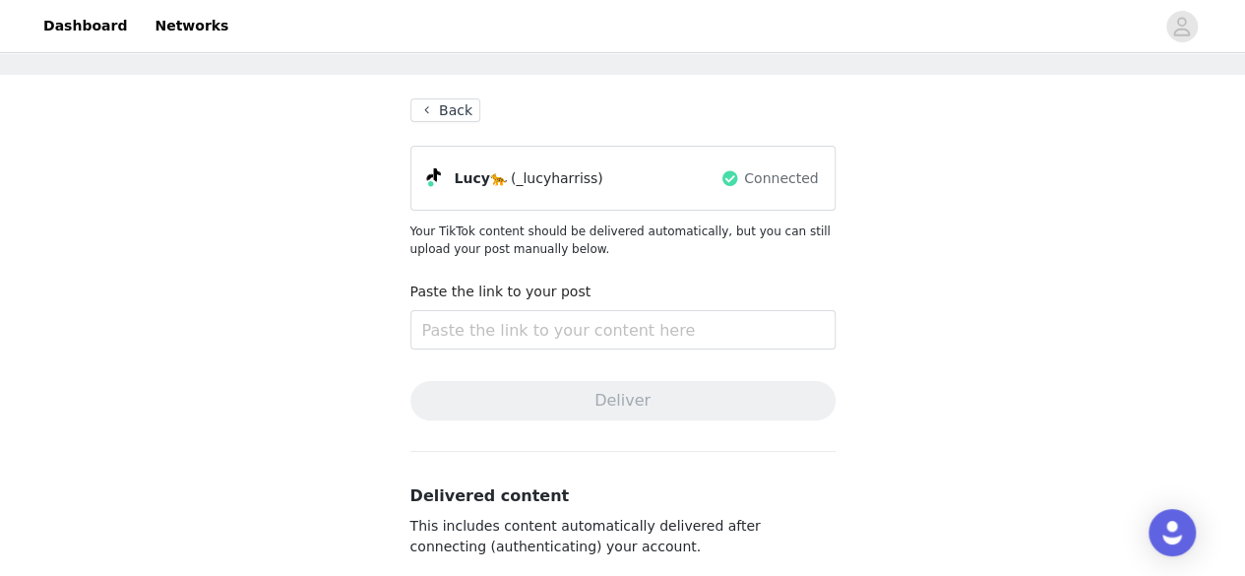
scroll to position [0, 0]
